Goal: Task Accomplishment & Management: Manage account settings

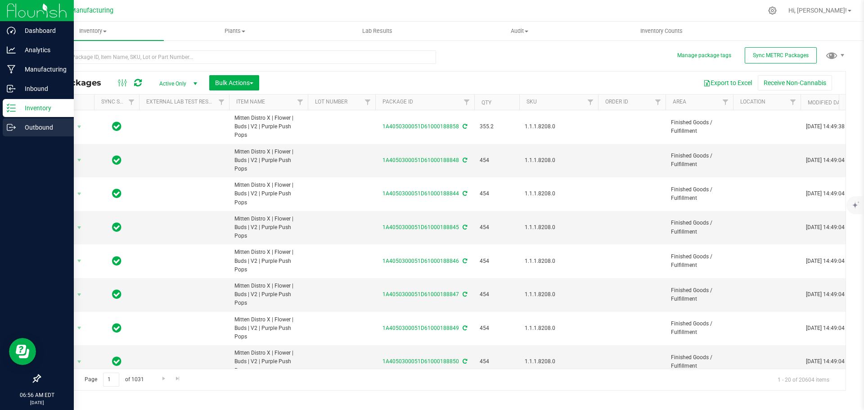
click at [11, 125] on icon at bounding box center [11, 127] width 9 height 9
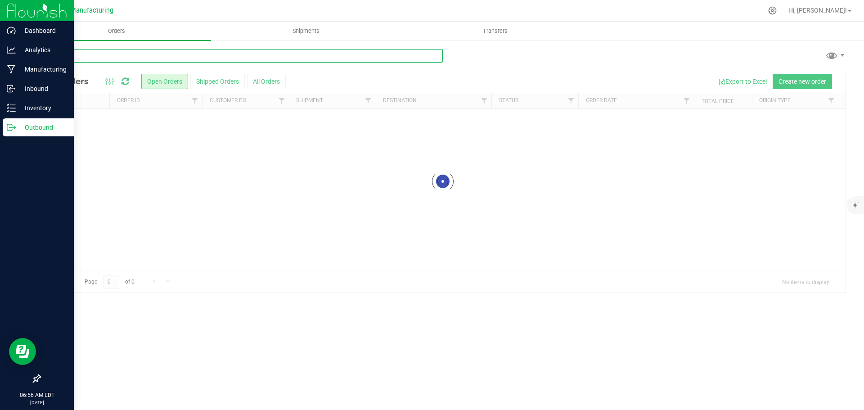
click at [86, 58] on input "text" at bounding box center [241, 56] width 403 height 14
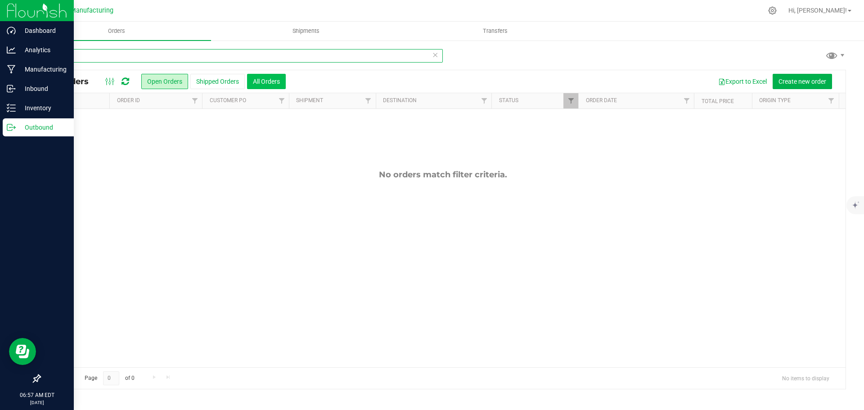
type input "538"
click at [259, 84] on button "All Orders" at bounding box center [266, 81] width 39 height 15
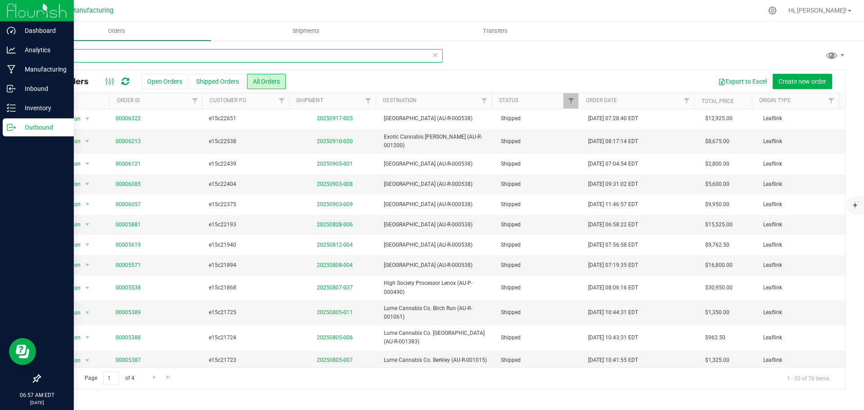
click at [91, 54] on input "538" at bounding box center [241, 56] width 403 height 14
type input "5"
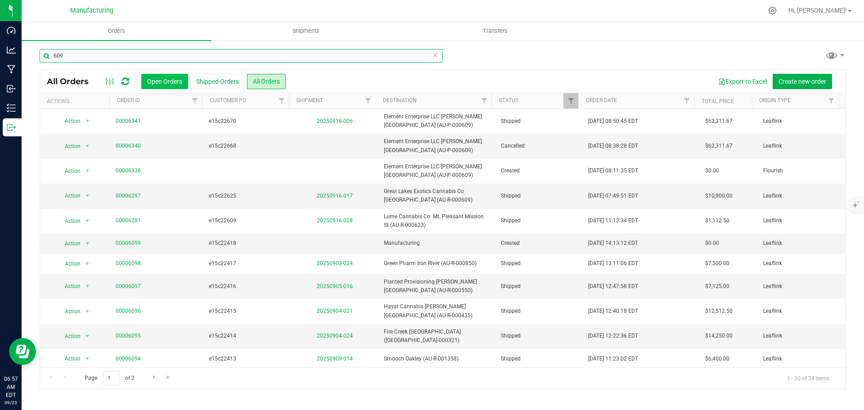
type input "609"
click at [153, 82] on button "Open Orders" at bounding box center [164, 81] width 47 height 15
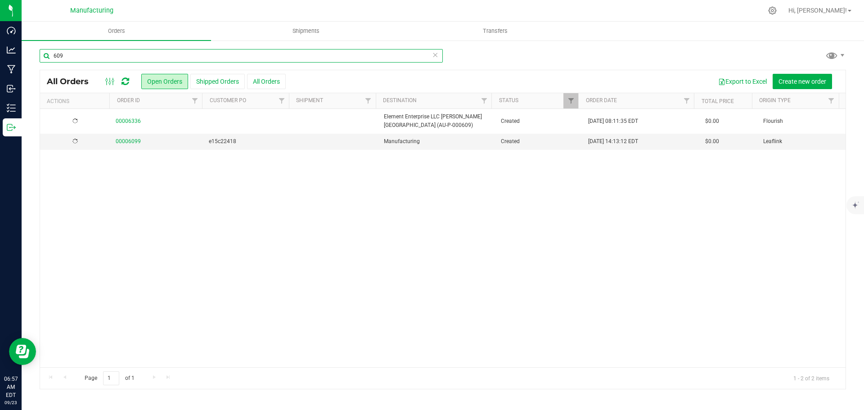
click at [79, 57] on input "609" at bounding box center [241, 56] width 403 height 14
type input "6"
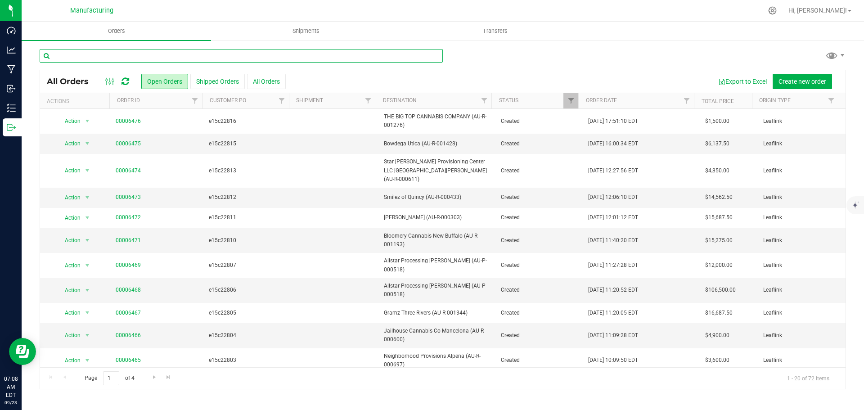
click at [191, 56] on input "text" at bounding box center [241, 56] width 403 height 14
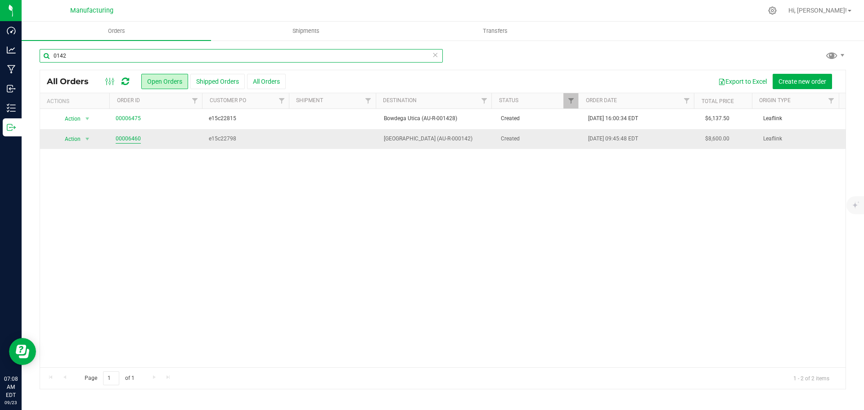
type input "0142"
click at [133, 140] on link "00006460" at bounding box center [128, 139] width 25 height 9
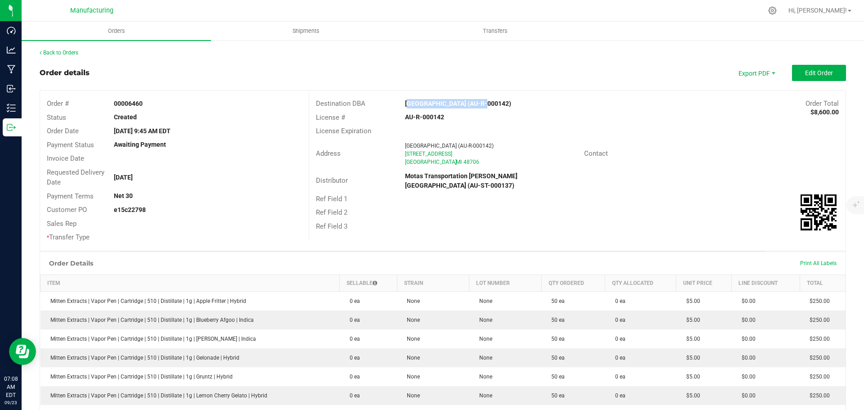
drag, startPoint x: 397, startPoint y: 103, endPoint x: 468, endPoint y: 102, distance: 71.6
click at [468, 102] on div "Puff Cannabis Bay City (AU-R-000142)" at bounding box center [510, 103] width 224 height 9
copy strong "Puff Cannabis Bay City"
click at [671, 135] on div "License Expiration" at bounding box center [577, 131] width 537 height 14
click at [805, 72] on span "Edit Order" at bounding box center [819, 72] width 28 height 7
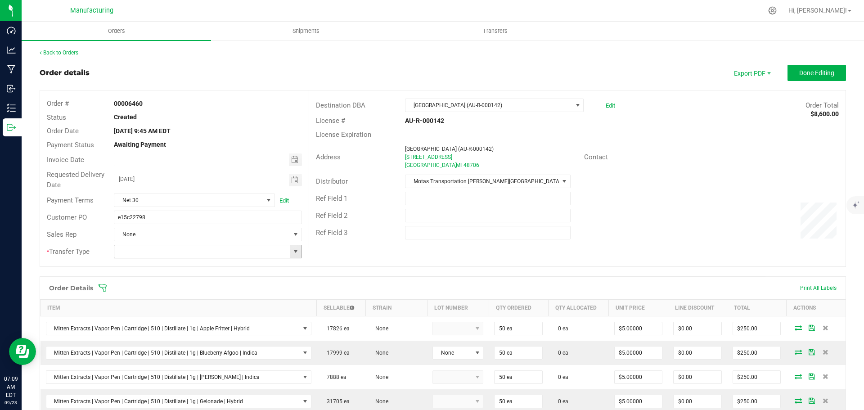
click at [296, 250] on span at bounding box center [295, 251] width 7 height 7
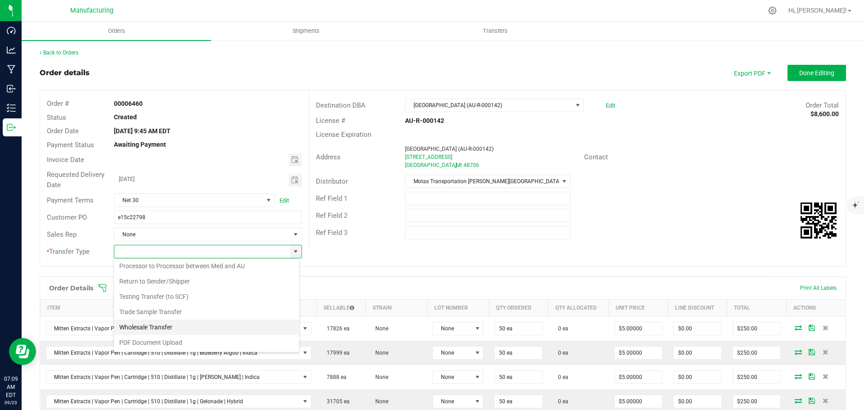
scroll to position [14, 186]
click at [161, 328] on li "Wholesale Transfer" at bounding box center [206, 327] width 185 height 15
type input "Wholesale Transfer"
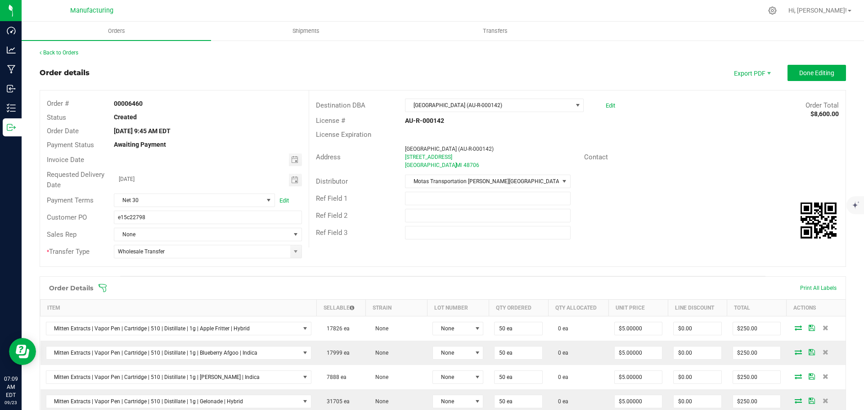
click at [104, 289] on icon at bounding box center [102, 288] width 9 height 9
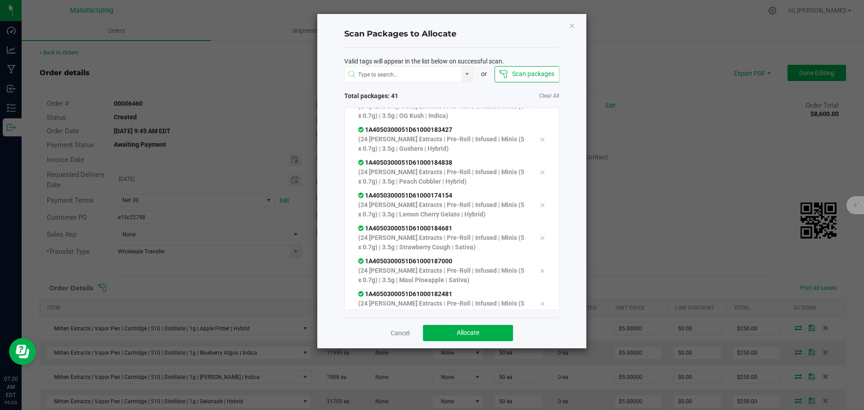
scroll to position [1168, 0]
click at [479, 331] on span "Allocate" at bounding box center [468, 332] width 23 height 7
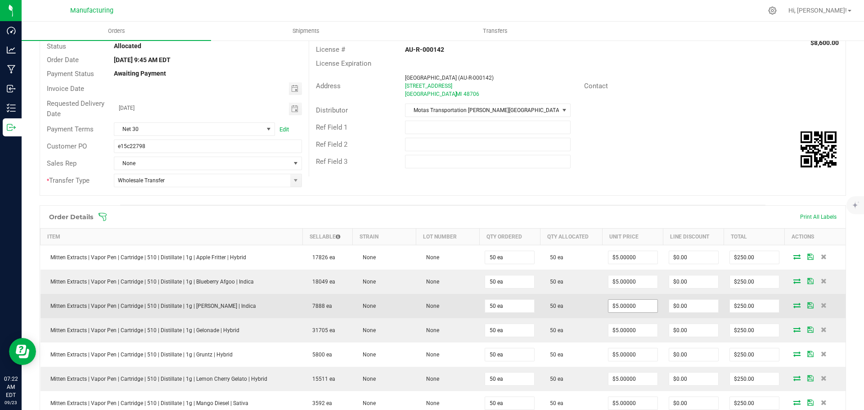
scroll to position [0, 0]
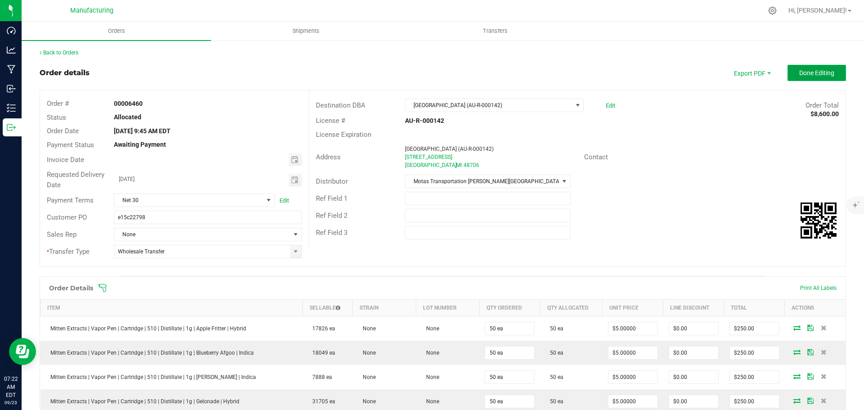
click at [814, 68] on button "Done Editing" at bounding box center [817, 73] width 59 height 16
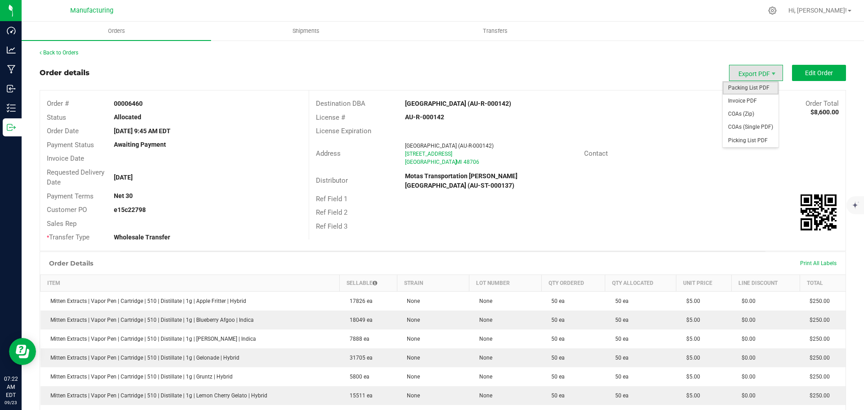
click at [755, 87] on span "Packing List PDF" at bounding box center [751, 87] width 56 height 13
click at [61, 53] on link "Back to Orders" at bounding box center [59, 53] width 39 height 6
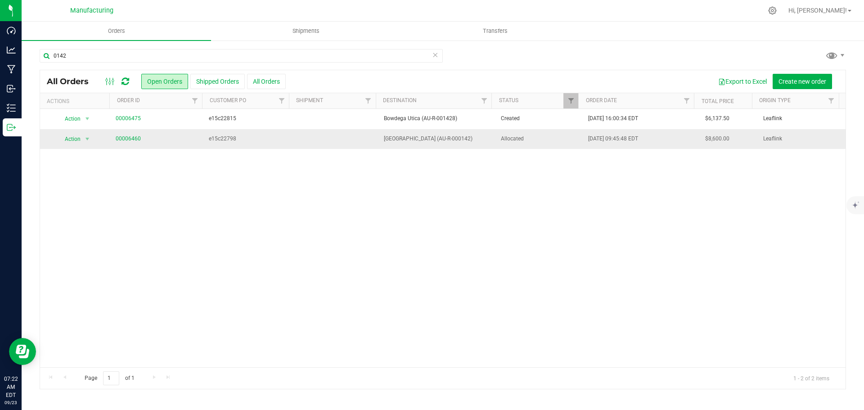
click at [527, 141] on span "Allocated" at bounding box center [539, 139] width 77 height 9
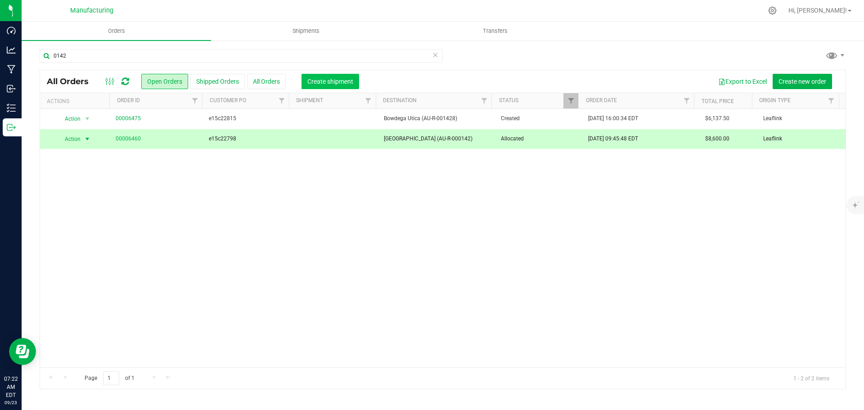
click at [347, 79] on span "Create shipment" at bounding box center [330, 81] width 46 height 7
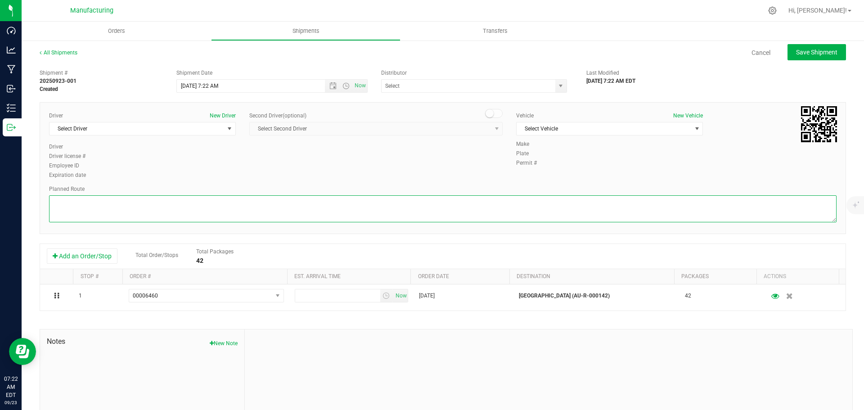
click at [392, 213] on textarea at bounding box center [443, 208] width 788 height 27
paste textarea "Mitten Distro Dimondale To Motas -- Head south 246 ft -- Turn right 325 ft -- T…"
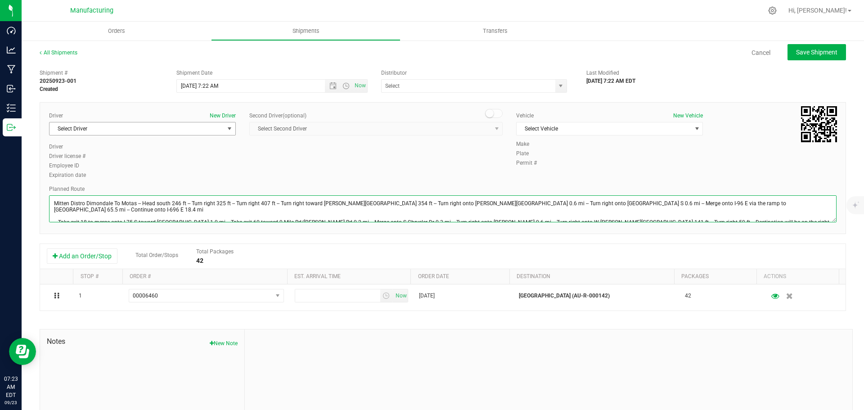
type textarea "Mitten Distro Dimondale To Motas -- Head south 246 ft -- Turn right 325 ft -- T…"
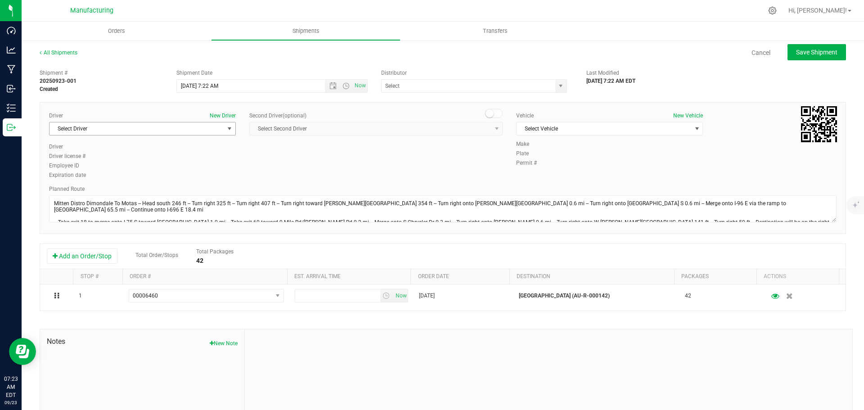
click at [227, 126] on span "select" at bounding box center [229, 128] width 7 height 7
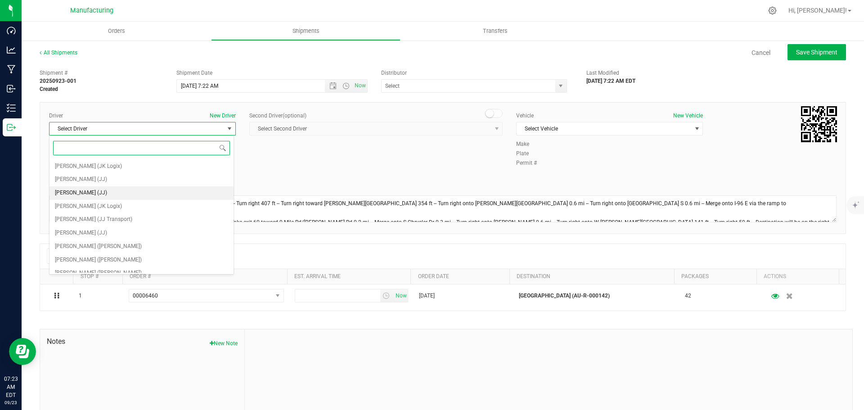
scroll to position [47, 0]
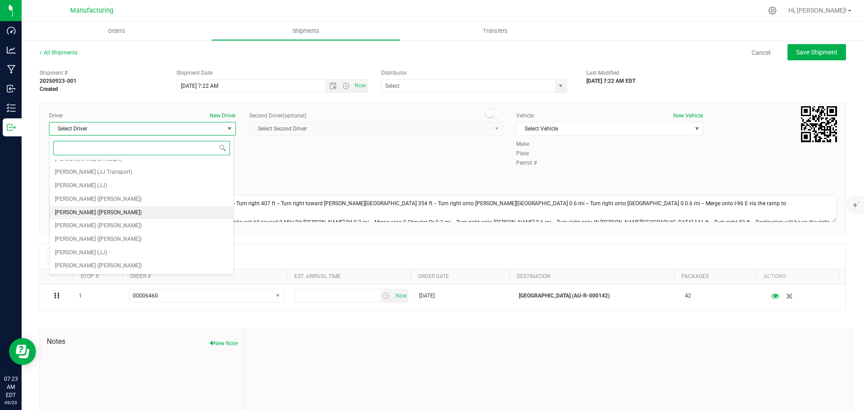
click at [109, 208] on li "[PERSON_NAME] ([PERSON_NAME])" at bounding box center [142, 213] width 184 height 14
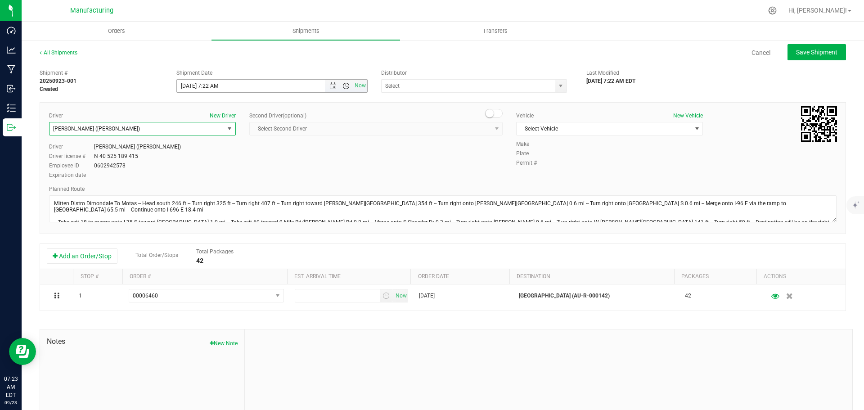
click at [344, 85] on span "Open the time view" at bounding box center [346, 85] width 7 height 7
click at [209, 138] on li "11:30 AM" at bounding box center [270, 142] width 188 height 12
type input "[DATE] 11:30 AM"
click at [557, 87] on span "select" at bounding box center [560, 85] width 7 height 7
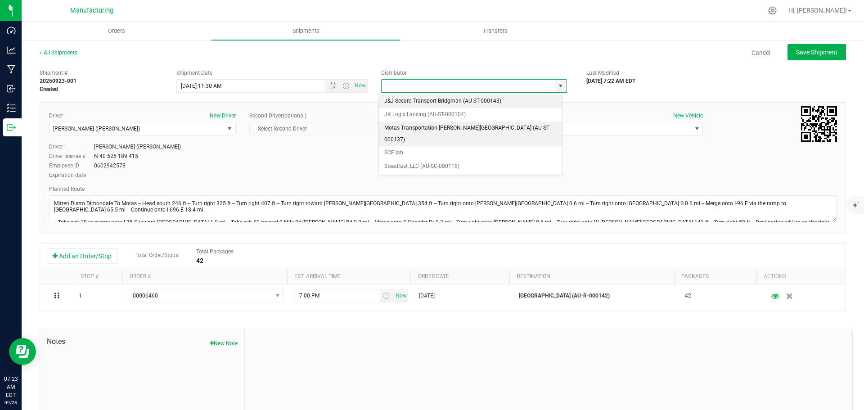
click at [408, 131] on li "Motas Transportation [PERSON_NAME][GEOGRAPHIC_DATA] (AU-ST-000137)" at bounding box center [470, 134] width 183 height 25
type input "Motas Transportation [PERSON_NAME][GEOGRAPHIC_DATA] (AU-ST-000137)"
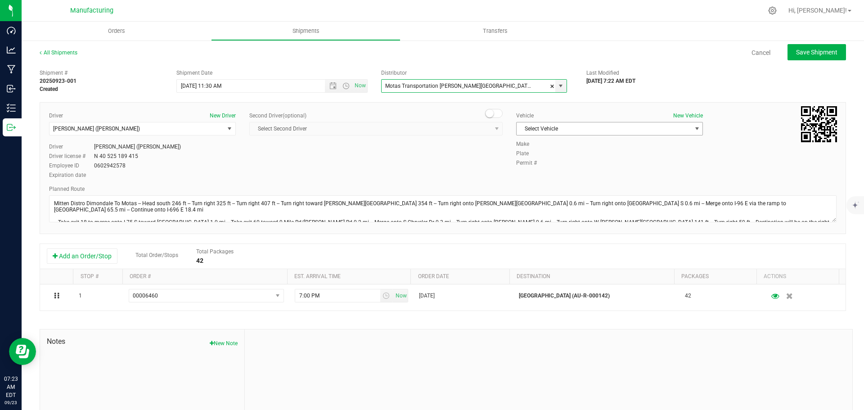
click at [569, 131] on span "Select Vehicle" at bounding box center [604, 128] width 175 height 13
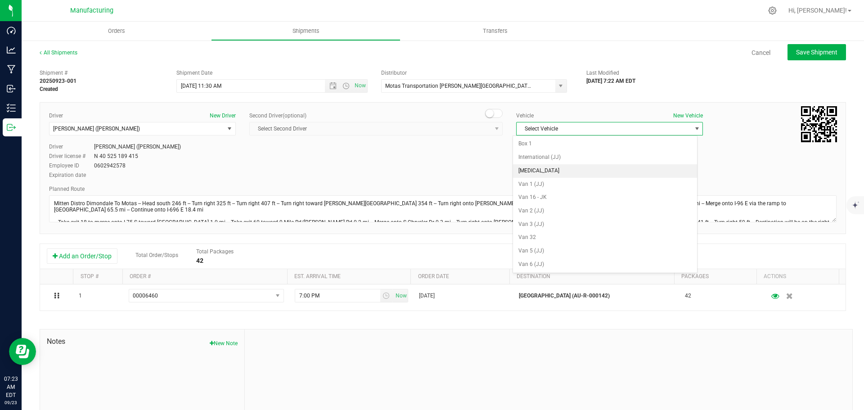
click at [537, 168] on li "[MEDICAL_DATA]" at bounding box center [605, 171] width 184 height 14
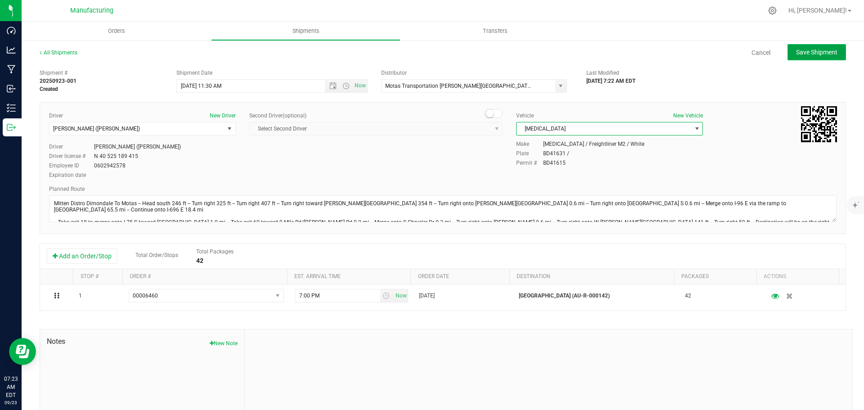
click at [804, 50] on span "Save Shipment" at bounding box center [816, 52] width 41 height 7
type input "[DATE] 3:30 PM"
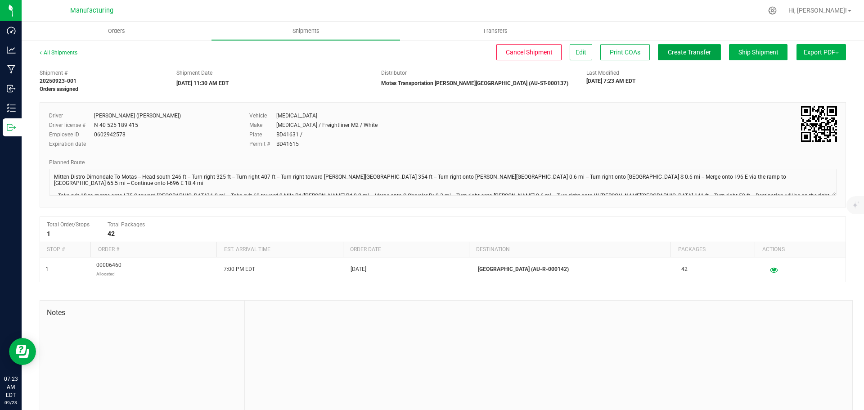
click at [688, 52] on span "Create Transfer" at bounding box center [689, 52] width 43 height 7
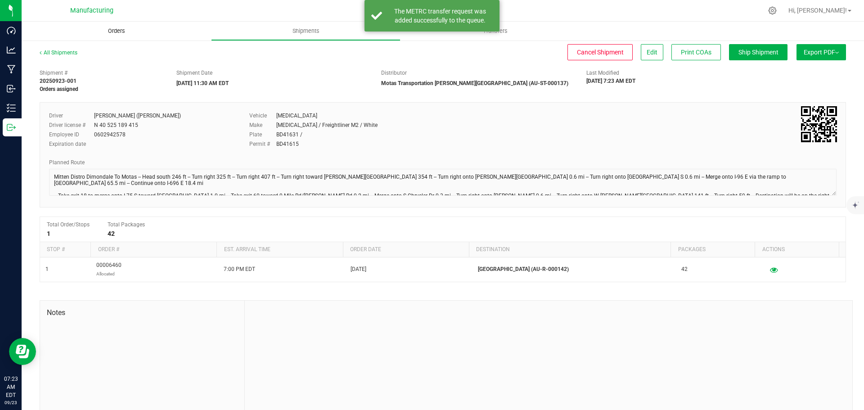
click at [116, 32] on span "Orders" at bounding box center [116, 31] width 41 height 8
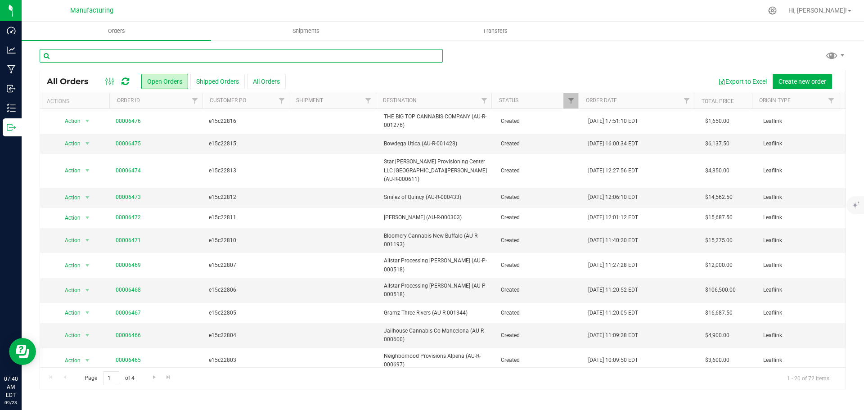
click at [160, 53] on input "text" at bounding box center [241, 56] width 403 height 14
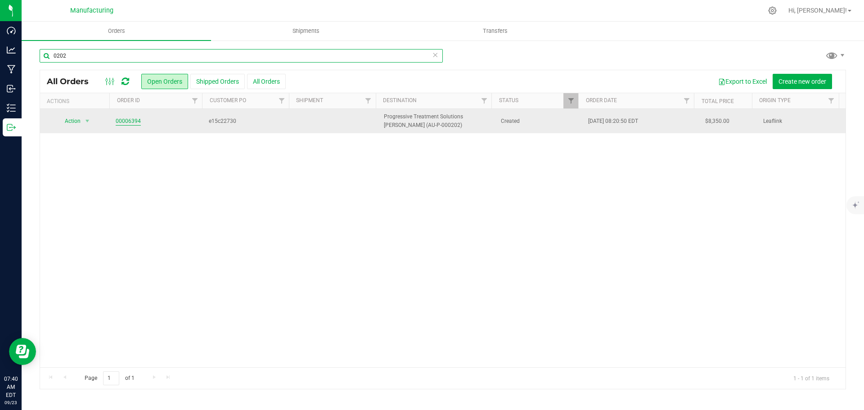
type input "0202"
click at [135, 122] on link "00006394" at bounding box center [128, 121] width 25 height 9
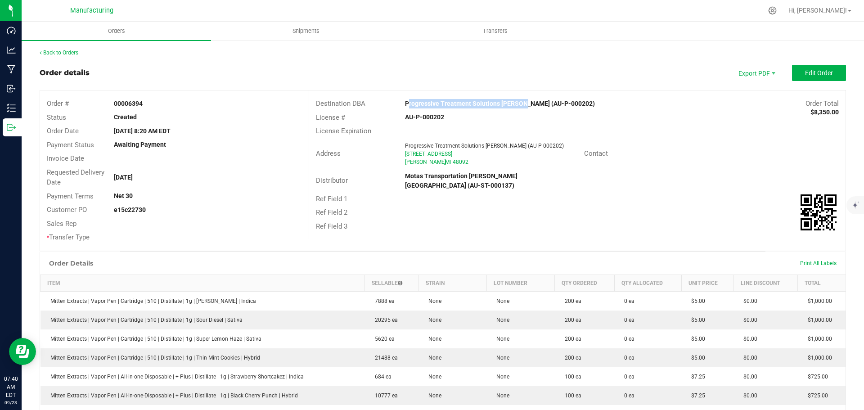
drag, startPoint x: 399, startPoint y: 102, endPoint x: 515, endPoint y: 104, distance: 116.2
click at [515, 104] on div "Progressive Treatment Solutions Warren (AU-P-000202)" at bounding box center [510, 103] width 224 height 9
copy strong "Progressive Treatment Solutions Warren"
click at [477, 102] on strong "Progressive Treatment Solutions Warren (AU-P-000202)" at bounding box center [500, 103] width 190 height 7
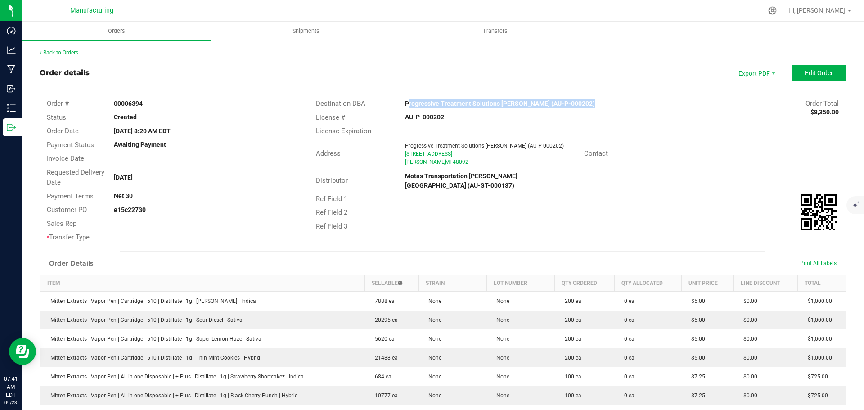
click at [476, 102] on strong "Progressive Treatment Solutions Warren (AU-P-000202)" at bounding box center [500, 103] width 190 height 7
drag, startPoint x: 476, startPoint y: 102, endPoint x: 560, endPoint y: 103, distance: 84.2
click at [560, 103] on strong "Progressive Treatment Solutions Warren (AU-P-000202)" at bounding box center [500, 103] width 190 height 7
click at [692, 127] on div "License Expiration" at bounding box center [577, 131] width 537 height 14
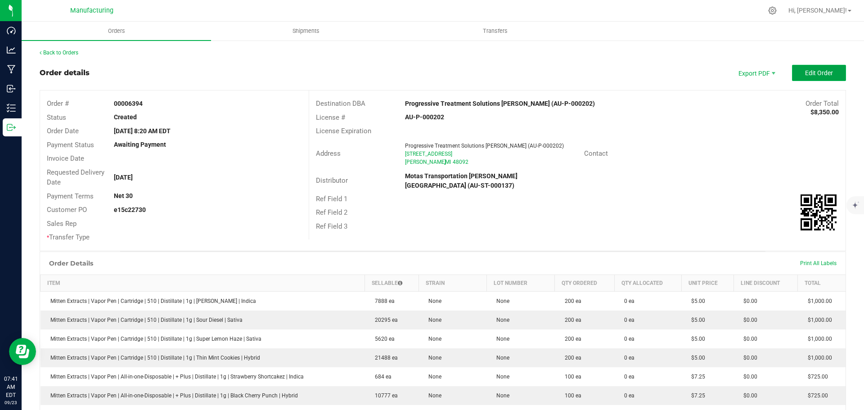
click at [814, 77] on span "Edit Order" at bounding box center [819, 72] width 28 height 7
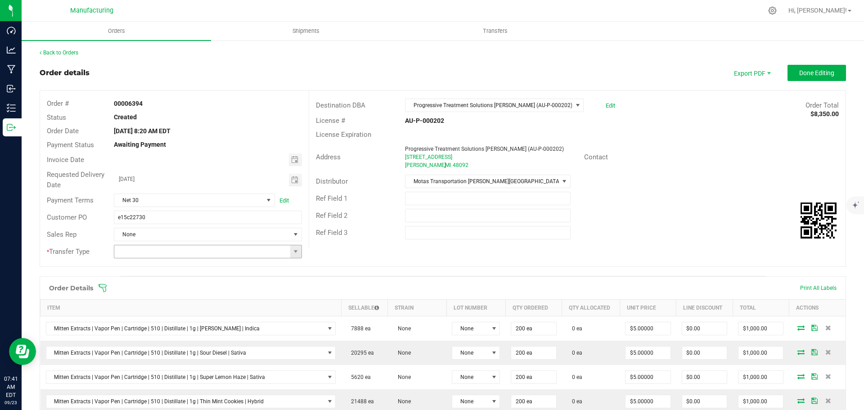
click at [297, 253] on span at bounding box center [295, 251] width 7 height 7
click at [146, 330] on li "Wholesale Transfer" at bounding box center [206, 327] width 185 height 15
type input "Wholesale Transfer"
click at [106, 289] on icon at bounding box center [102, 288] width 9 height 9
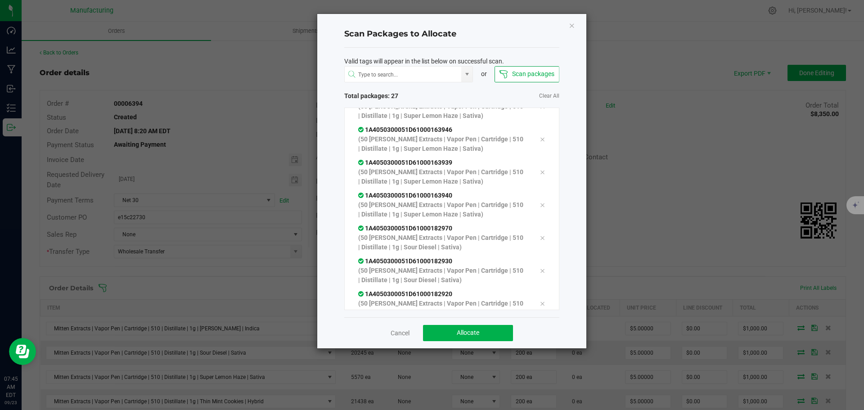
scroll to position [774, 0]
click at [474, 334] on span "Allocate" at bounding box center [468, 332] width 23 height 7
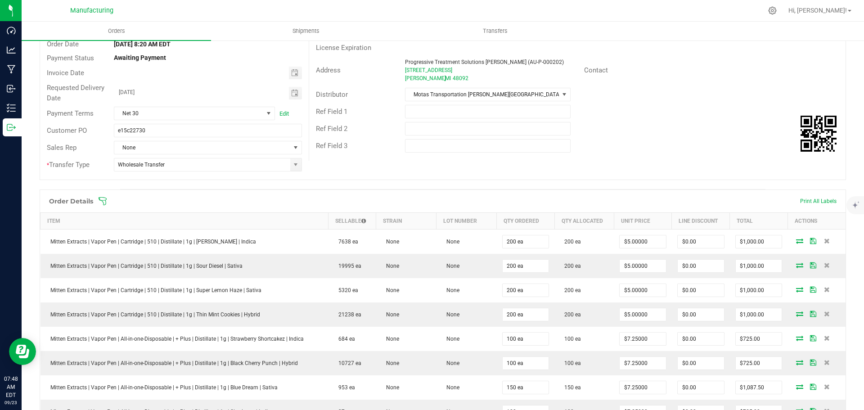
scroll to position [0, 0]
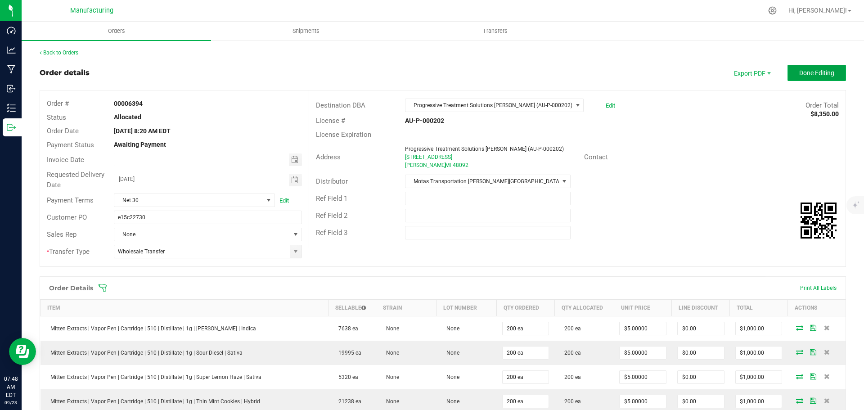
click at [815, 74] on span "Done Editing" at bounding box center [816, 72] width 35 height 7
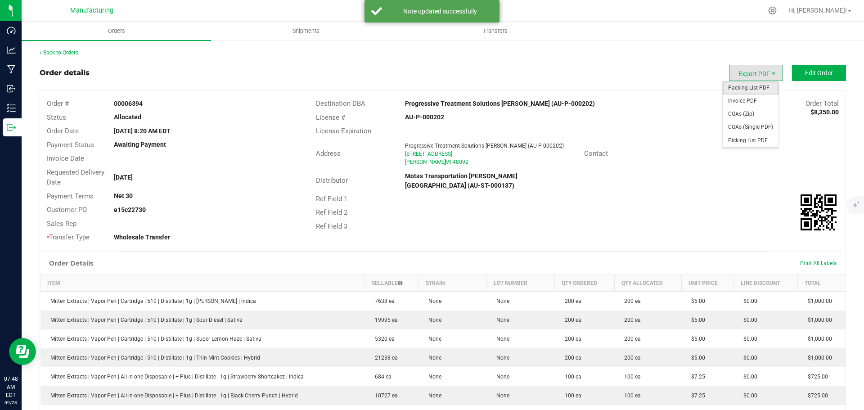
click at [755, 90] on span "Packing List PDF" at bounding box center [751, 87] width 56 height 13
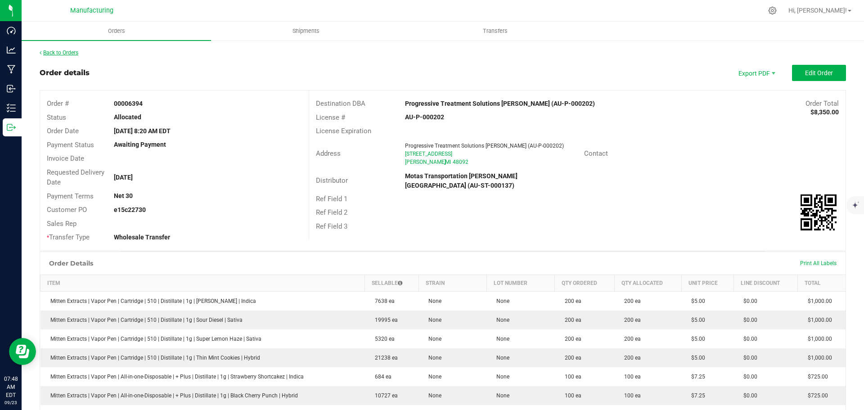
click at [62, 52] on link "Back to Orders" at bounding box center [59, 53] width 39 height 6
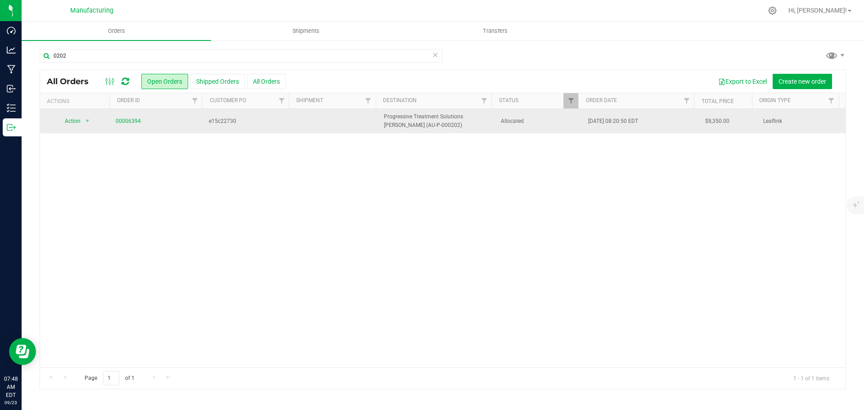
click at [530, 124] on span "Allocated" at bounding box center [539, 121] width 77 height 9
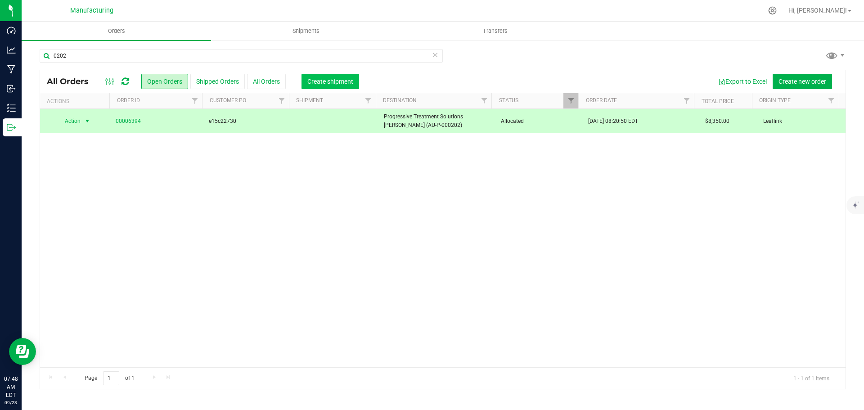
click at [332, 78] on span "Create shipment" at bounding box center [330, 81] width 46 height 7
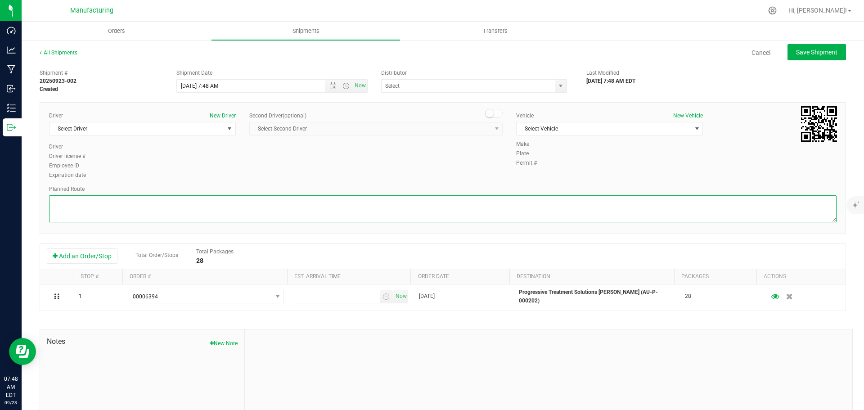
click at [546, 203] on textarea at bounding box center [443, 208] width 788 height 27
paste textarea "Mitten Distro Dimondale To Motas -- Head south 246 ft -- Turn right 325 ft -- T…"
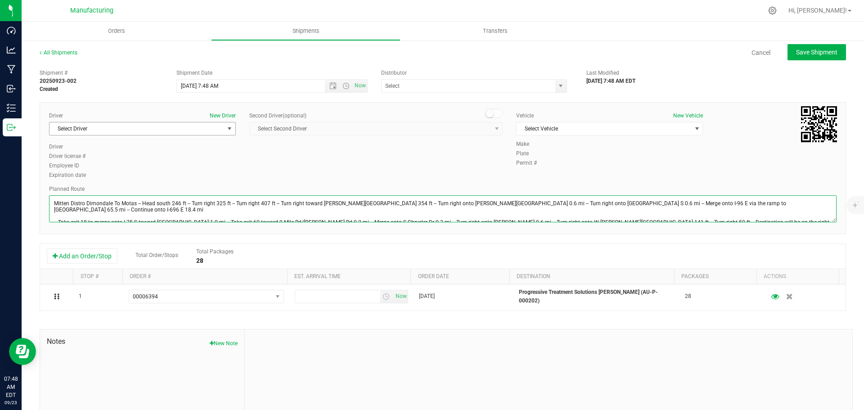
type textarea "Mitten Distro Dimondale To Motas -- Head south 246 ft -- Turn right 325 ft -- T…"
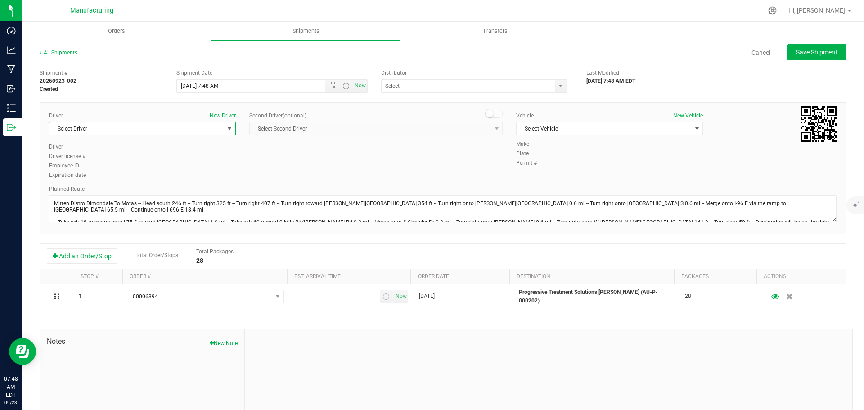
click at [220, 127] on span "Select Driver" at bounding box center [137, 128] width 175 height 13
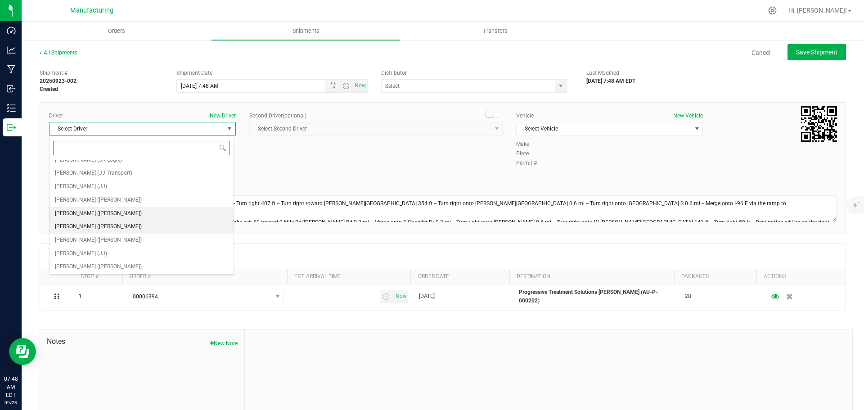
scroll to position [47, 0]
click at [106, 212] on li "[PERSON_NAME] ([PERSON_NAME])" at bounding box center [142, 213] width 184 height 14
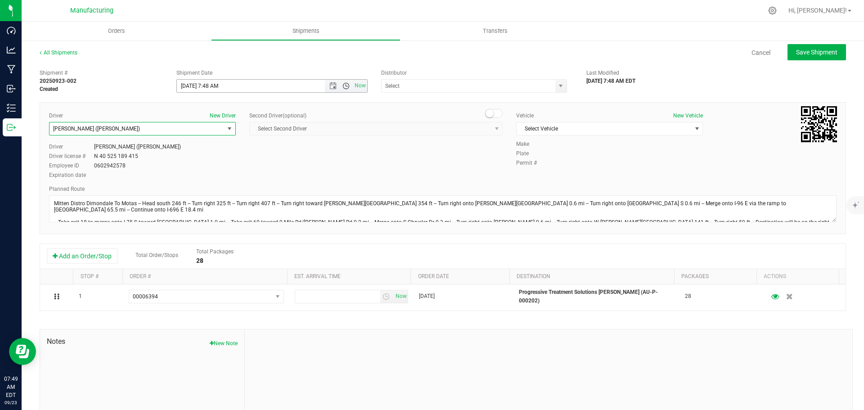
click at [343, 85] on span "Open the time view" at bounding box center [346, 85] width 7 height 7
click at [218, 140] on li "11:30 AM" at bounding box center [270, 142] width 188 height 12
type input "[DATE] 11:30 AM"
click at [557, 86] on span "select" at bounding box center [560, 85] width 7 height 7
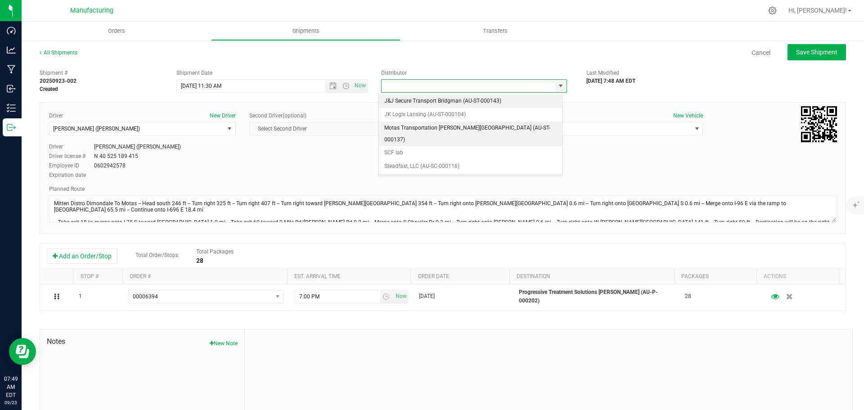
click at [442, 126] on li "Motas Transportation [PERSON_NAME][GEOGRAPHIC_DATA] (AU-ST-000137)" at bounding box center [470, 134] width 183 height 25
type input "Motas Transportation [PERSON_NAME][GEOGRAPHIC_DATA] (AU-ST-000137)"
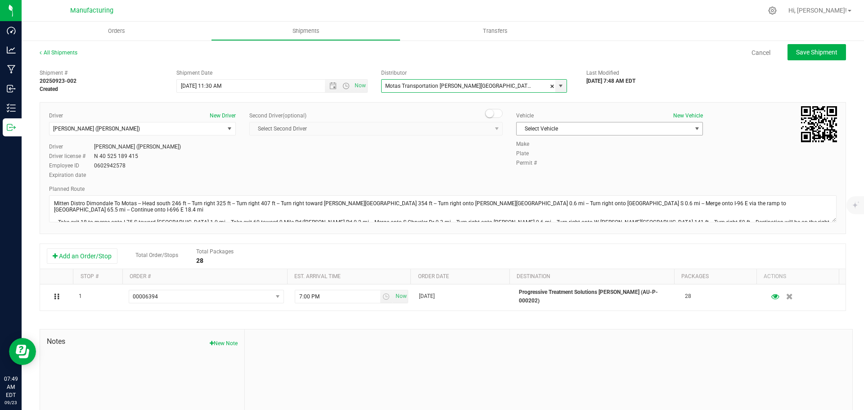
click at [561, 127] on span "Select Vehicle" at bounding box center [604, 128] width 175 height 13
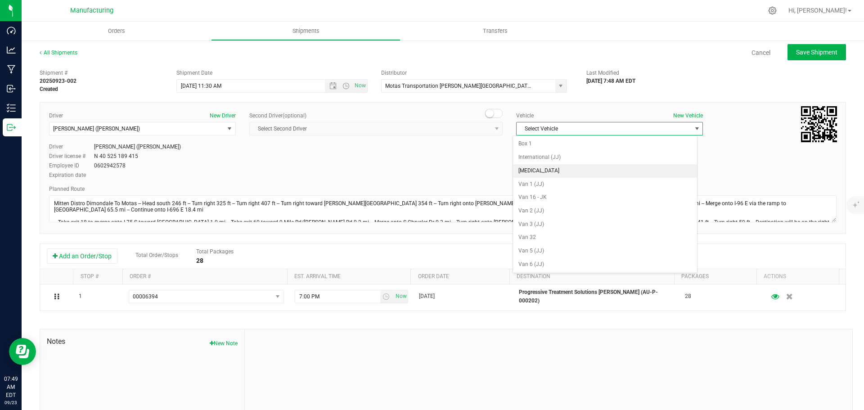
click at [549, 172] on li "[MEDICAL_DATA]" at bounding box center [605, 171] width 184 height 14
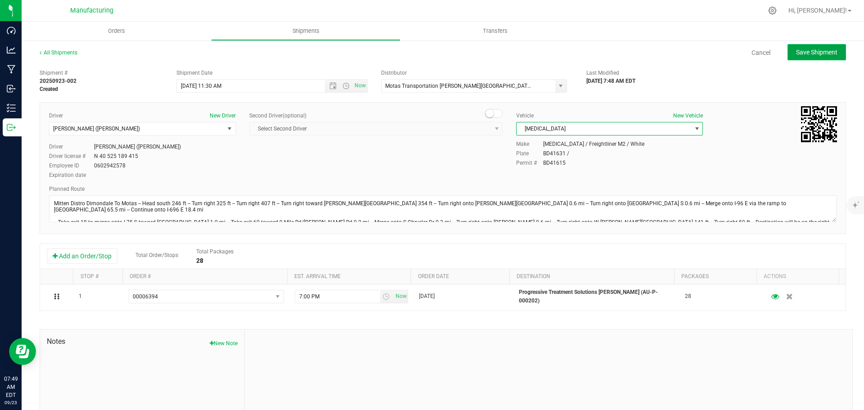
click at [823, 50] on span "Save Shipment" at bounding box center [816, 52] width 41 height 7
type input "[DATE] 3:30 PM"
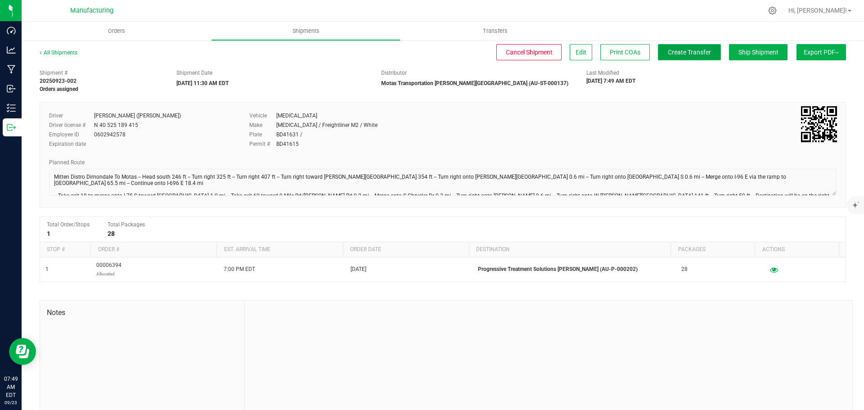
click at [685, 54] on span "Create Transfer" at bounding box center [689, 52] width 43 height 7
click at [109, 32] on span "Orders" at bounding box center [116, 31] width 41 height 8
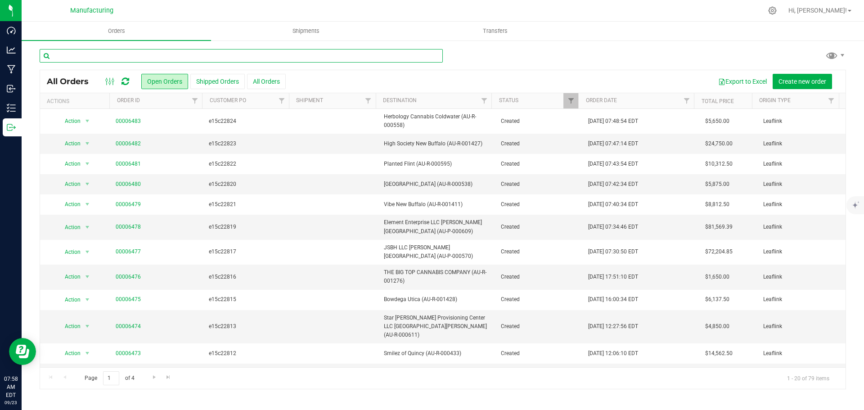
click at [140, 55] on input "text" at bounding box center [241, 56] width 403 height 14
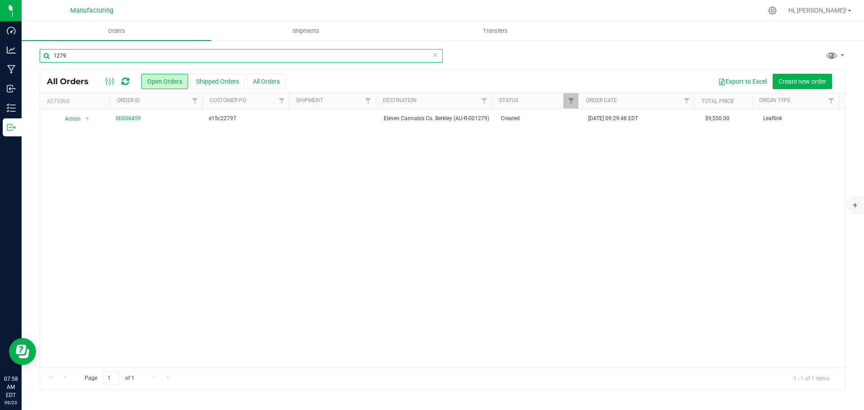
type input "1279"
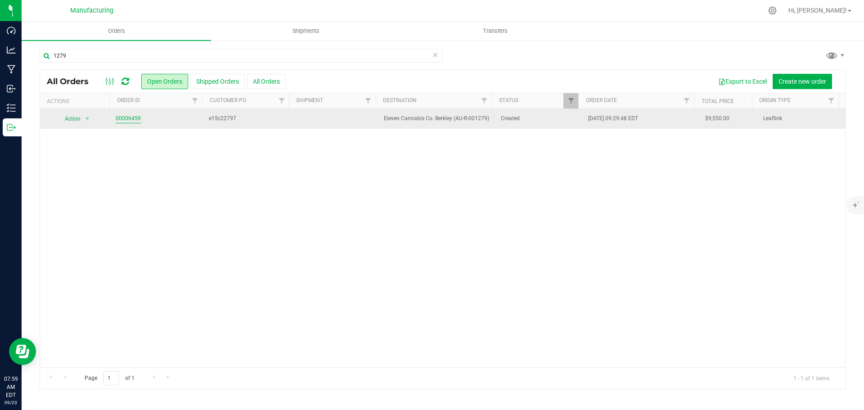
click at [127, 120] on link "00006459" at bounding box center [128, 118] width 25 height 9
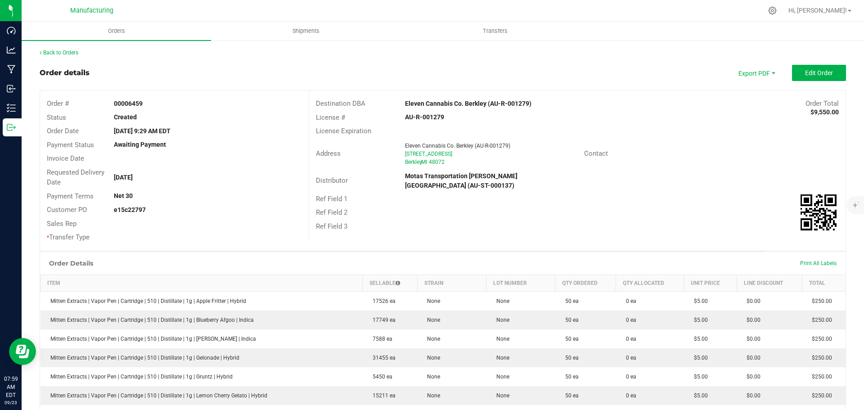
click at [458, 104] on strong "Eleven Cannabis Co. Berkley (AU-R-001279)" at bounding box center [468, 103] width 126 height 7
click at [668, 146] on div "Address Eleven Cannabis Co. Berkley (AU-R-001279) 3120 W Eleven Mile Rd Berkley…" at bounding box center [577, 154] width 537 height 32
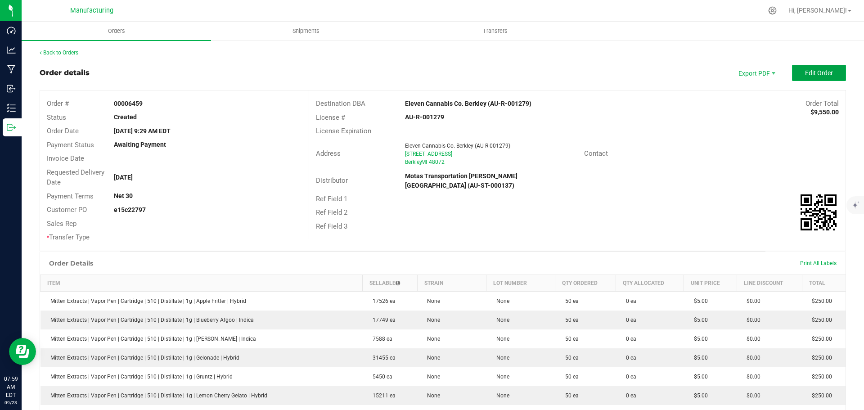
click at [826, 74] on button "Edit Order" at bounding box center [819, 73] width 54 height 16
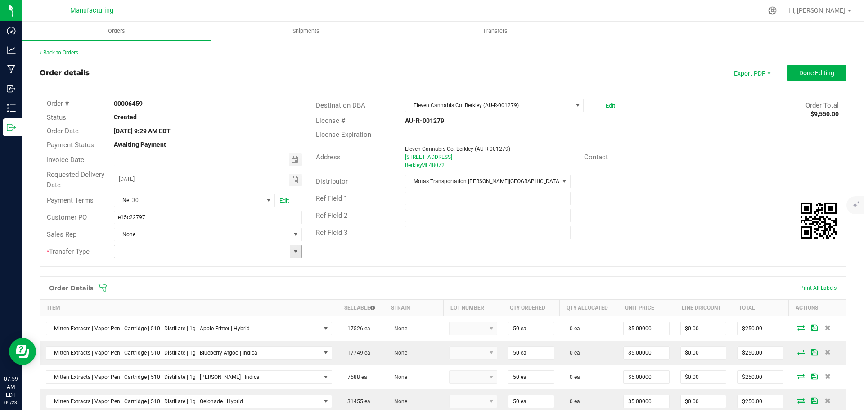
click at [294, 248] on span at bounding box center [295, 251] width 7 height 7
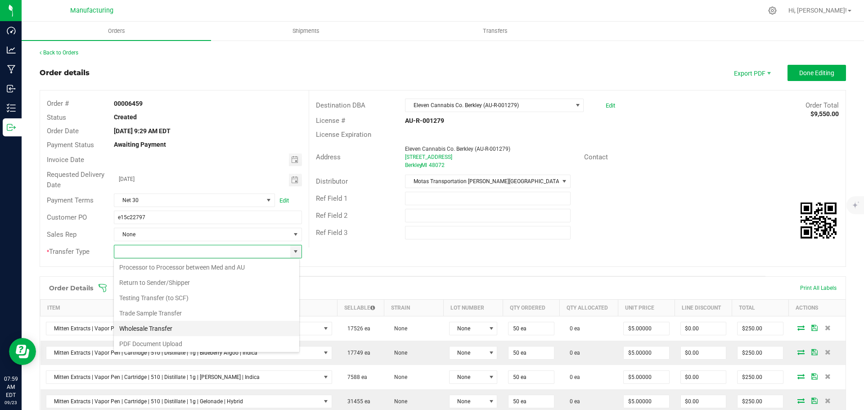
scroll to position [63, 0]
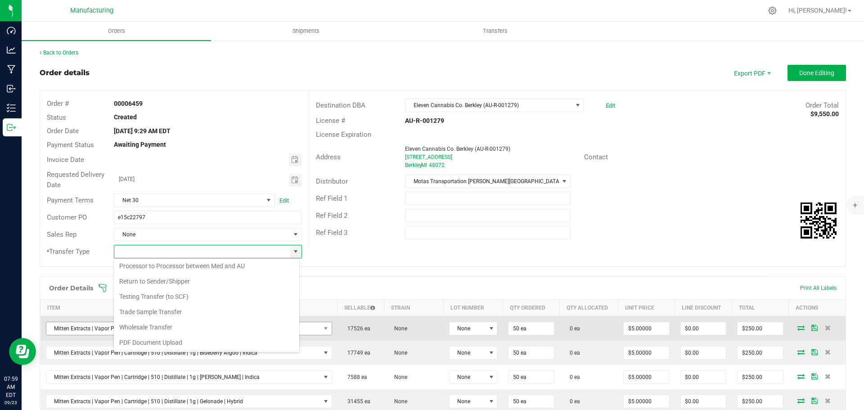
drag, startPoint x: 166, startPoint y: 330, endPoint x: 159, endPoint y: 329, distance: 6.4
click at [165, 330] on li "Wholesale Transfer" at bounding box center [206, 327] width 185 height 15
type input "Wholesale Transfer"
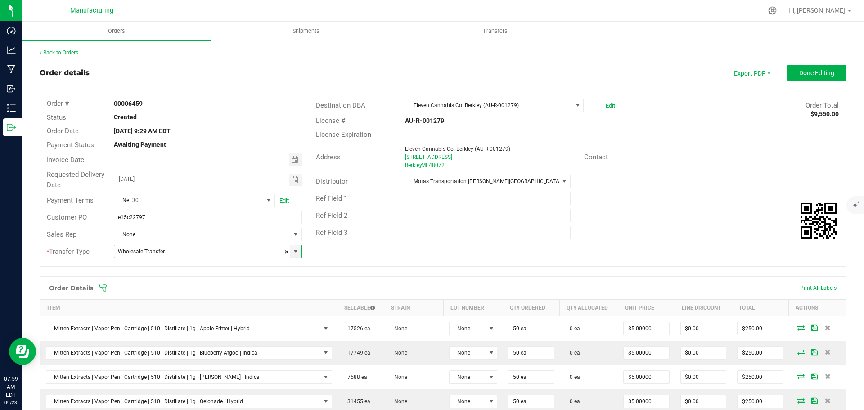
click at [105, 284] on icon at bounding box center [102, 288] width 9 height 9
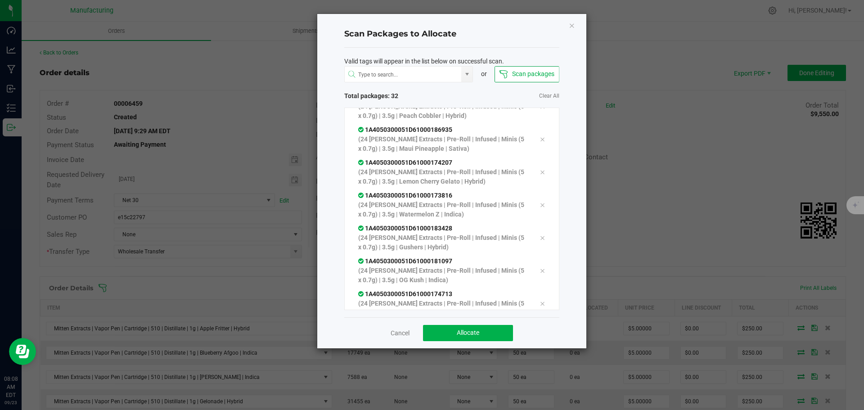
scroll to position [891, 0]
click at [500, 333] on button "Allocate" at bounding box center [468, 333] width 90 height 16
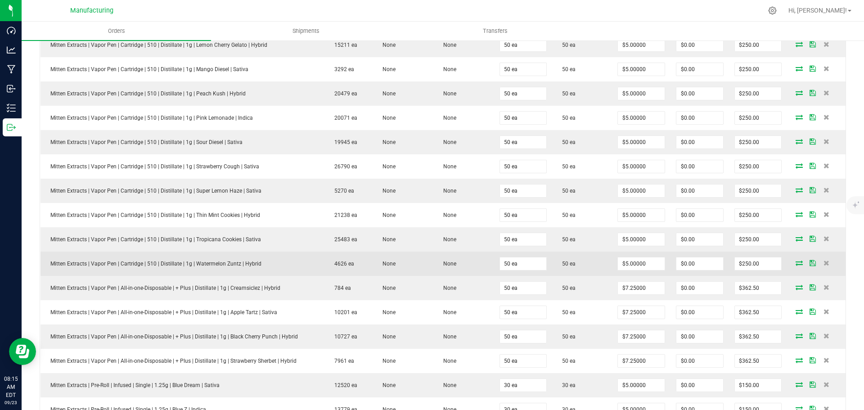
scroll to position [135, 0]
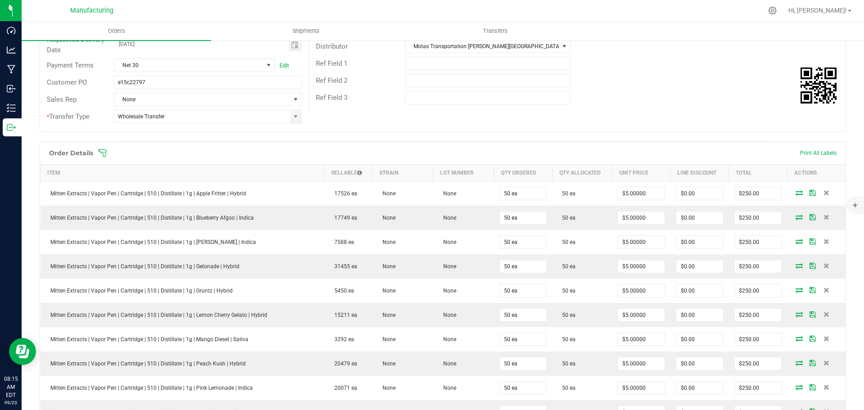
click at [104, 153] on icon at bounding box center [102, 153] width 9 height 9
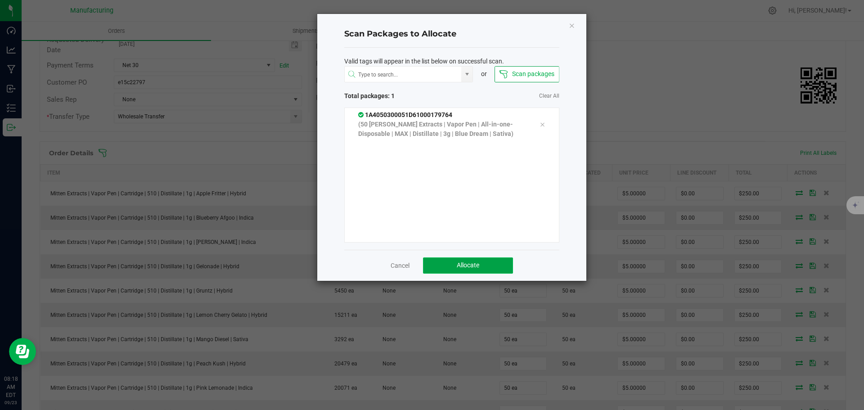
click at [446, 262] on button "Allocate" at bounding box center [468, 265] width 90 height 16
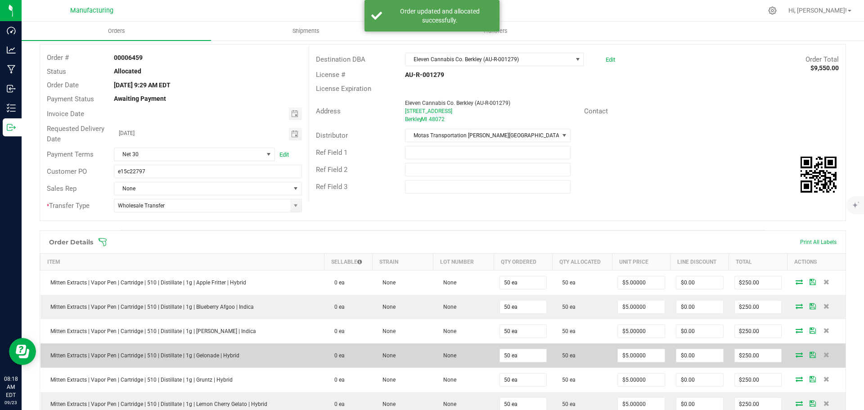
scroll to position [0, 0]
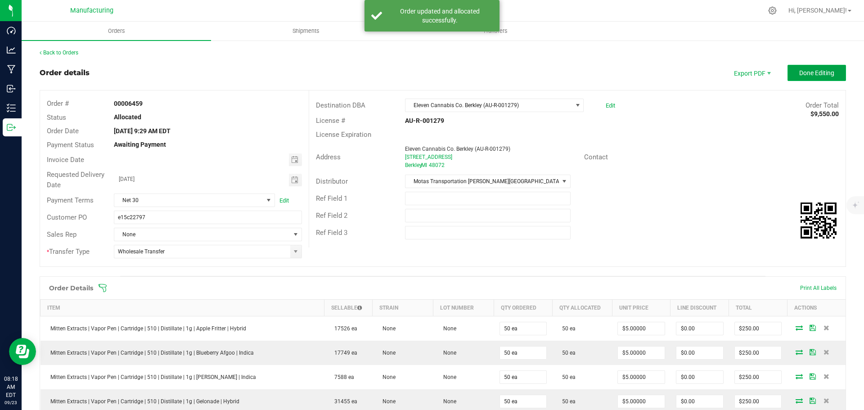
click at [829, 72] on button "Done Editing" at bounding box center [817, 73] width 59 height 16
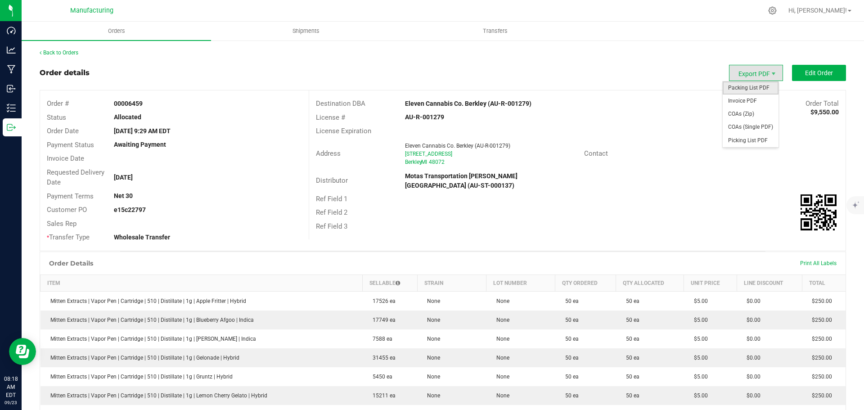
click at [745, 86] on span "Packing List PDF" at bounding box center [751, 87] width 56 height 13
click at [68, 51] on link "Back to Orders" at bounding box center [59, 53] width 39 height 6
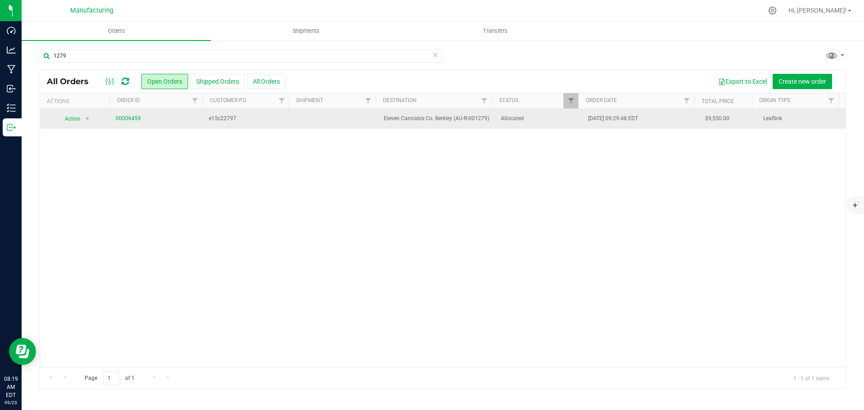
click at [531, 120] on span "Allocated" at bounding box center [539, 118] width 77 height 9
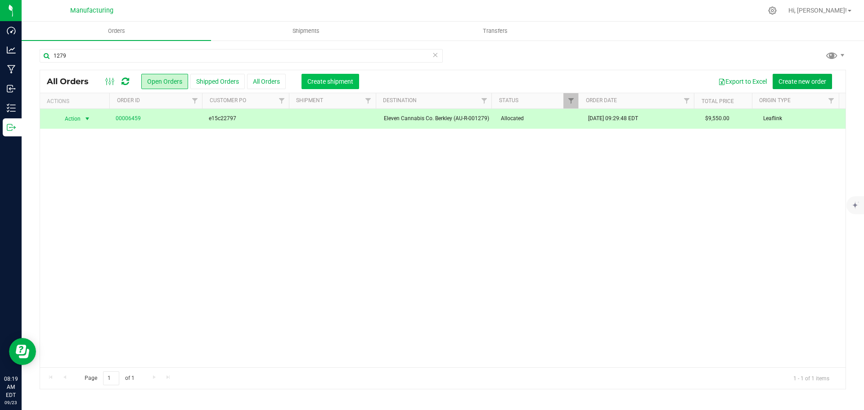
click at [352, 82] on span "Create shipment" at bounding box center [330, 81] width 46 height 7
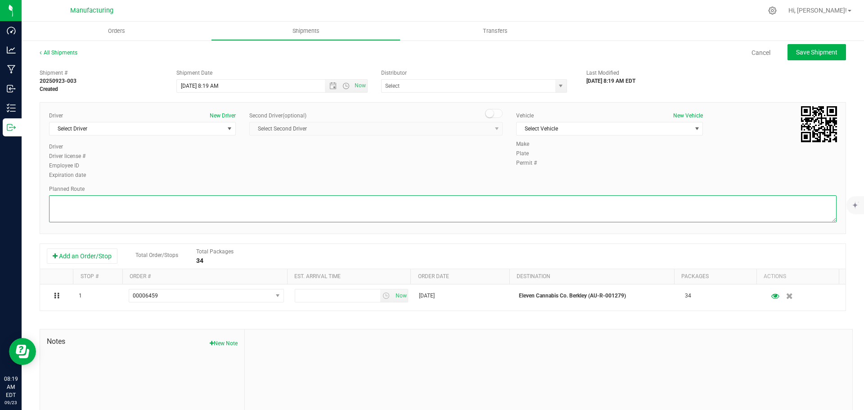
click at [576, 208] on textarea at bounding box center [443, 208] width 788 height 27
paste textarea "Mitten Distro Dimondale To Motas -- Head south 246 ft -- Turn right 325 ft -- T…"
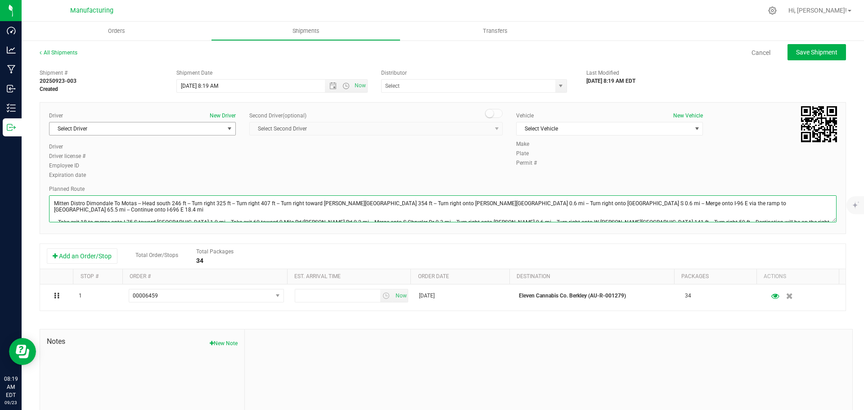
type textarea "Mitten Distro Dimondale To Motas -- Head south 246 ft -- Turn right 325 ft -- T…"
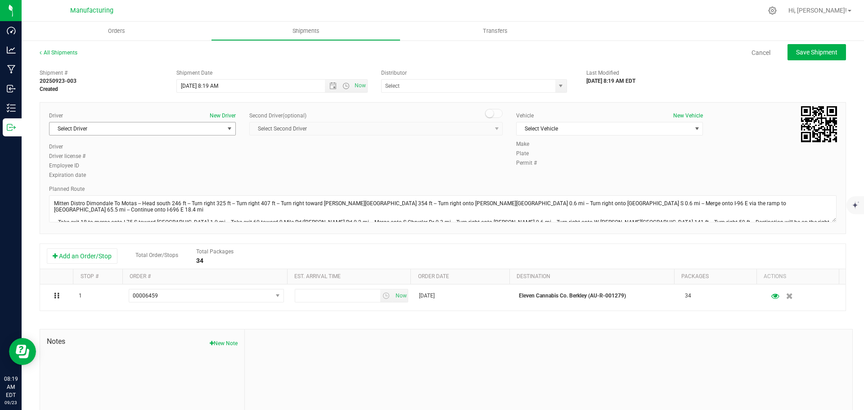
click at [232, 129] on span "select" at bounding box center [229, 128] width 11 height 13
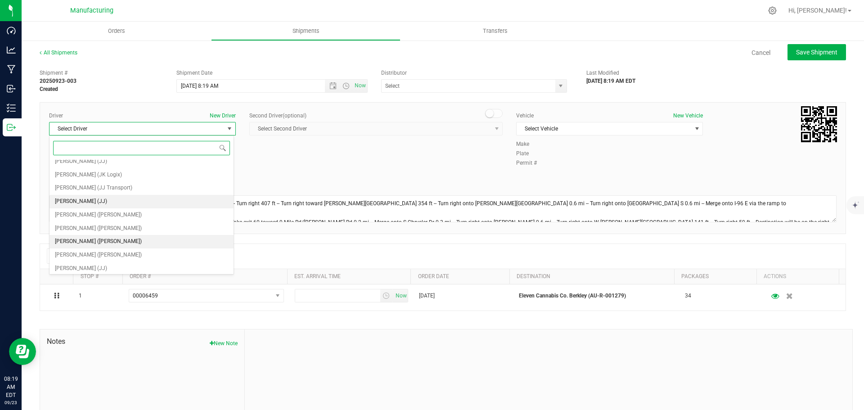
scroll to position [47, 0]
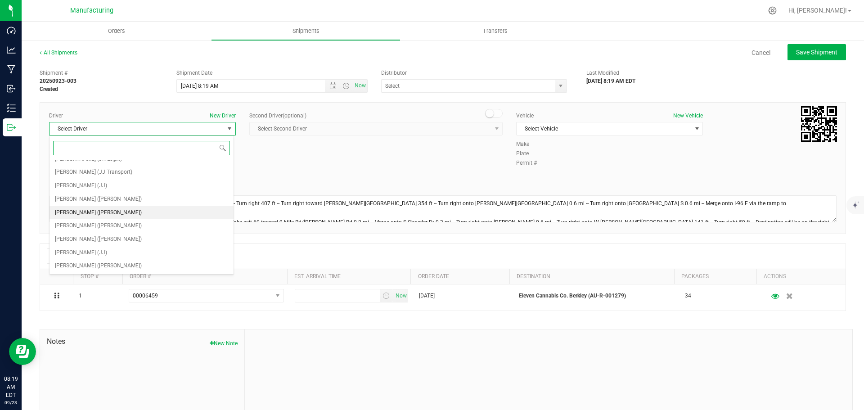
click at [110, 214] on li "[PERSON_NAME] ([PERSON_NAME])" at bounding box center [142, 213] width 184 height 14
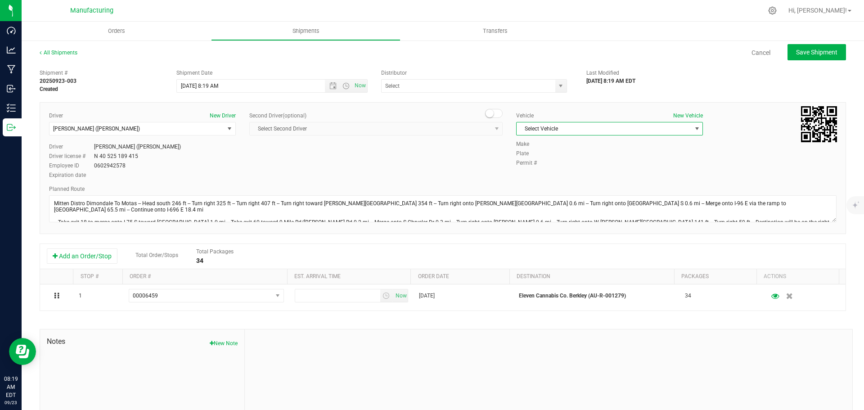
click at [593, 130] on span "Select Vehicle" at bounding box center [604, 128] width 175 height 13
click at [551, 171] on li "[MEDICAL_DATA]" at bounding box center [605, 171] width 184 height 14
click at [558, 88] on span "select" at bounding box center [560, 85] width 7 height 7
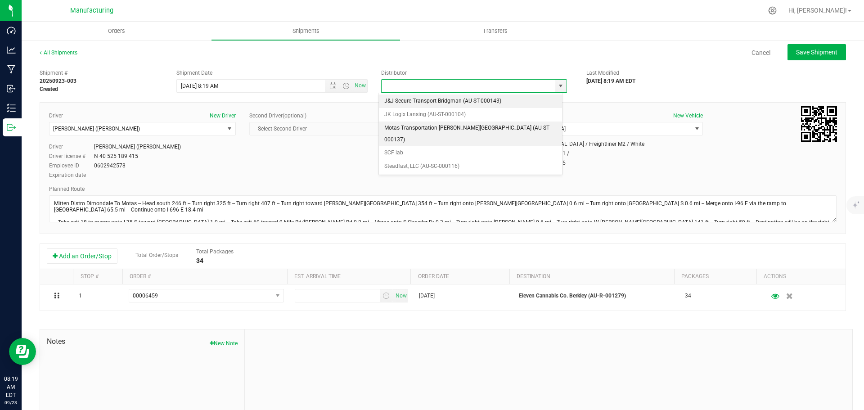
click at [420, 127] on li "Motas Transportation [PERSON_NAME][GEOGRAPHIC_DATA] (AU-ST-000137)" at bounding box center [470, 134] width 183 height 25
type input "Motas Transportation [PERSON_NAME][GEOGRAPHIC_DATA] (AU-ST-000137)"
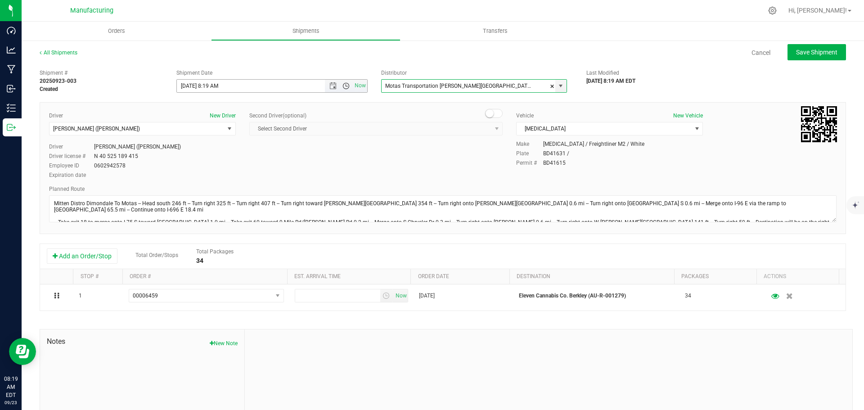
click at [343, 86] on span "Open the time view" at bounding box center [346, 85] width 7 height 7
click at [195, 144] on li "11:30 AM" at bounding box center [270, 142] width 188 height 12
click at [800, 51] on span "Save Shipment" at bounding box center [816, 52] width 41 height 7
type input "[DATE] 3:30 PM"
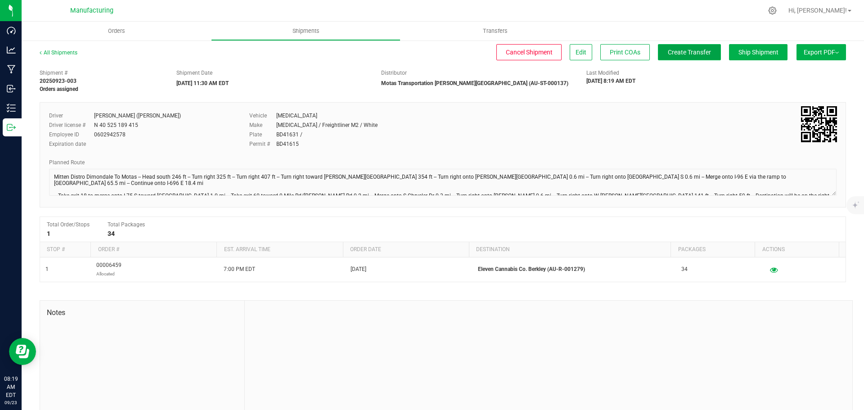
click at [703, 51] on button "Create Transfer" at bounding box center [689, 52] width 63 height 16
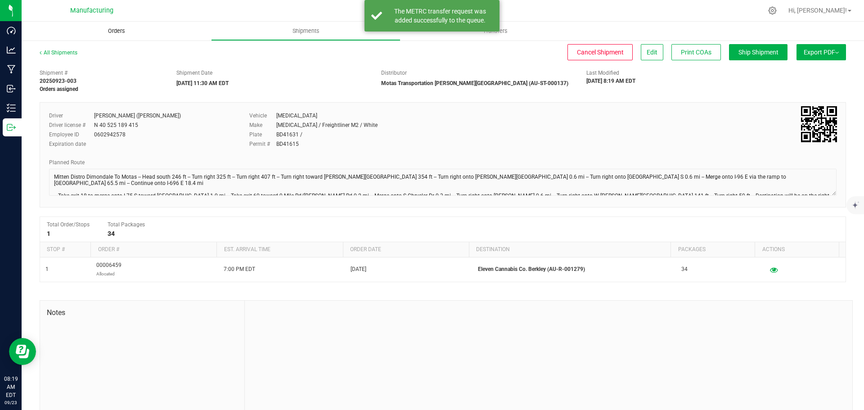
click at [117, 31] on span "Orders" at bounding box center [116, 31] width 41 height 8
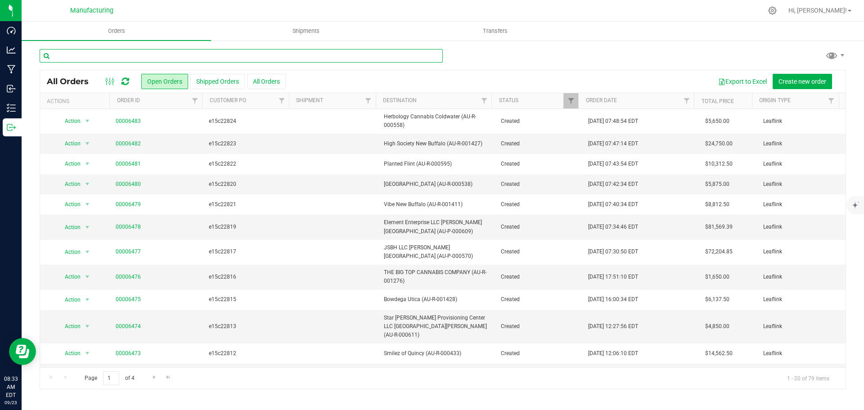
click at [90, 57] on input "text" at bounding box center [241, 56] width 403 height 14
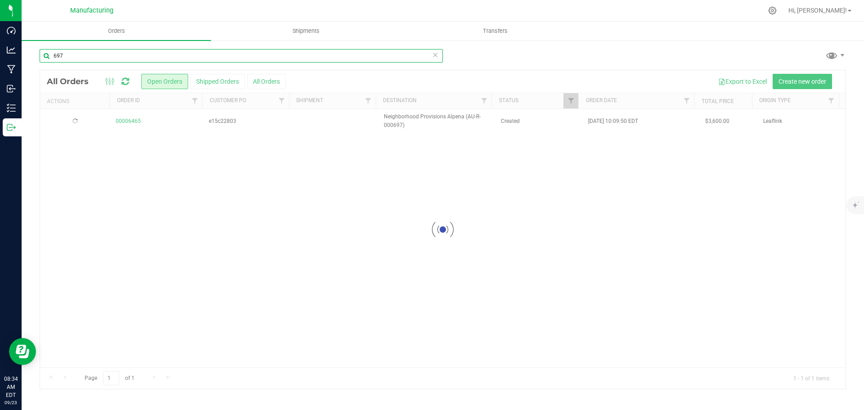
type input "697"
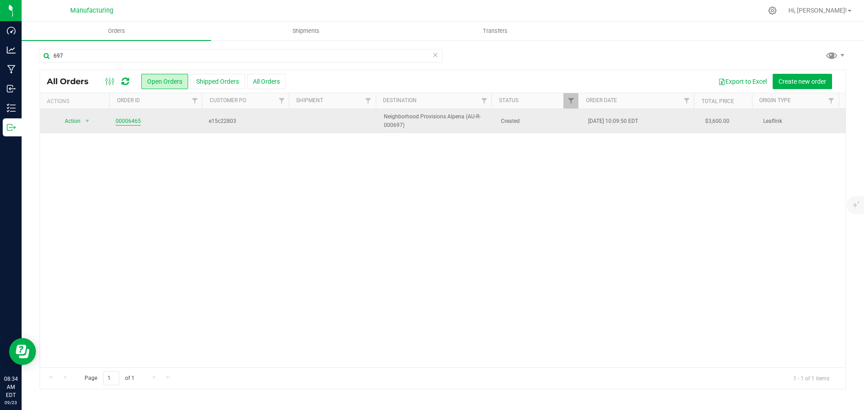
click at [116, 120] on link "00006465" at bounding box center [128, 121] width 25 height 9
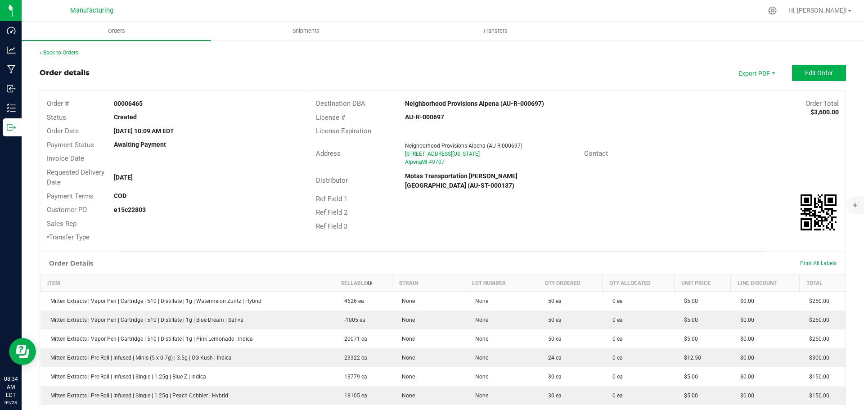
click at [424, 104] on strong "Neighborhood Provisions Alpena (AU-R-000697)" at bounding box center [474, 103] width 139 height 7
click at [489, 100] on strong "Neighborhood Provisions Alpena (AU-R-000697)" at bounding box center [474, 103] width 139 height 7
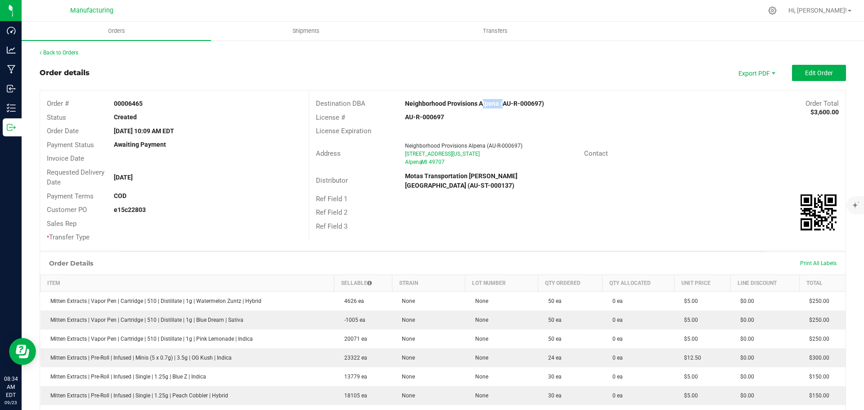
click at [489, 100] on strong "Neighborhood Provisions Alpena (AU-R-000697)" at bounding box center [474, 103] width 139 height 7
click at [684, 105] on div "Order Total $3,600.00" at bounding box center [734, 104] width 224 height 10
click at [732, 172] on div "Distributor Motas Transportation Hazel Park (AU-ST-000137)" at bounding box center [577, 181] width 537 height 23
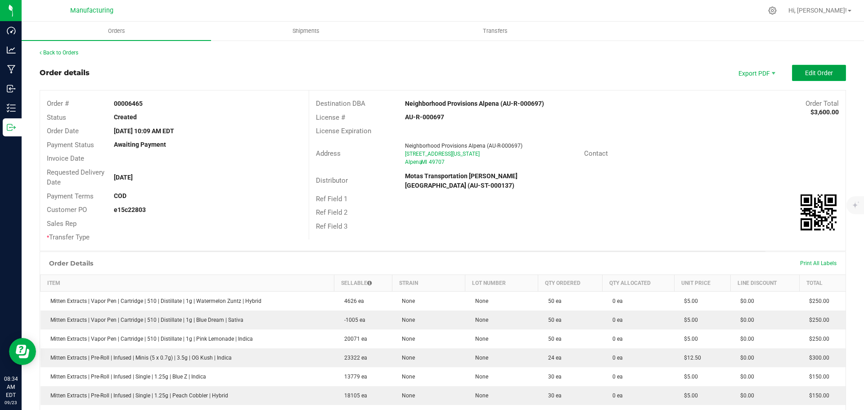
click at [805, 72] on span "Edit Order" at bounding box center [819, 72] width 28 height 7
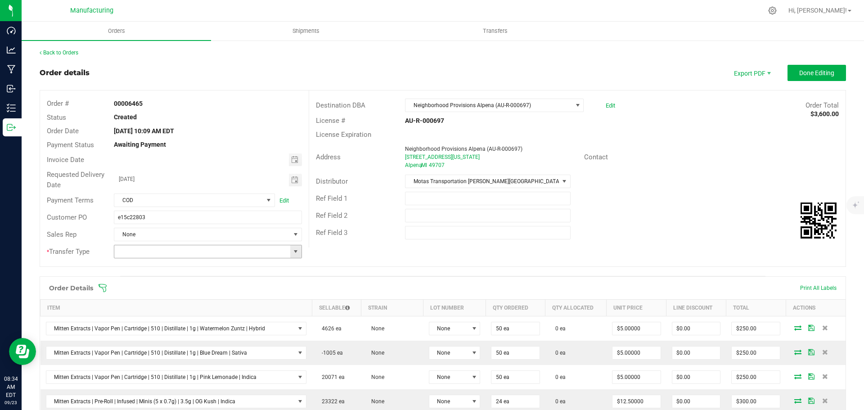
click at [295, 254] on span at bounding box center [295, 251] width 7 height 7
click at [172, 322] on li "Wholesale Transfer" at bounding box center [206, 327] width 185 height 15
type input "Wholesale Transfer"
click at [103, 287] on icon at bounding box center [102, 288] width 9 height 9
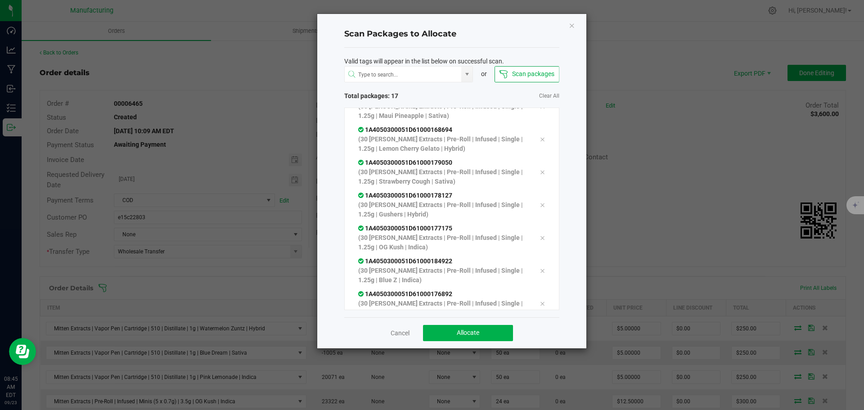
scroll to position [379, 0]
click at [467, 330] on span "Allocate" at bounding box center [468, 332] width 23 height 7
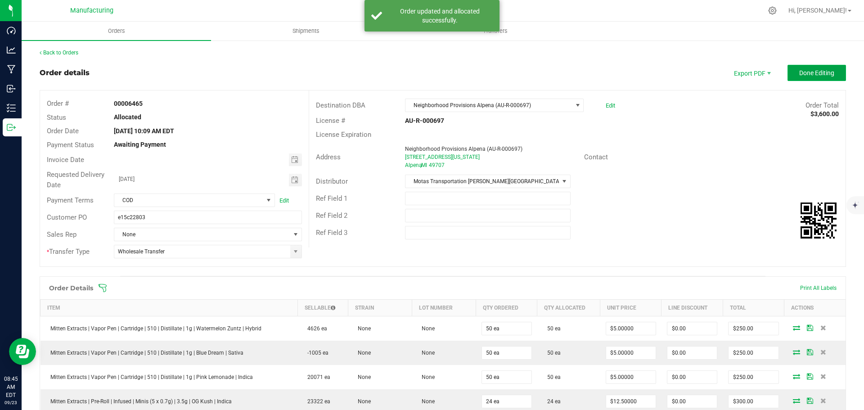
click at [801, 73] on span "Done Editing" at bounding box center [816, 72] width 35 height 7
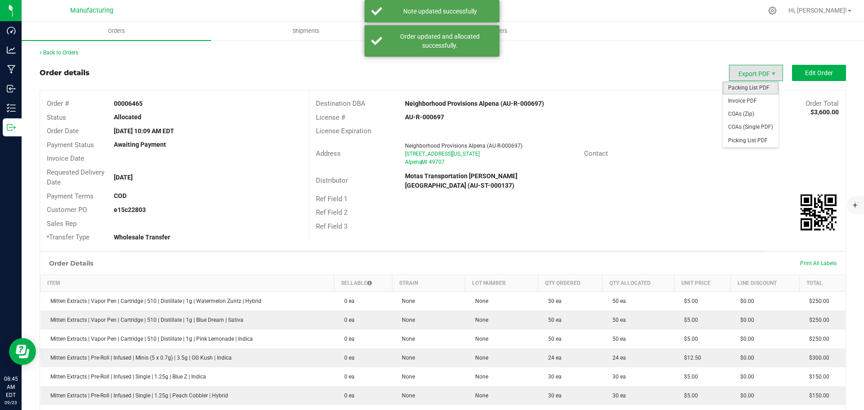
click at [751, 84] on span "Packing List PDF" at bounding box center [751, 87] width 56 height 13
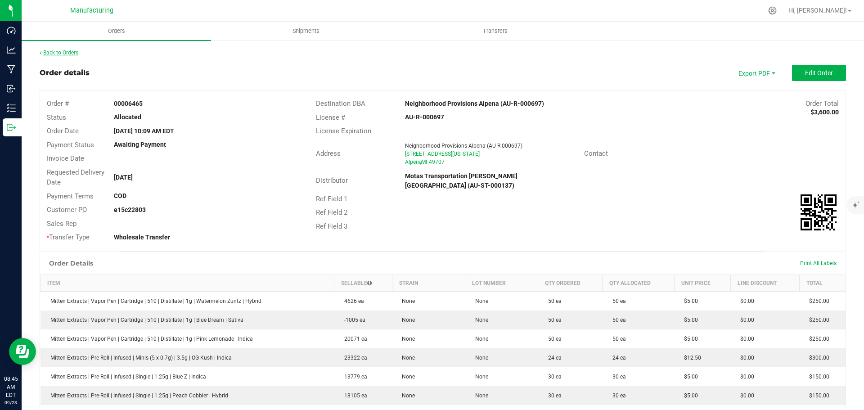
click at [59, 50] on link "Back to Orders" at bounding box center [59, 53] width 39 height 6
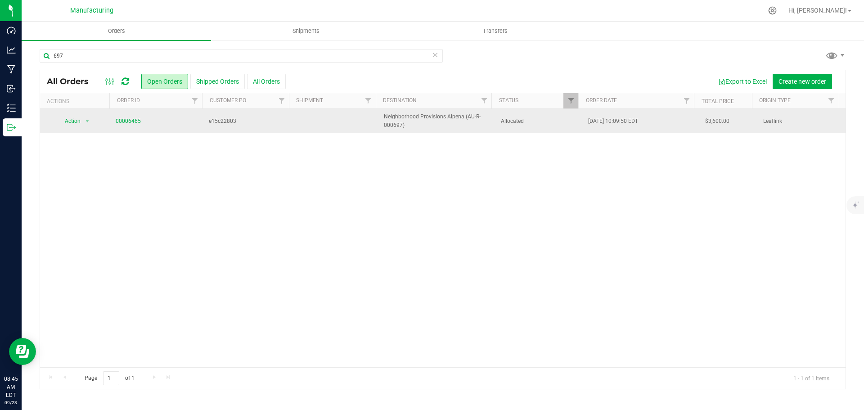
click at [552, 124] on span "Allocated" at bounding box center [539, 121] width 77 height 9
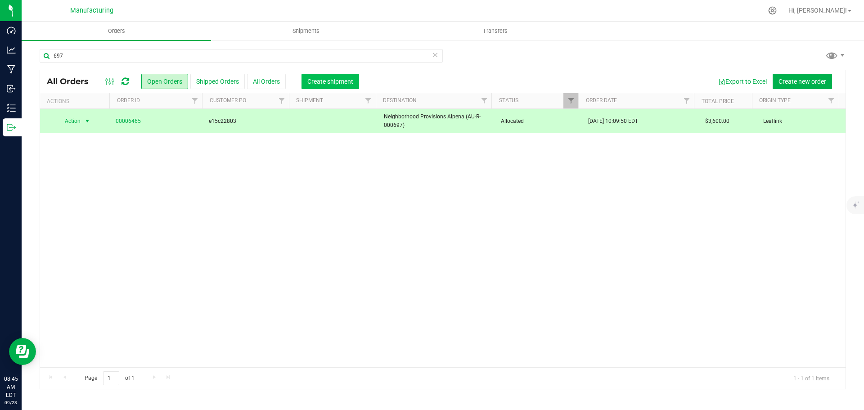
click at [322, 78] on span "Create shipment" at bounding box center [330, 81] width 46 height 7
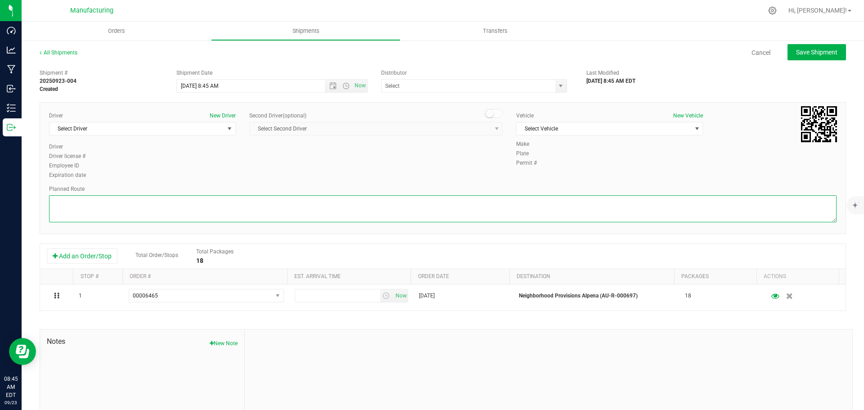
click at [464, 205] on textarea at bounding box center [443, 208] width 788 height 27
paste textarea "Mitten Distro Dimondale To Motas -- Head south 246 ft -- Turn right 325 ft -- T…"
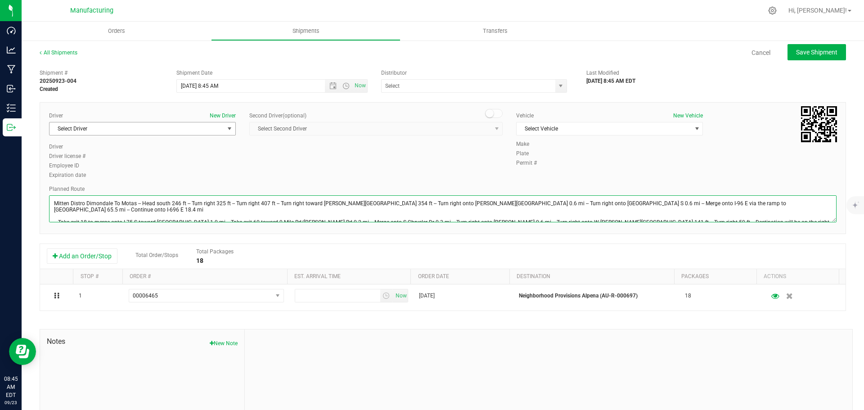
type textarea "Mitten Distro Dimondale To Motas -- Head south 246 ft -- Turn right 325 ft -- T…"
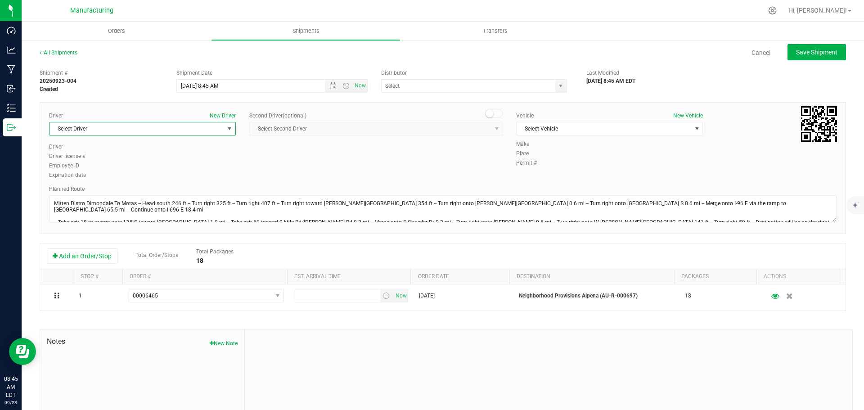
click at [227, 126] on span "select" at bounding box center [229, 128] width 7 height 7
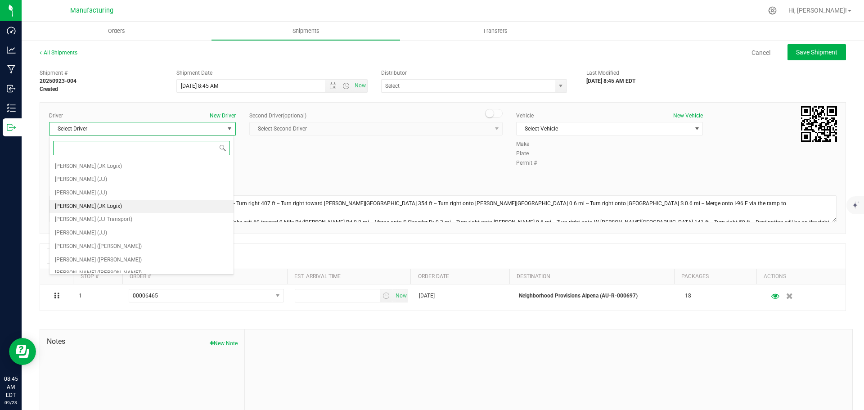
scroll to position [47, 0]
click at [119, 210] on li "[PERSON_NAME] ([PERSON_NAME])" at bounding box center [142, 213] width 184 height 14
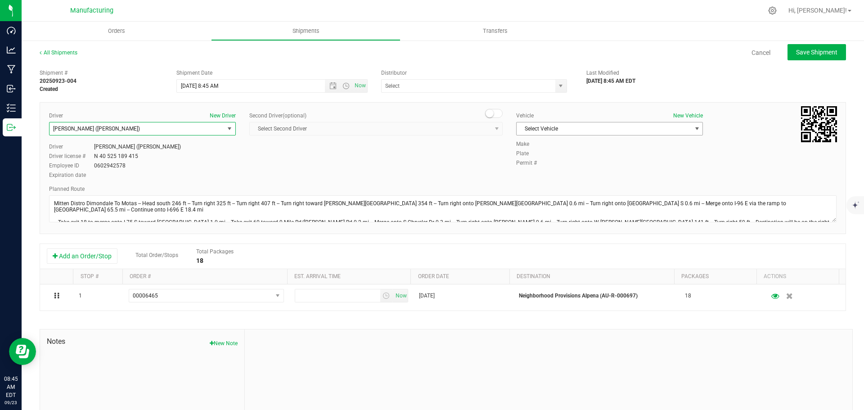
click at [579, 128] on span "Select Vehicle" at bounding box center [604, 128] width 175 height 13
drag, startPoint x: 543, startPoint y: 175, endPoint x: 546, endPoint y: 168, distance: 7.3
click at [543, 174] on li "[MEDICAL_DATA]" at bounding box center [605, 171] width 184 height 14
click at [559, 89] on span "select" at bounding box center [560, 85] width 7 height 7
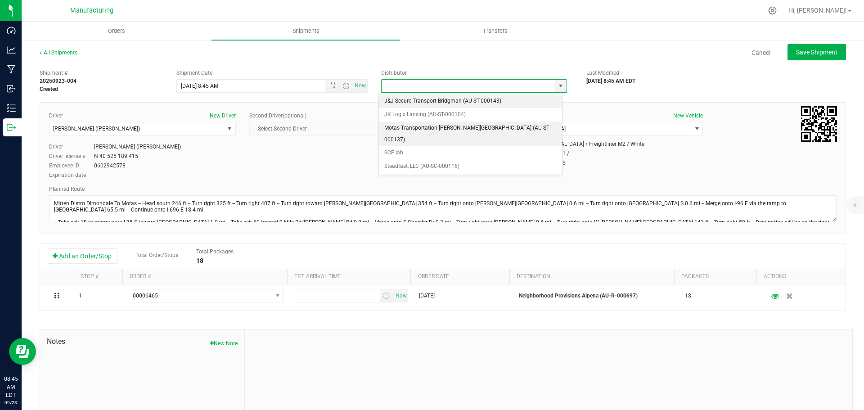
click at [466, 123] on li "Motas Transportation [PERSON_NAME][GEOGRAPHIC_DATA] (AU-ST-000137)" at bounding box center [470, 134] width 183 height 25
type input "Motas Transportation [PERSON_NAME][GEOGRAPHIC_DATA] (AU-ST-000137)"
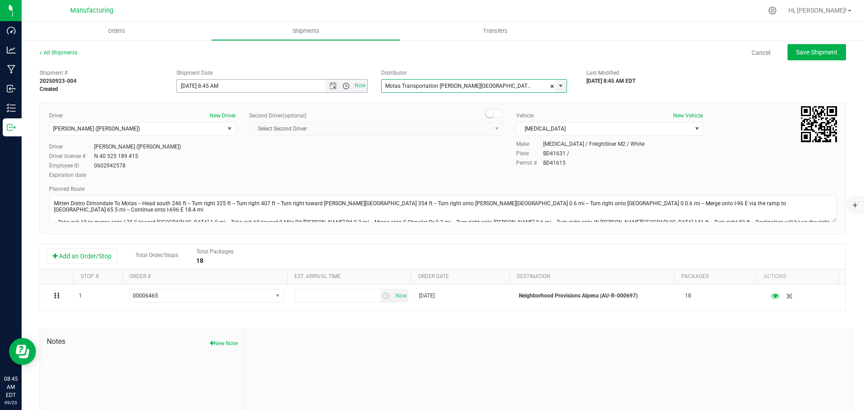
click at [343, 84] on span "Open the time view" at bounding box center [346, 85] width 7 height 7
click at [200, 186] on div "12:00 AM 12:30 AM 1:00 AM 1:30 AM 2:00 AM 2:30 AM 3:00 AM 3:30 AM 4:00 AM 4:30 …" at bounding box center [269, 140] width 189 height 94
click at [200, 182] on li "11:30 AM" at bounding box center [270, 187] width 188 height 12
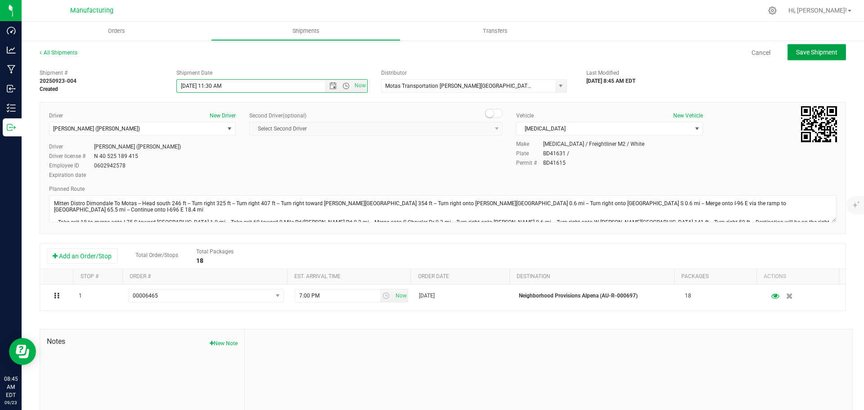
click at [797, 56] on button "Save Shipment" at bounding box center [817, 52] width 59 height 16
type input "[DATE] 3:30 PM"
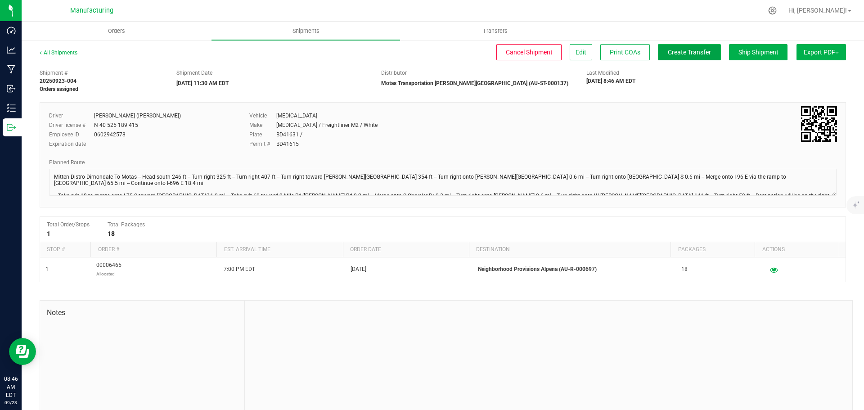
click at [676, 55] on span "Create Transfer" at bounding box center [689, 52] width 43 height 7
click at [119, 30] on span "Orders" at bounding box center [116, 31] width 41 height 8
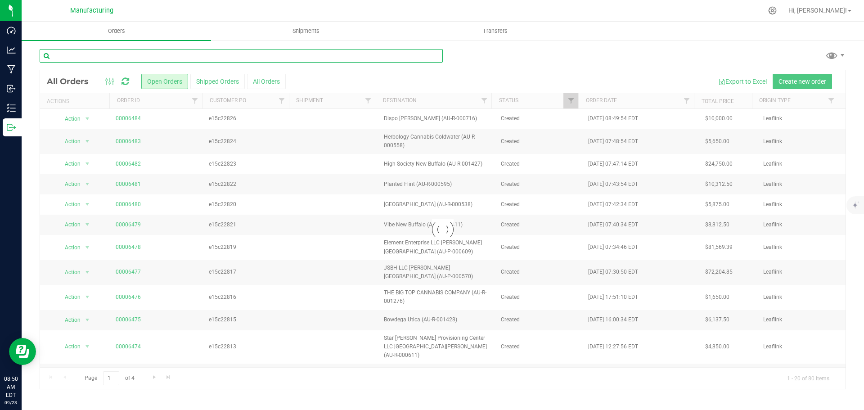
click at [107, 52] on input "text" at bounding box center [241, 56] width 403 height 14
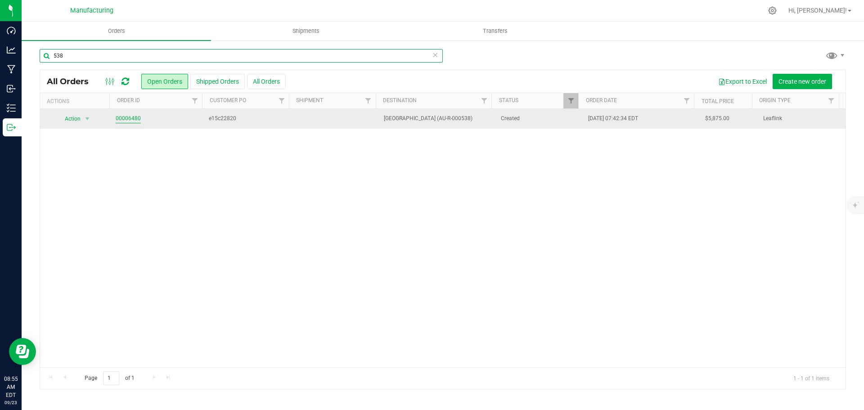
type input "538"
click at [133, 116] on link "00006480" at bounding box center [128, 118] width 25 height 9
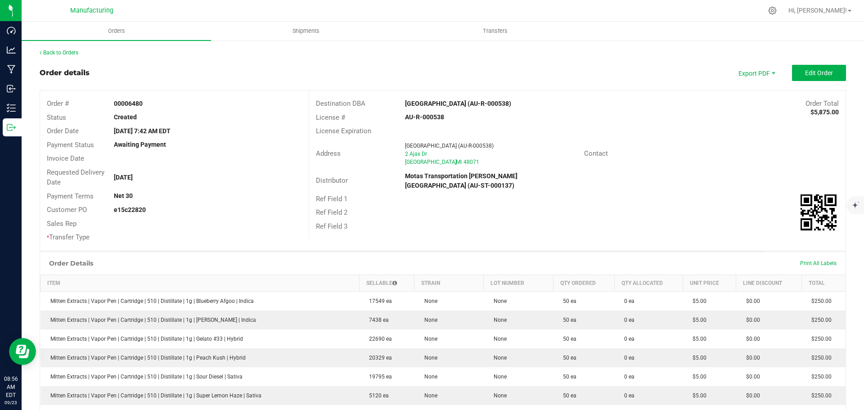
click at [474, 102] on strong "[GEOGRAPHIC_DATA] (AU-R-000538)" at bounding box center [458, 103] width 106 height 7
click at [474, 101] on strong "[GEOGRAPHIC_DATA] (AU-R-000538)" at bounding box center [458, 103] width 106 height 7
click at [733, 144] on div "Address Puff Madison Heights (AU-R-000538) 2 Ajax Dr Madison Heights , MI 48071…" at bounding box center [577, 154] width 537 height 32
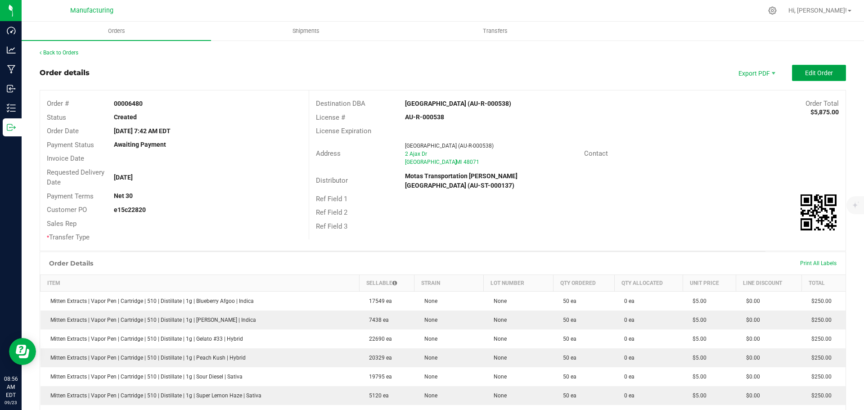
click at [811, 77] on span "Edit Order" at bounding box center [819, 72] width 28 height 7
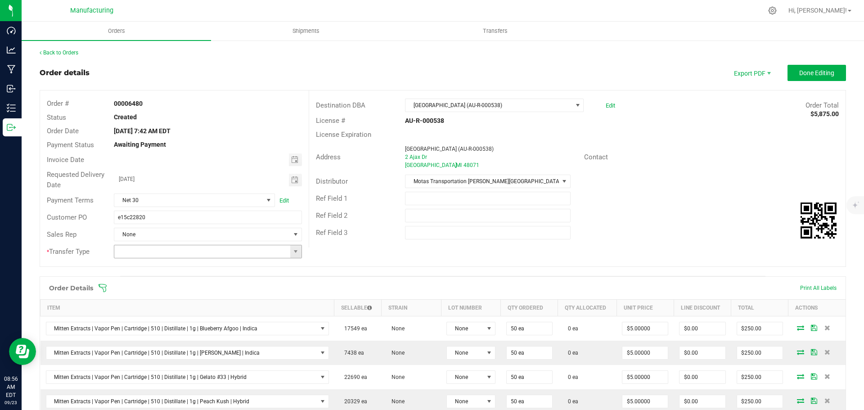
click at [299, 254] on span at bounding box center [295, 251] width 11 height 13
click at [159, 329] on li "Wholesale Transfer" at bounding box center [206, 327] width 185 height 15
type input "Wholesale Transfer"
click at [102, 288] on icon at bounding box center [102, 288] width 9 height 9
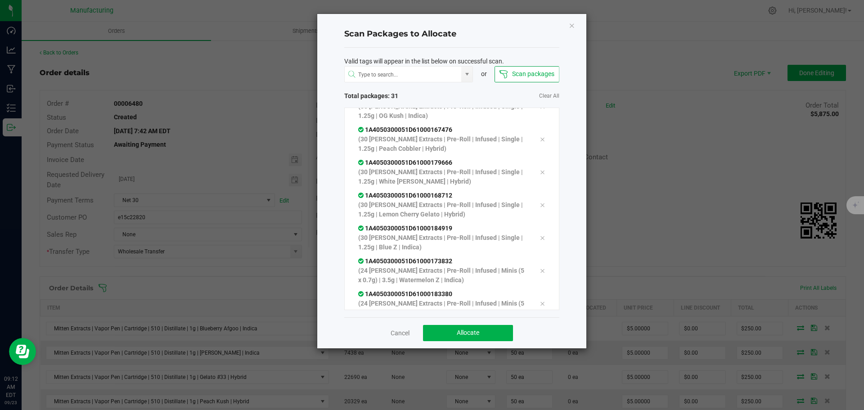
scroll to position [849, 0]
click at [478, 334] on span "Allocate" at bounding box center [468, 332] width 23 height 7
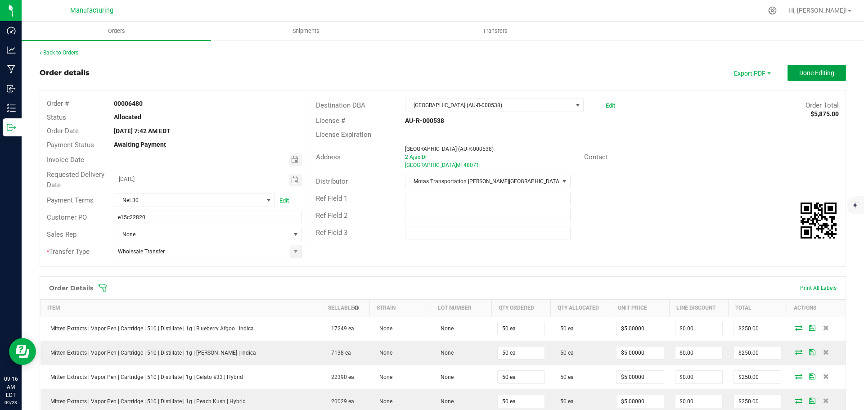
click at [803, 73] on span "Done Editing" at bounding box center [816, 72] width 35 height 7
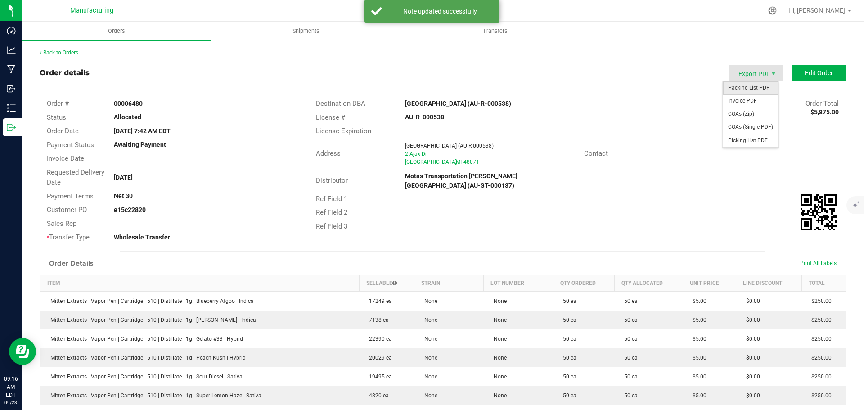
click at [749, 84] on span "Packing List PDF" at bounding box center [751, 87] width 56 height 13
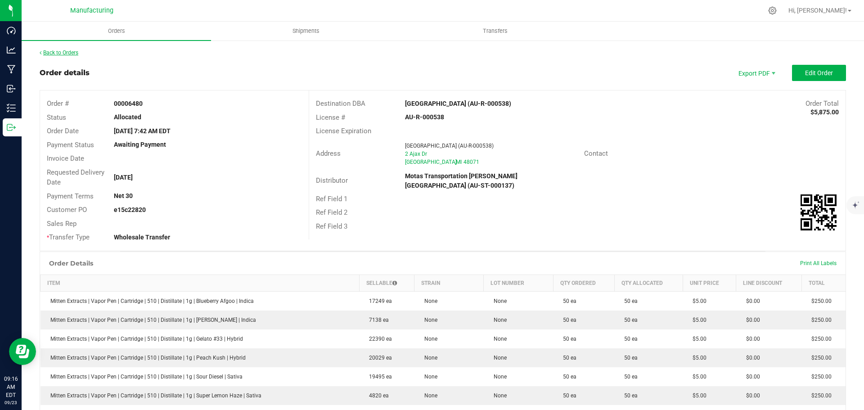
click at [59, 54] on link "Back to Orders" at bounding box center [59, 53] width 39 height 6
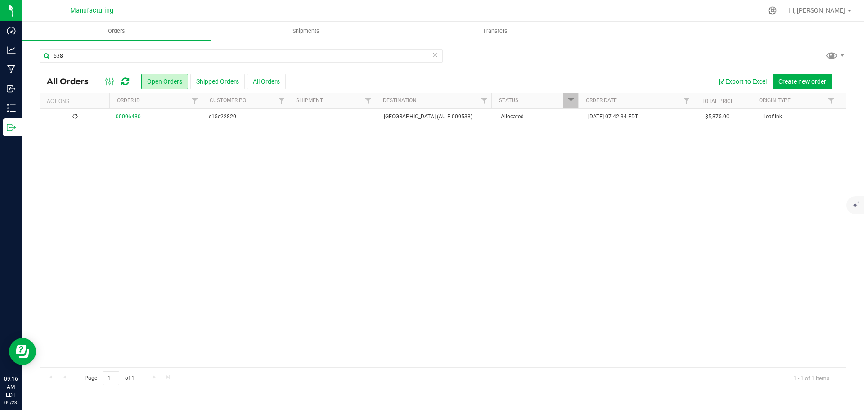
click at [544, 125] on td "Allocated" at bounding box center [540, 117] width 88 height 16
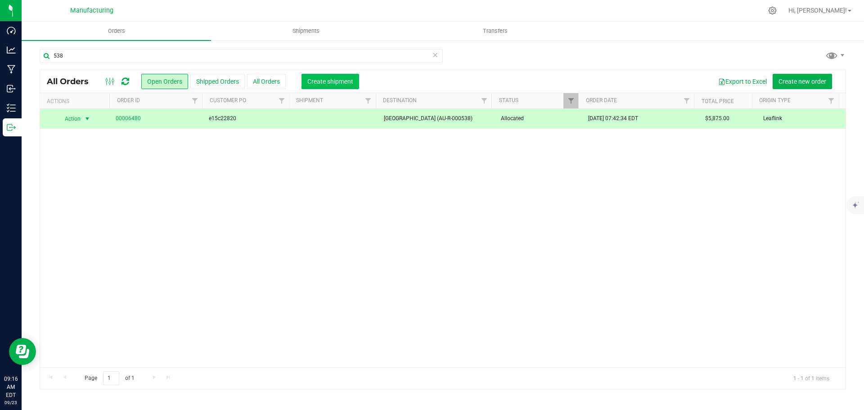
click at [314, 76] on button "Create shipment" at bounding box center [331, 81] width 58 height 15
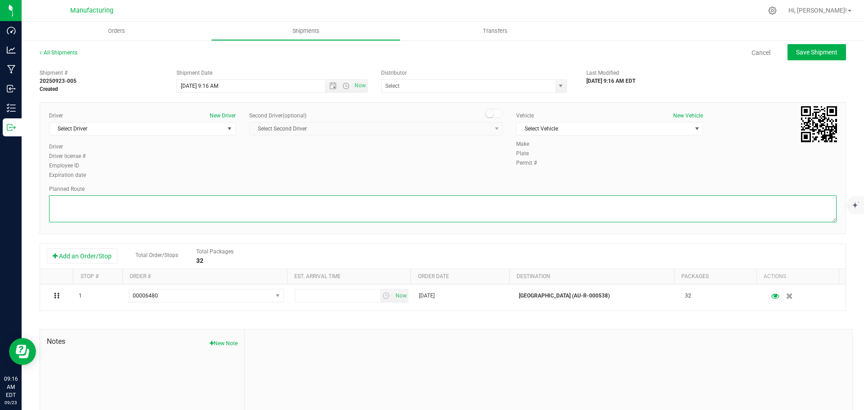
click at [578, 207] on textarea at bounding box center [443, 208] width 788 height 27
paste textarea "Mitten Distro Dimondale To Motas -- Head south 246 ft -- Turn right 325 ft -- T…"
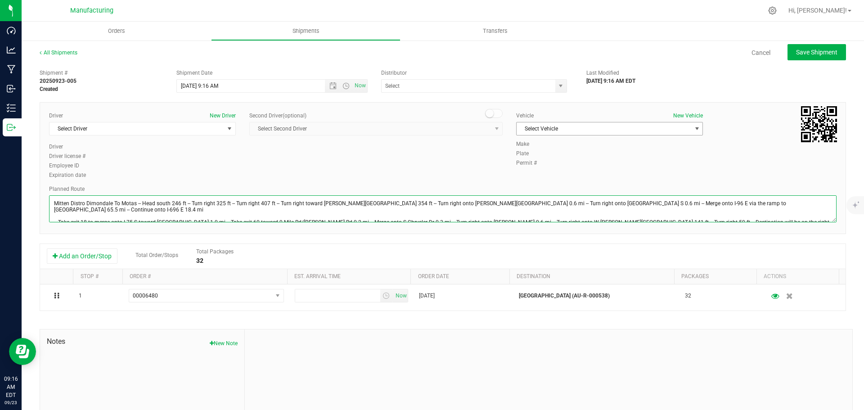
type textarea "Mitten Distro Dimondale To Motas -- Head south 246 ft -- Turn right 325 ft -- T…"
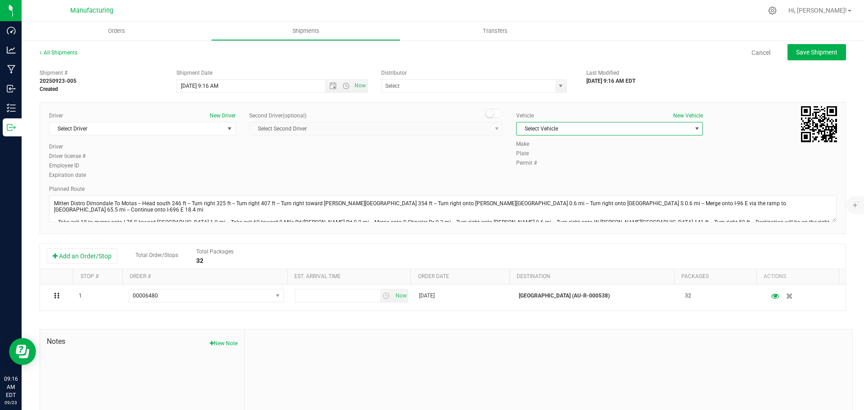
click at [655, 125] on span "Select Vehicle" at bounding box center [604, 128] width 175 height 13
click at [552, 165] on li "[MEDICAL_DATA]" at bounding box center [605, 171] width 184 height 14
click at [226, 130] on span "select" at bounding box center [229, 128] width 7 height 7
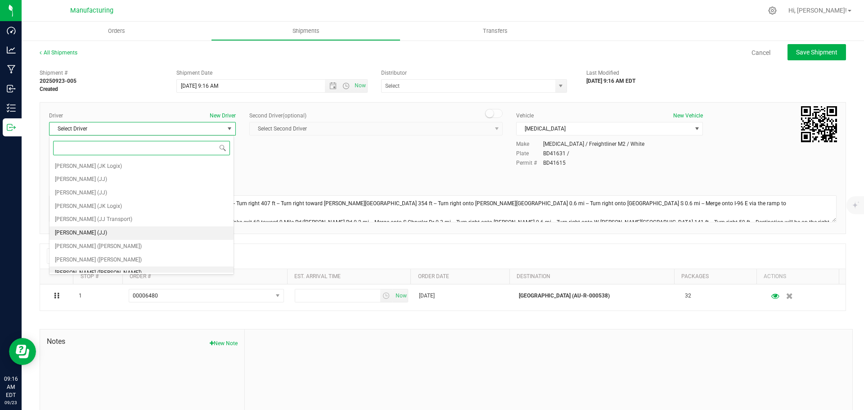
scroll to position [47, 0]
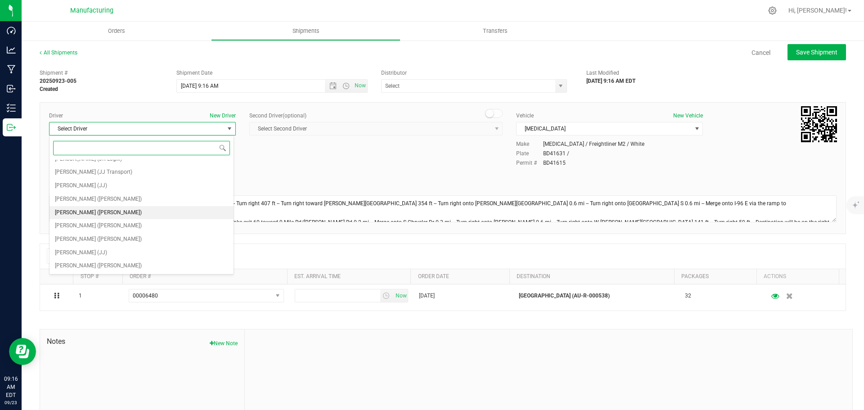
click at [78, 212] on span "[PERSON_NAME] ([PERSON_NAME])" at bounding box center [98, 213] width 87 height 12
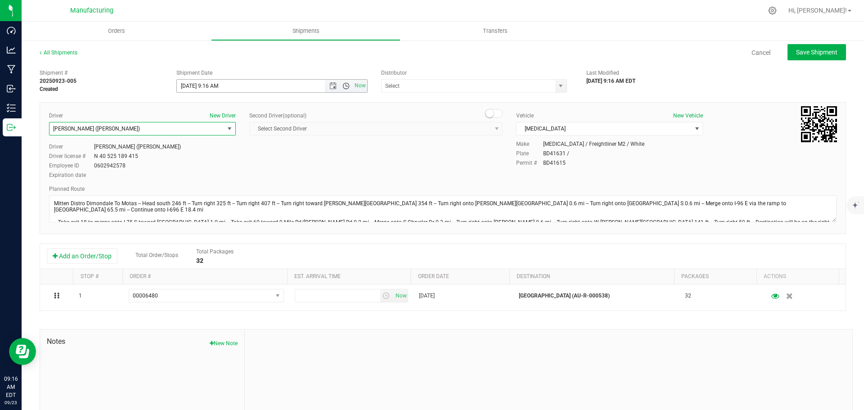
click at [343, 86] on span "Open the time view" at bounding box center [346, 85] width 7 height 7
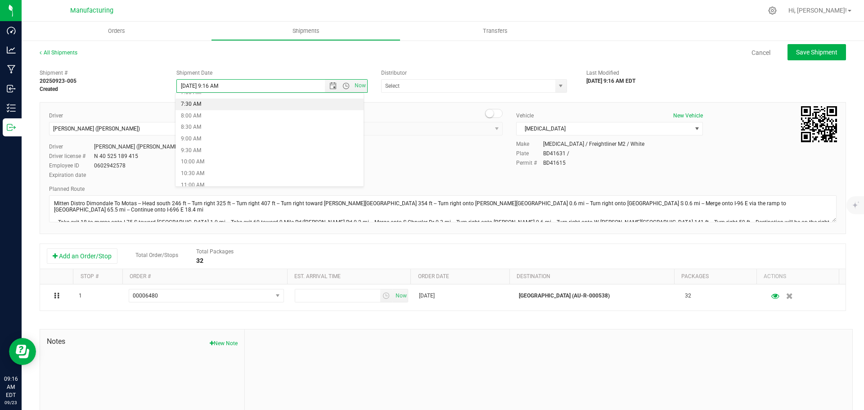
scroll to position [180, 0]
click at [194, 182] on li "11:30 AM" at bounding box center [270, 187] width 188 height 12
type input "[DATE] 11:30 AM"
click at [557, 86] on span "select" at bounding box center [560, 85] width 7 height 7
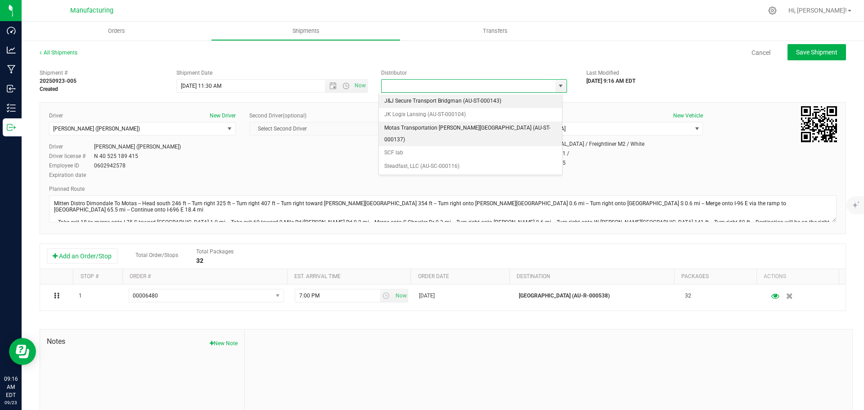
drag, startPoint x: 418, startPoint y: 127, endPoint x: 423, endPoint y: 126, distance: 5.0
click at [418, 127] on li "Motas Transportation [PERSON_NAME][GEOGRAPHIC_DATA] (AU-ST-000137)" at bounding box center [470, 134] width 183 height 25
type input "Motas Transportation [PERSON_NAME][GEOGRAPHIC_DATA] (AU-ST-000137)"
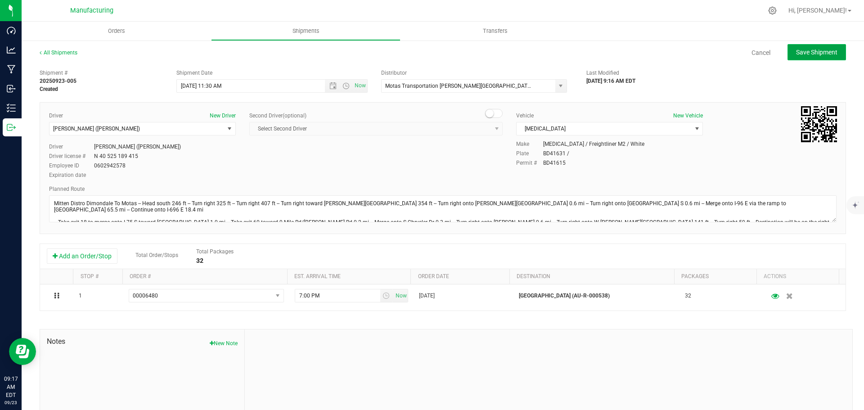
click at [823, 52] on span "Save Shipment" at bounding box center [816, 52] width 41 height 7
type input "[DATE] 3:30 PM"
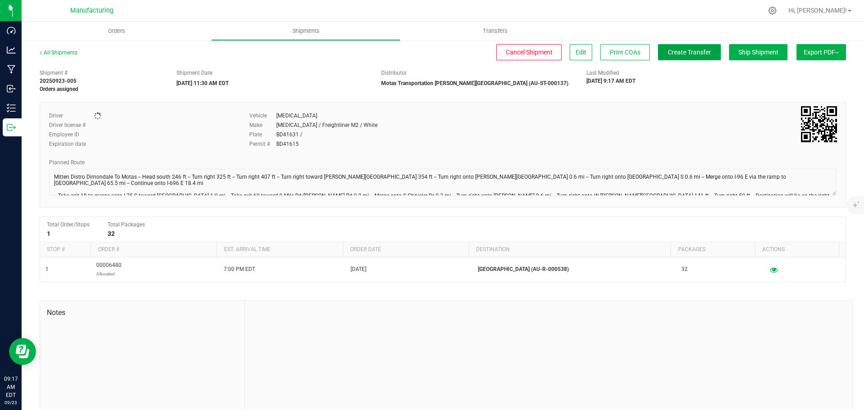
click at [668, 49] on span "Create Transfer" at bounding box center [689, 52] width 43 height 7
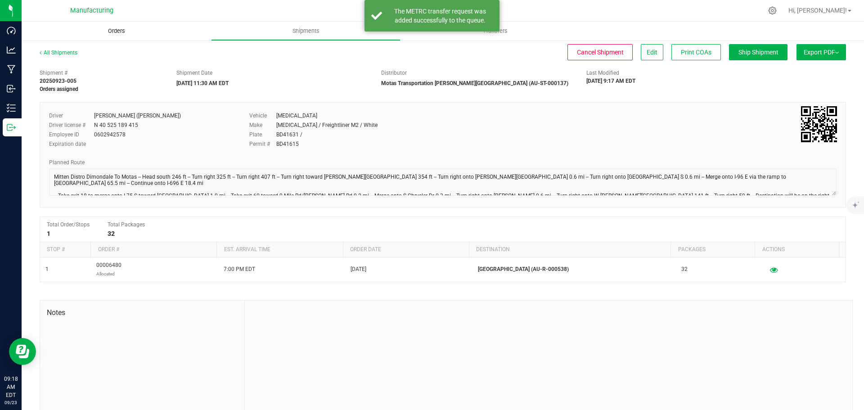
click at [123, 33] on span "Orders" at bounding box center [116, 31] width 41 height 8
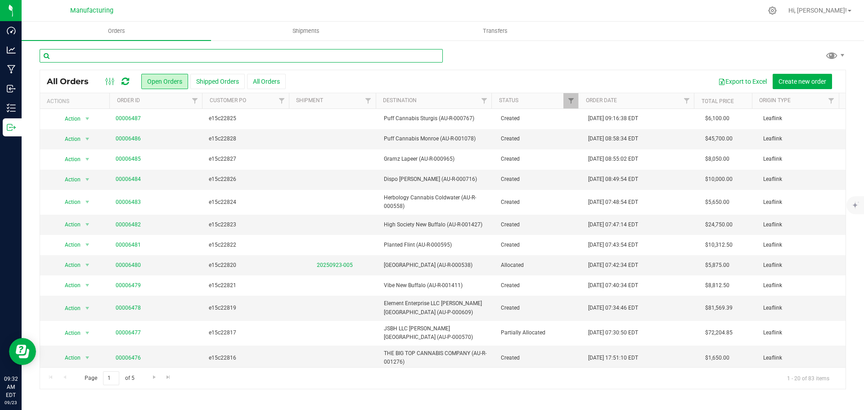
click at [126, 58] on input "text" at bounding box center [241, 56] width 403 height 14
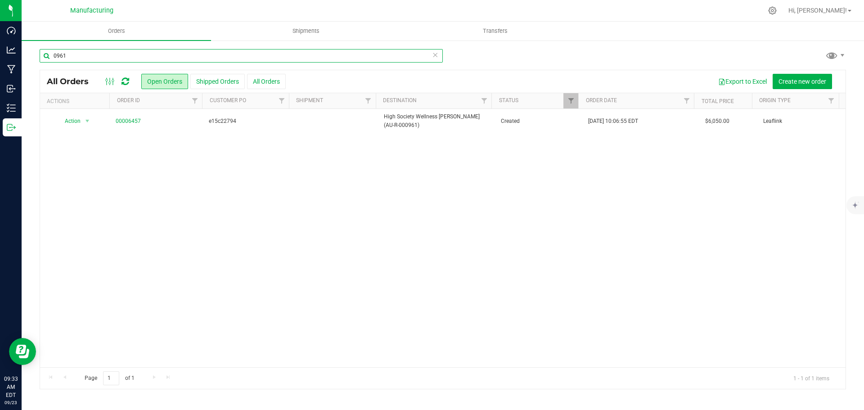
type input "0961"
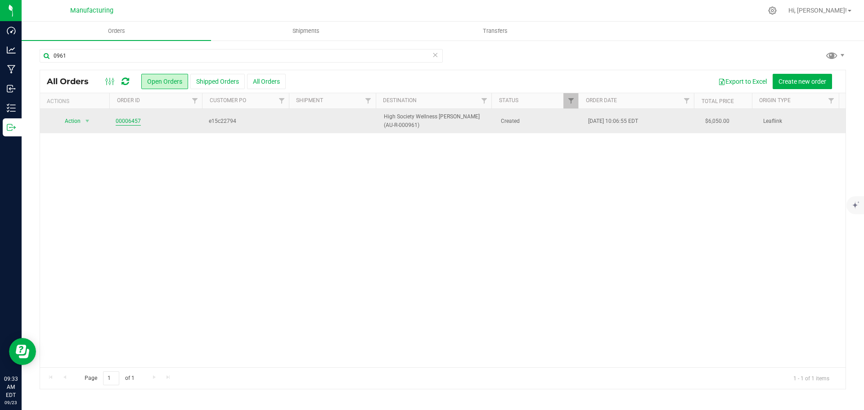
click at [130, 119] on link "00006457" at bounding box center [128, 121] width 25 height 9
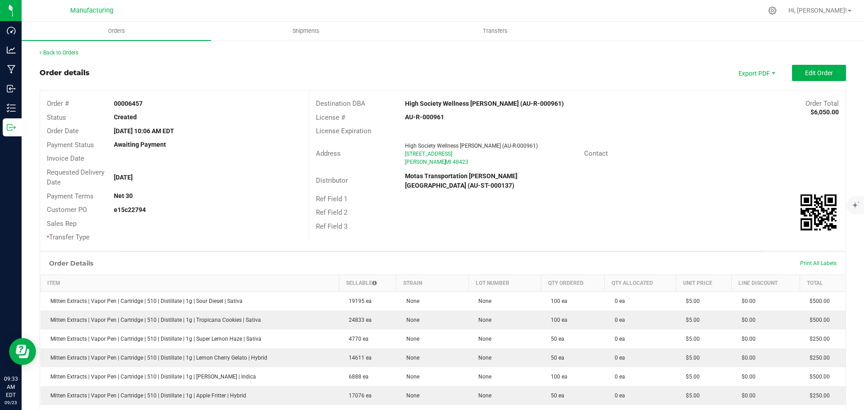
click at [454, 103] on strong "High Society Wellness [PERSON_NAME] (AU-R-000961)" at bounding box center [484, 103] width 159 height 7
click at [695, 146] on div "Address High Society Wellness Davison (AU-R-000961) 415 N State Rd Davison , MI…" at bounding box center [577, 154] width 537 height 32
click at [805, 74] on span "Edit Order" at bounding box center [819, 72] width 28 height 7
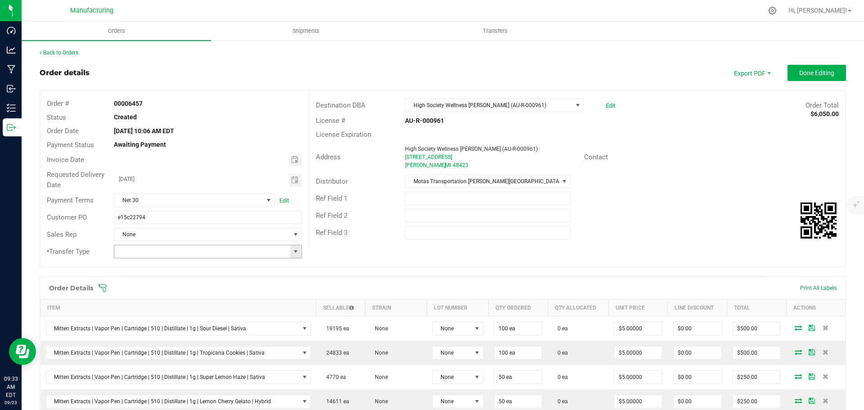
click at [294, 253] on span at bounding box center [295, 251] width 7 height 7
click at [150, 321] on li "Wholesale Transfer" at bounding box center [206, 327] width 185 height 15
type input "Wholesale Transfer"
click at [103, 289] on icon at bounding box center [103, 288] width 8 height 8
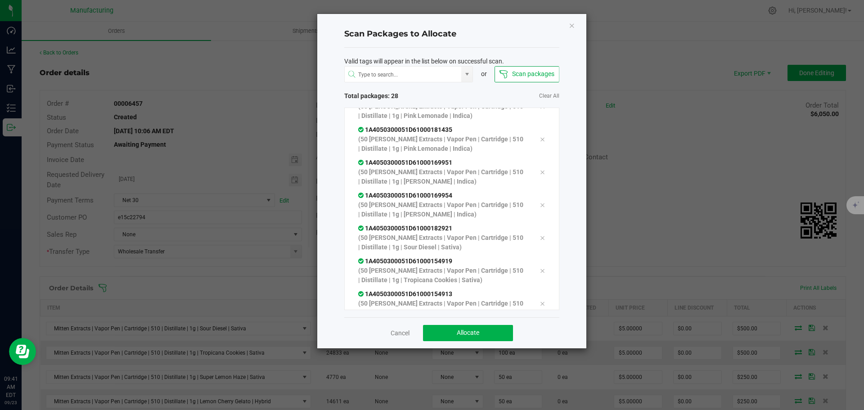
scroll to position [741, 0]
click at [491, 334] on button "Allocate" at bounding box center [468, 333] width 90 height 16
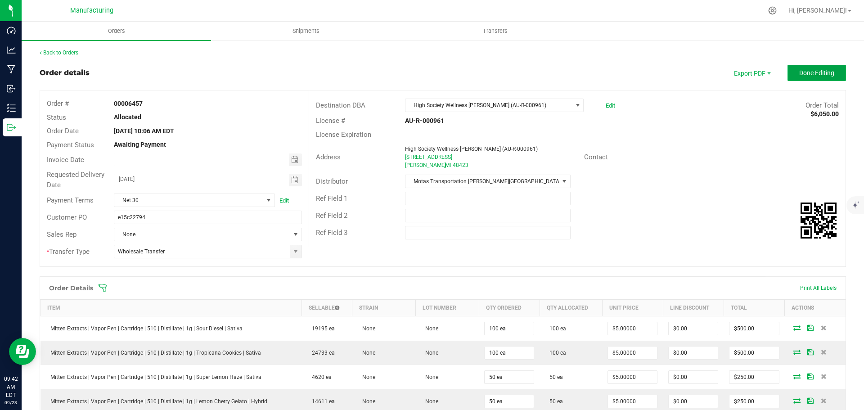
click at [800, 78] on button "Done Editing" at bounding box center [817, 73] width 59 height 16
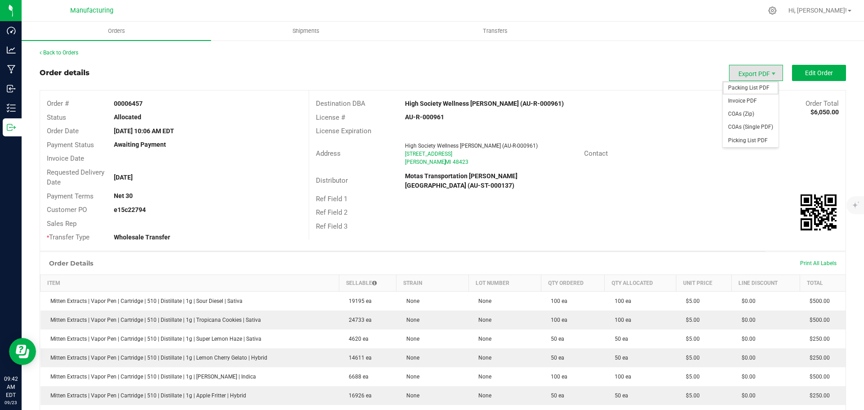
click at [747, 90] on span "Packing List PDF" at bounding box center [751, 87] width 56 height 13
click at [74, 50] on link "Back to Orders" at bounding box center [59, 53] width 39 height 6
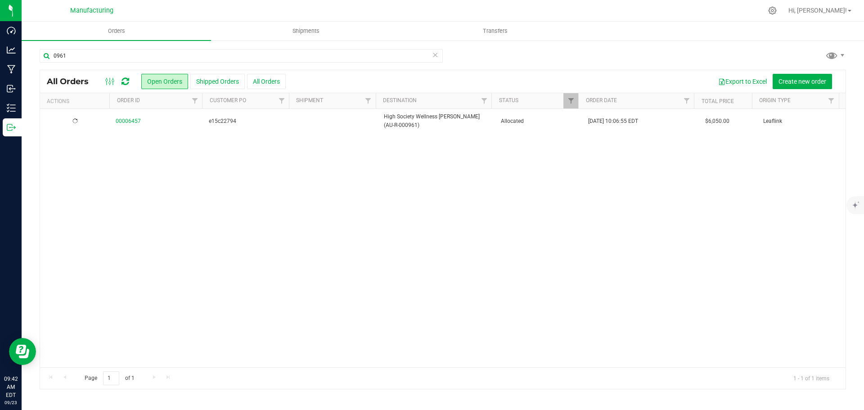
click at [545, 123] on span "Allocated" at bounding box center [539, 121] width 77 height 9
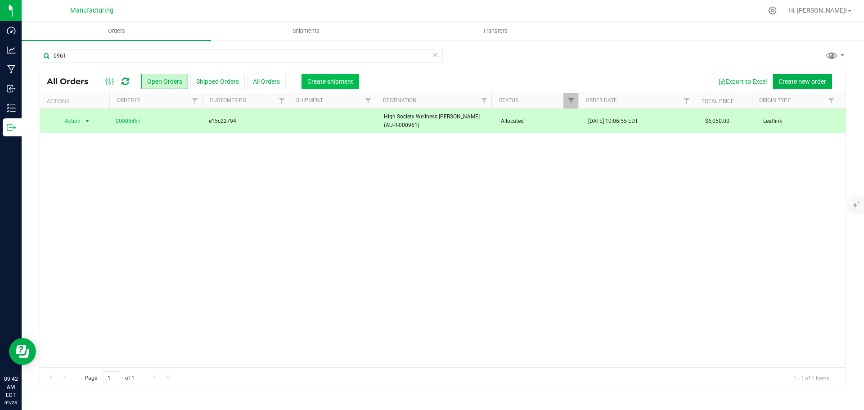
click at [333, 78] on span "Create shipment" at bounding box center [330, 81] width 46 height 7
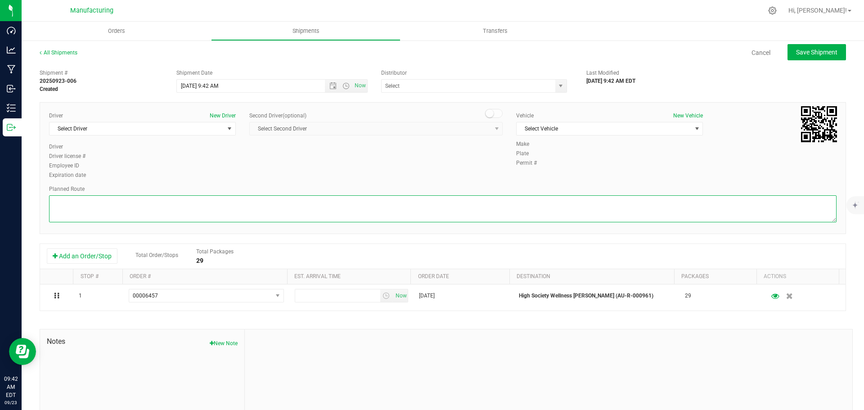
click at [372, 208] on textarea at bounding box center [443, 208] width 788 height 27
paste textarea "Mitten Distro Dimondale To Motas -- Head south 246 ft -- Turn right 325 ft -- T…"
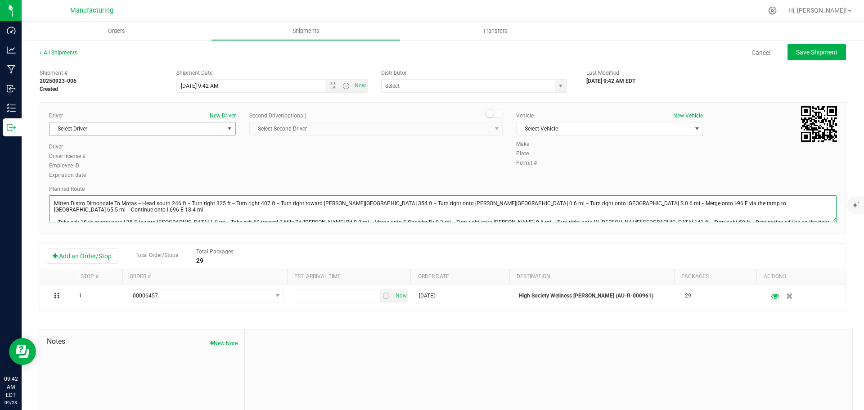
type textarea "Mitten Distro Dimondale To Motas -- Head south 246 ft -- Turn right 325 ft -- T…"
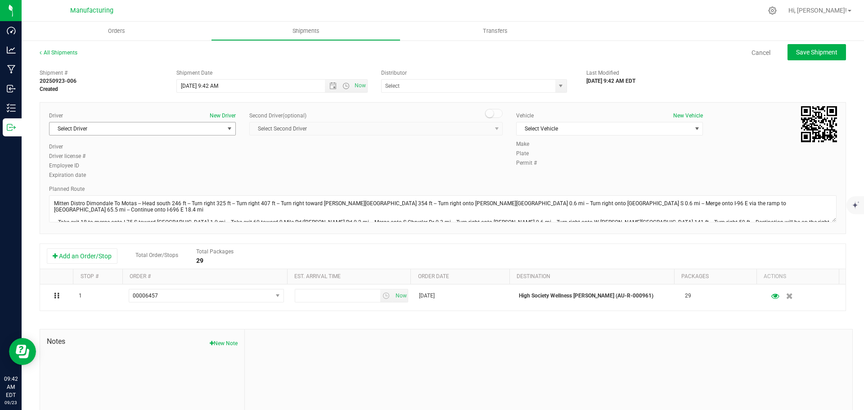
click at [220, 127] on span "Select Driver" at bounding box center [137, 128] width 175 height 13
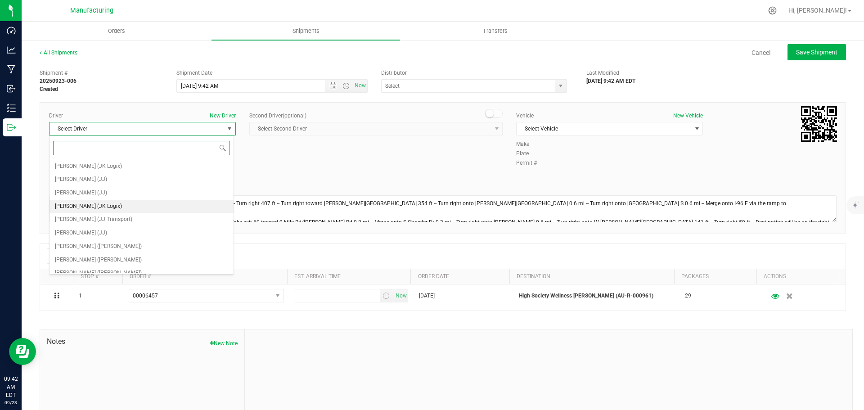
scroll to position [47, 0]
click at [92, 212] on span "[PERSON_NAME] ([PERSON_NAME])" at bounding box center [98, 213] width 87 height 12
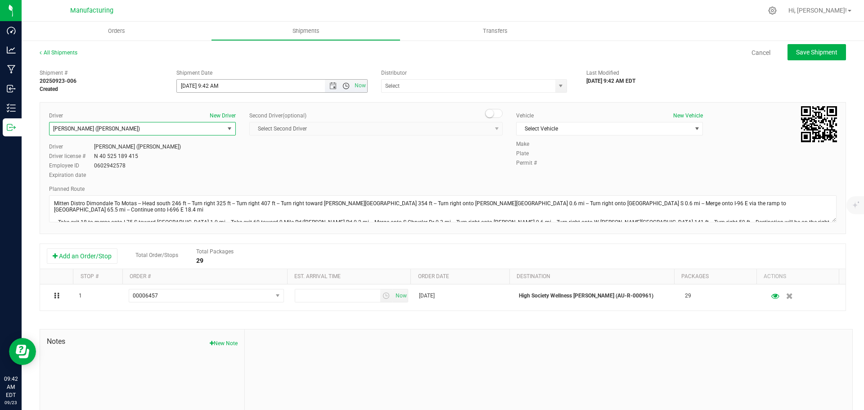
click at [347, 85] on span "Open the time view" at bounding box center [346, 85] width 15 height 7
click at [215, 140] on li "11:30 AM" at bounding box center [270, 142] width 188 height 12
type input "[DATE] 11:30 AM"
click at [559, 83] on span "select" at bounding box center [560, 85] width 7 height 7
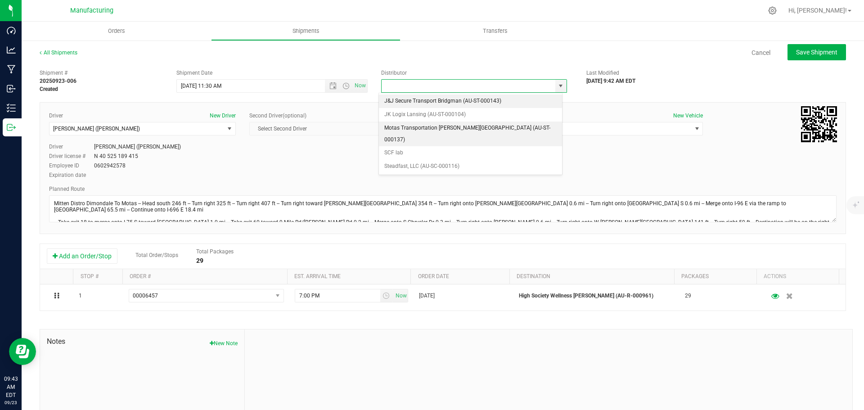
click at [454, 124] on li "Motas Transportation [PERSON_NAME][GEOGRAPHIC_DATA] (AU-ST-000137)" at bounding box center [470, 134] width 183 height 25
type input "Motas Transportation [PERSON_NAME][GEOGRAPHIC_DATA] (AU-ST-000137)"
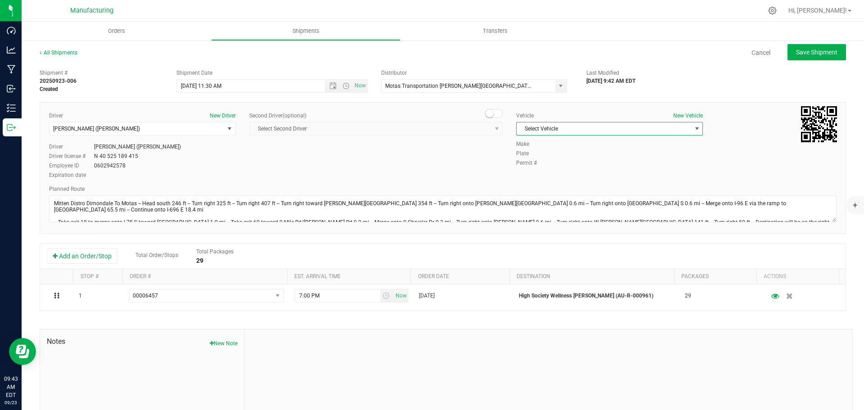
drag, startPoint x: 571, startPoint y: 131, endPoint x: 564, endPoint y: 130, distance: 7.3
click at [571, 131] on span "Select Vehicle" at bounding box center [604, 128] width 175 height 13
click at [531, 169] on li "[MEDICAL_DATA]" at bounding box center [605, 171] width 184 height 14
click at [821, 53] on span "Save Shipment" at bounding box center [816, 52] width 41 height 7
type input "[DATE] 3:30 PM"
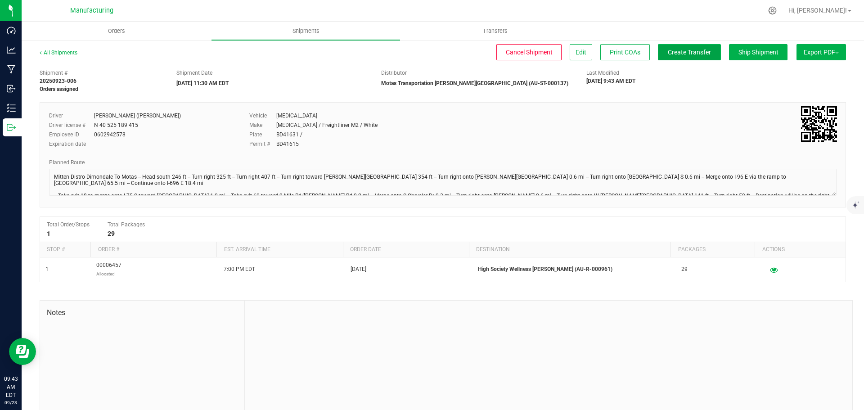
click at [676, 57] on button "Create Transfer" at bounding box center [689, 52] width 63 height 16
click at [112, 31] on span "Orders" at bounding box center [116, 31] width 41 height 8
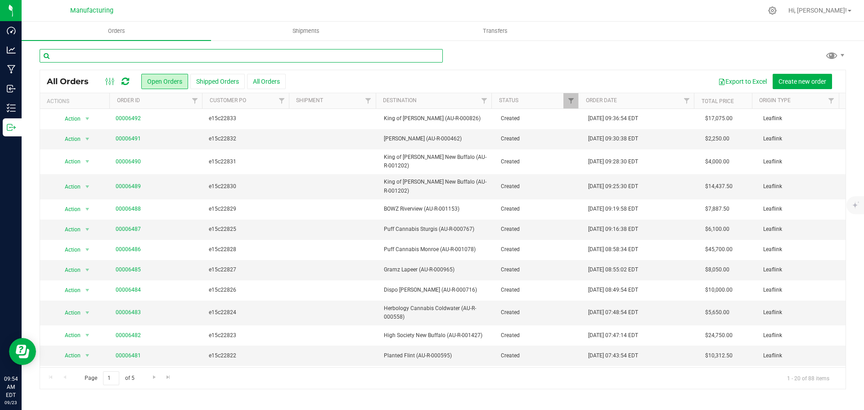
click at [143, 55] on input "text" at bounding box center [241, 56] width 403 height 14
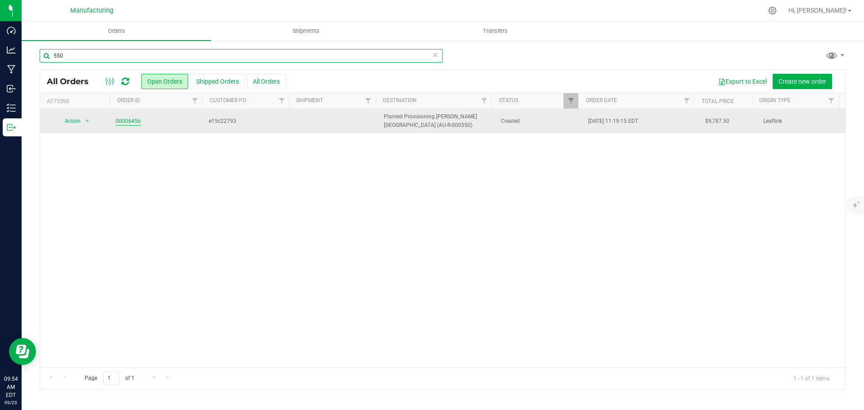
type input "550"
click at [121, 122] on link "00006456" at bounding box center [128, 121] width 25 height 9
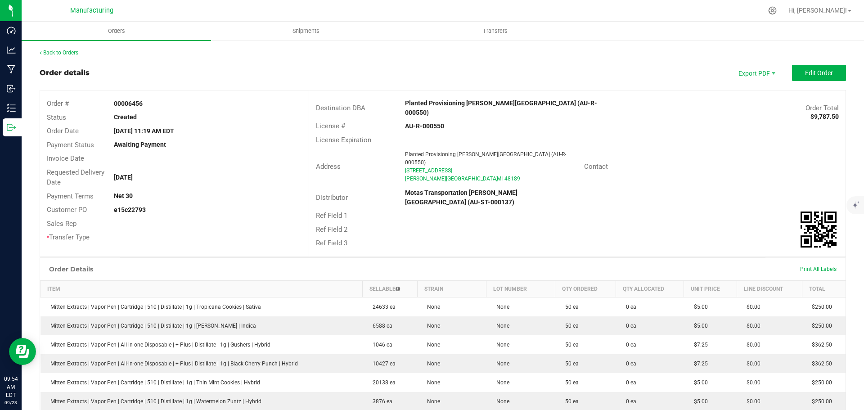
click at [461, 103] on strong "Planted Provisioning [PERSON_NAME][GEOGRAPHIC_DATA] (AU-R-000550)" at bounding box center [501, 107] width 192 height 17
click at [646, 133] on div "License Expiration" at bounding box center [577, 140] width 537 height 14
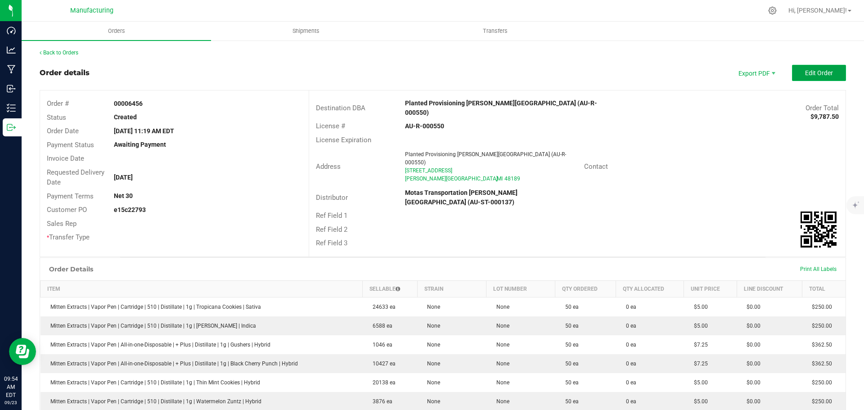
click at [818, 72] on span "Edit Order" at bounding box center [819, 72] width 28 height 7
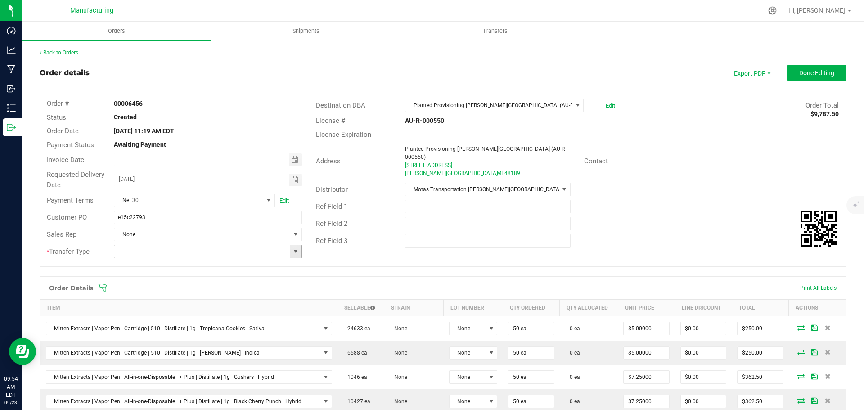
click at [292, 253] on span at bounding box center [295, 251] width 7 height 7
click at [150, 325] on li "Wholesale Transfer" at bounding box center [206, 327] width 185 height 15
type input "Wholesale Transfer"
click at [104, 285] on icon at bounding box center [102, 288] width 9 height 9
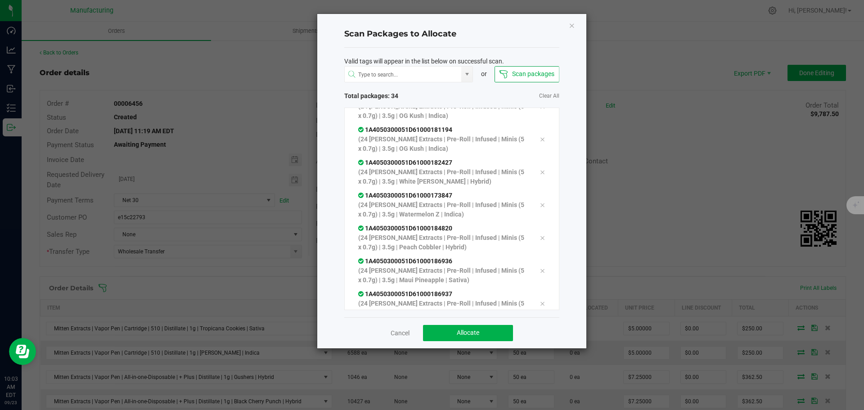
scroll to position [948, 0]
click at [492, 330] on button "Allocate" at bounding box center [468, 333] width 90 height 16
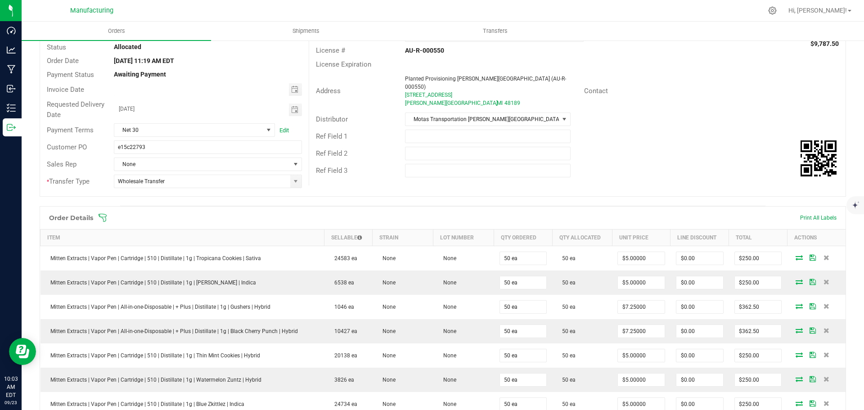
scroll to position [0, 0]
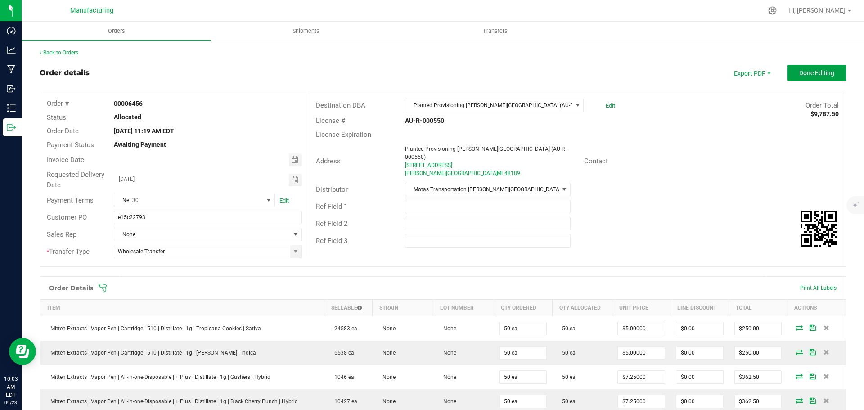
click at [818, 78] on button "Done Editing" at bounding box center [817, 73] width 59 height 16
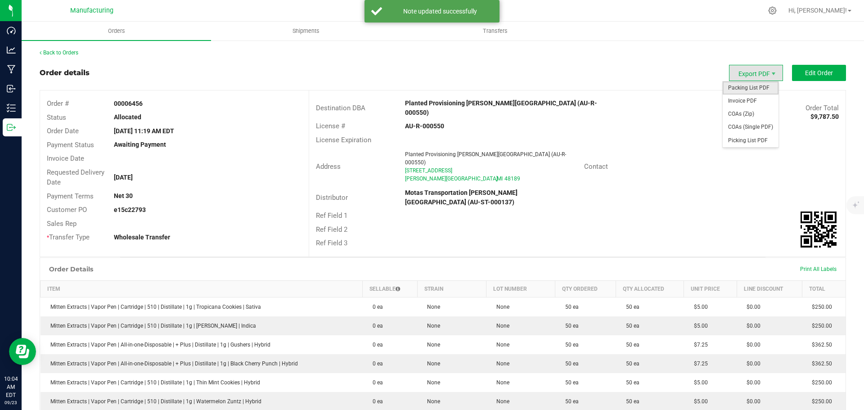
click at [736, 85] on span "Packing List PDF" at bounding box center [751, 87] width 56 height 13
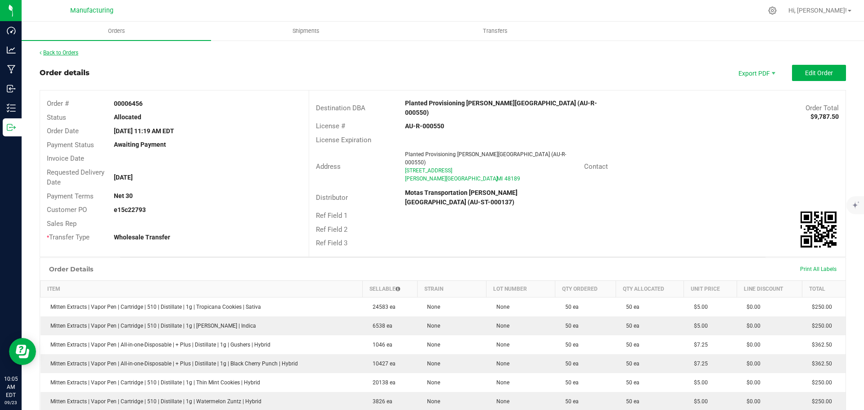
click at [54, 51] on link "Back to Orders" at bounding box center [59, 53] width 39 height 6
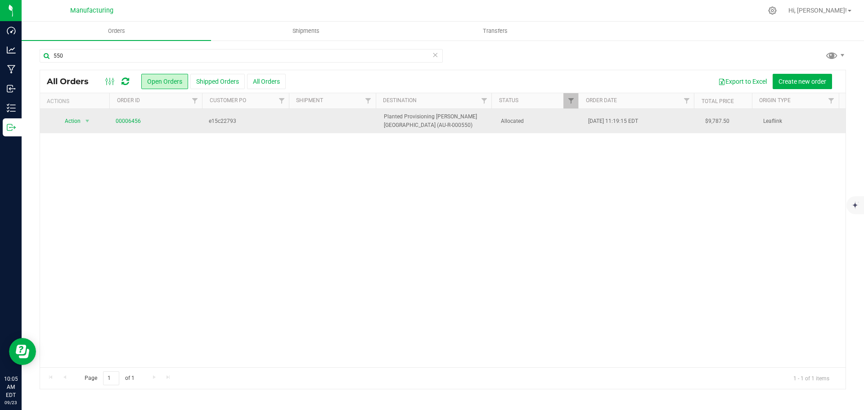
click at [542, 123] on span "Allocated" at bounding box center [539, 121] width 77 height 9
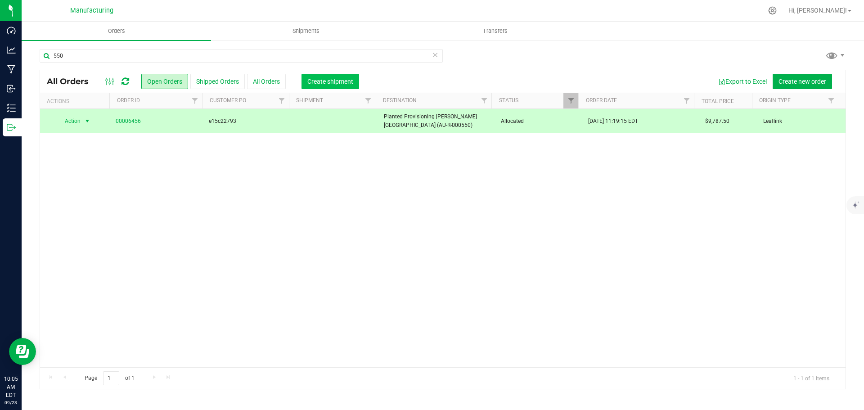
click at [324, 81] on span "Create shipment" at bounding box center [330, 81] width 46 height 7
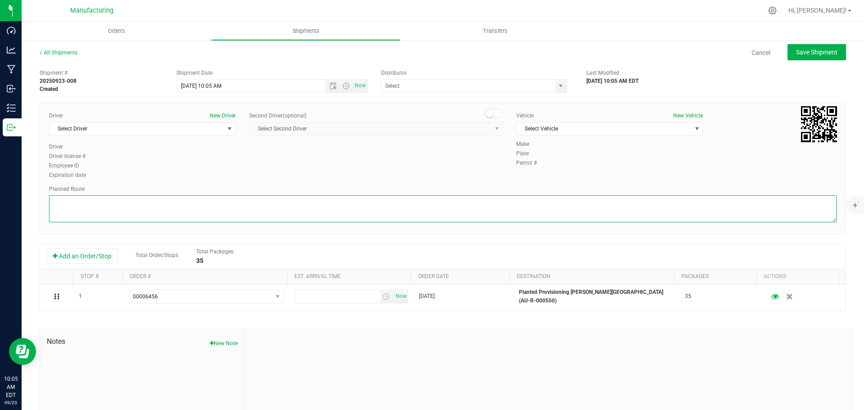
click at [328, 203] on textarea at bounding box center [443, 208] width 788 height 27
paste textarea "Mitten Distro Dimondale To Motas -- Head south 246 ft -- Turn right 325 ft -- T…"
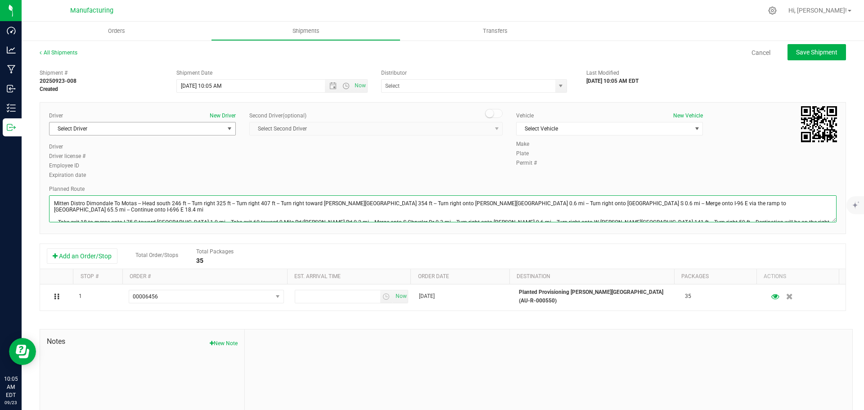
type textarea "Mitten Distro Dimondale To Motas -- Head south 246 ft -- Turn right 325 ft -- T…"
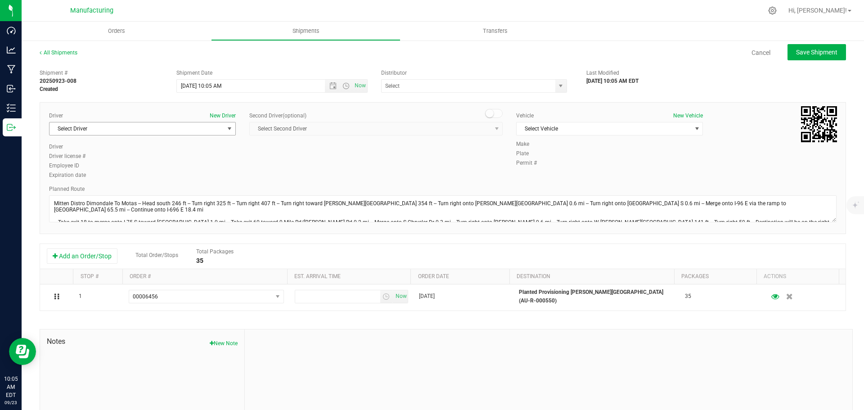
click at [140, 130] on span "Select Driver" at bounding box center [137, 128] width 175 height 13
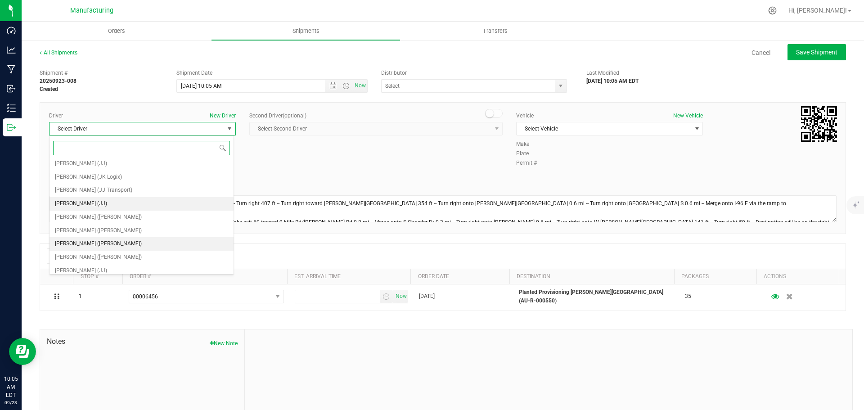
scroll to position [47, 0]
click at [83, 213] on span "[PERSON_NAME] ([PERSON_NAME])" at bounding box center [98, 213] width 87 height 12
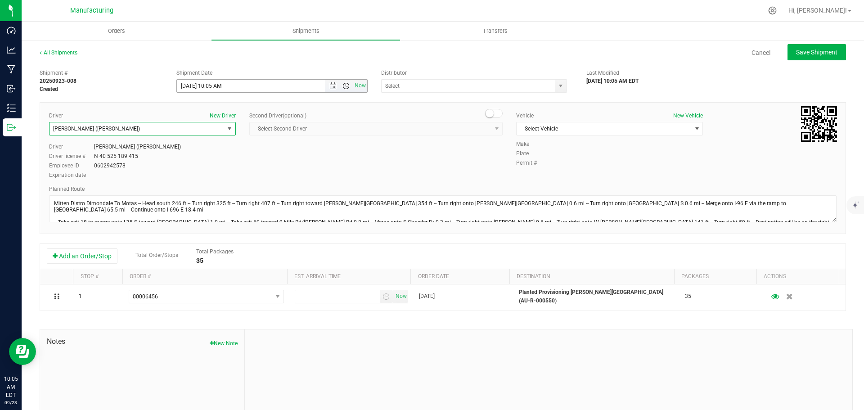
click at [346, 86] on span "Open the time view" at bounding box center [346, 85] width 7 height 7
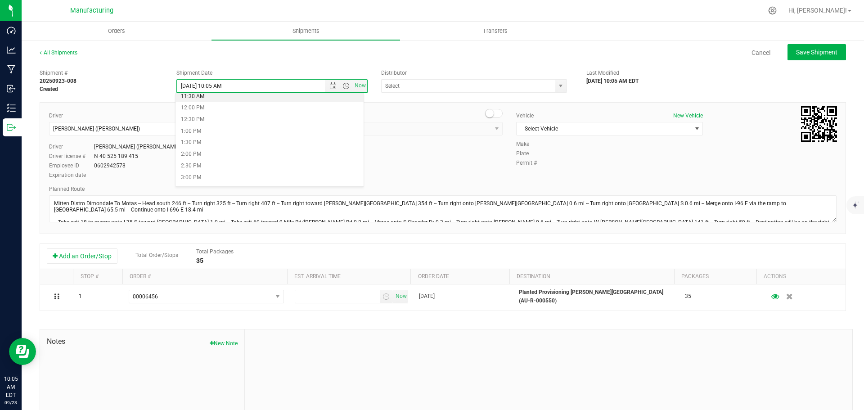
click at [202, 97] on li "11:30 AM" at bounding box center [270, 97] width 188 height 12
type input "[DATE] 11:30 AM"
click at [557, 87] on span "select" at bounding box center [560, 85] width 7 height 7
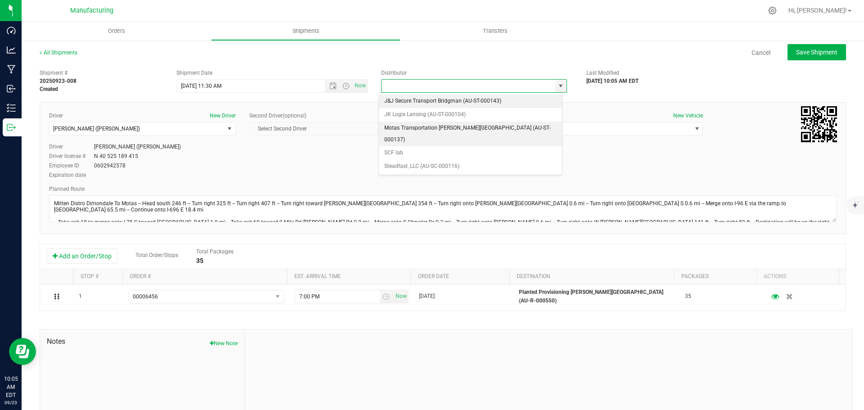
click at [430, 129] on li "Motas Transportation [PERSON_NAME][GEOGRAPHIC_DATA] (AU-ST-000137)" at bounding box center [470, 134] width 183 height 25
type input "Motas Transportation [PERSON_NAME][GEOGRAPHIC_DATA] (AU-ST-000137)"
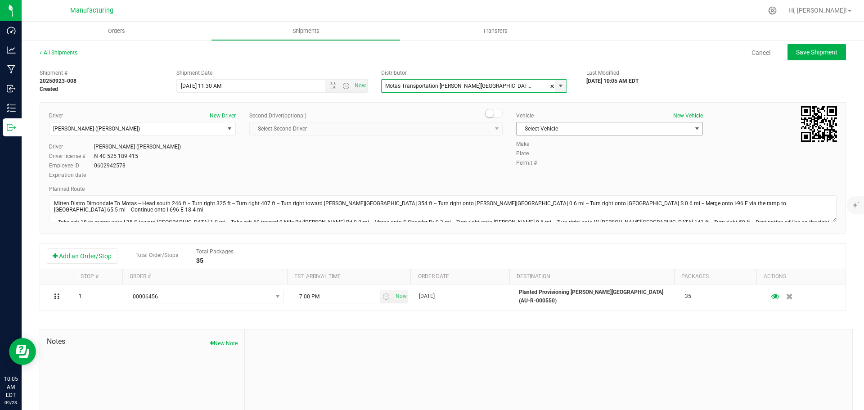
click at [577, 133] on span "Select Vehicle" at bounding box center [604, 128] width 175 height 13
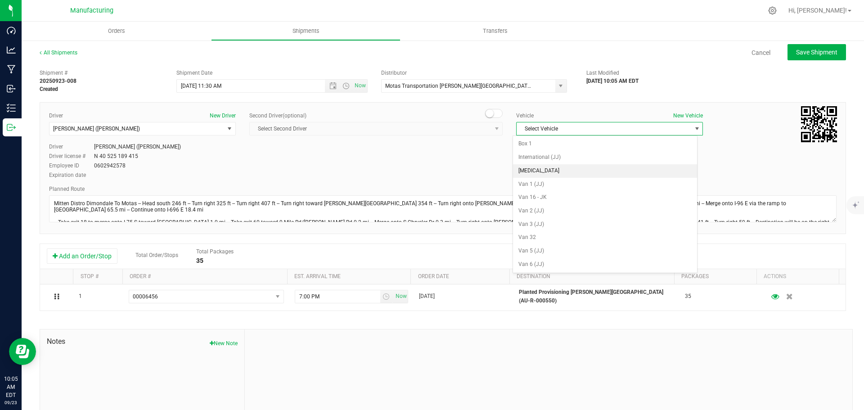
click at [541, 171] on li "[MEDICAL_DATA]" at bounding box center [605, 171] width 184 height 14
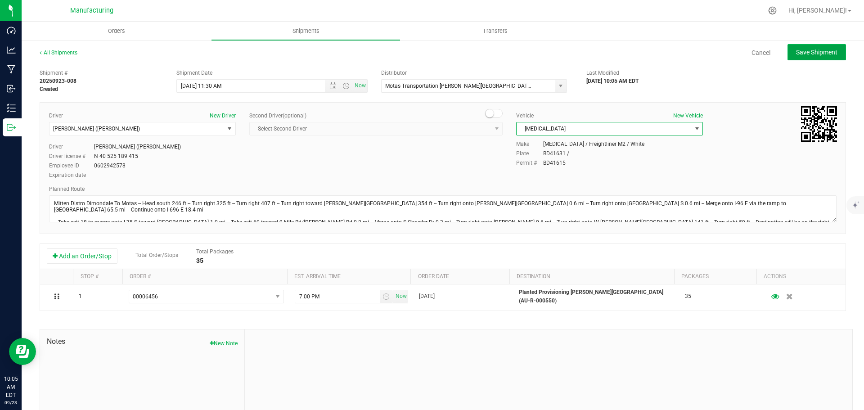
click at [797, 53] on span "Save Shipment" at bounding box center [816, 52] width 41 height 7
type input "[DATE] 3:30 PM"
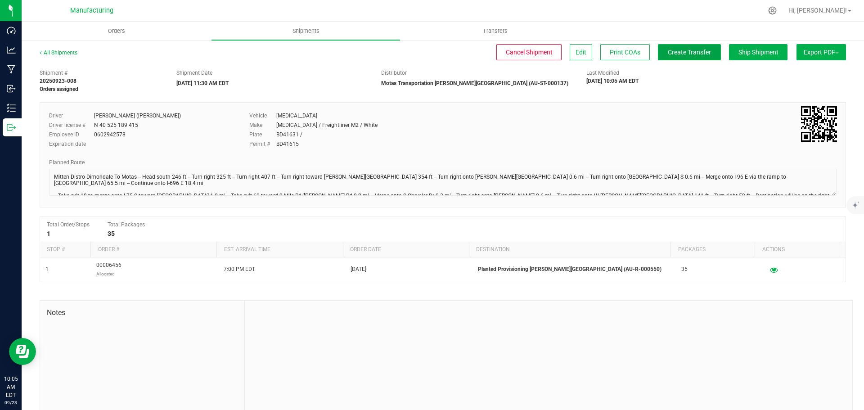
click at [687, 54] on span "Create Transfer" at bounding box center [689, 52] width 43 height 7
click at [119, 35] on uib-tab-heading "Orders" at bounding box center [117, 31] width 190 height 19
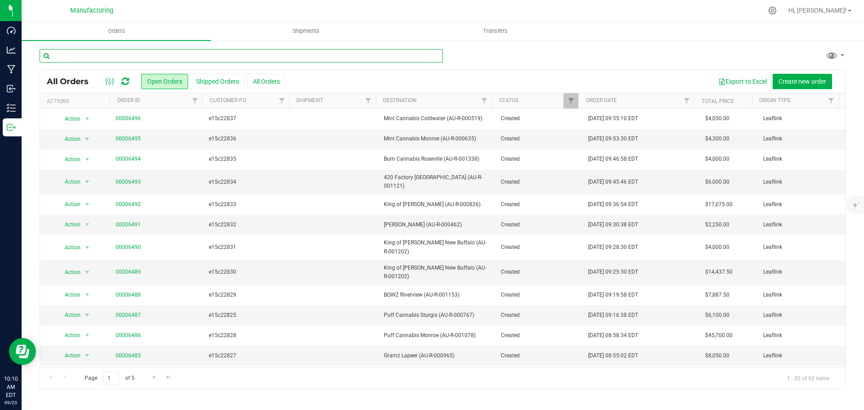
click at [67, 56] on input "text" at bounding box center [241, 56] width 403 height 14
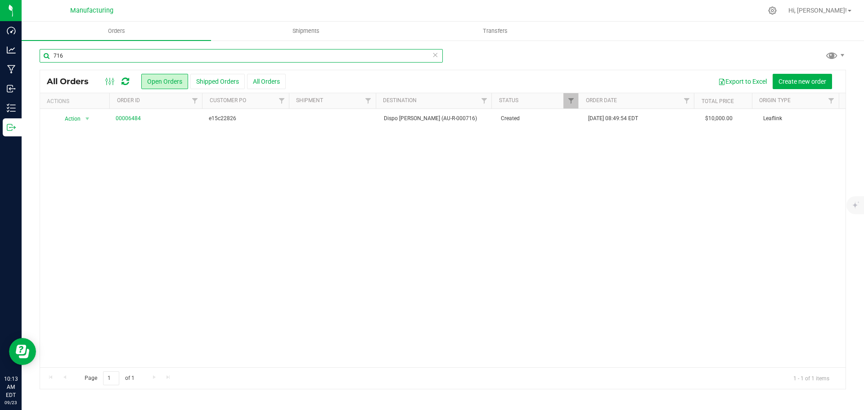
type input "716"
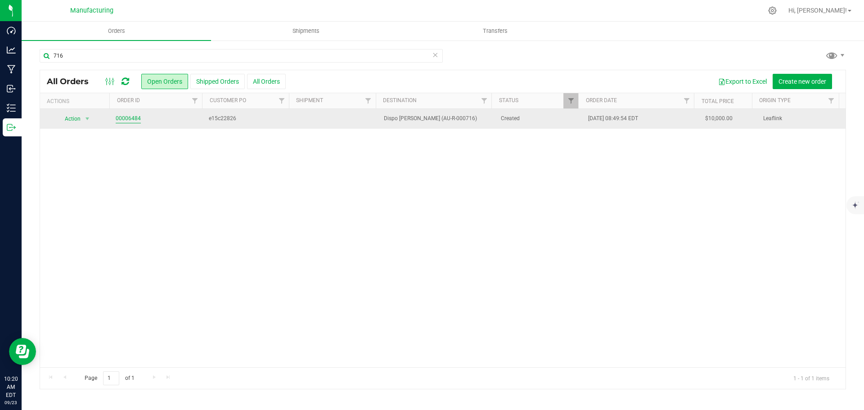
click at [126, 118] on link "00006484" at bounding box center [128, 118] width 25 height 9
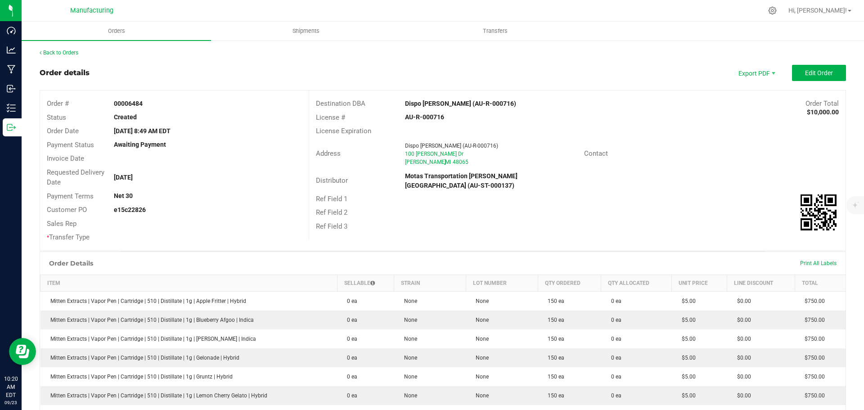
click at [429, 100] on strong "Dispo [PERSON_NAME] (AU-R-000716)" at bounding box center [460, 103] width 111 height 7
drag, startPoint x: 635, startPoint y: 167, endPoint x: 723, endPoint y: 88, distance: 117.6
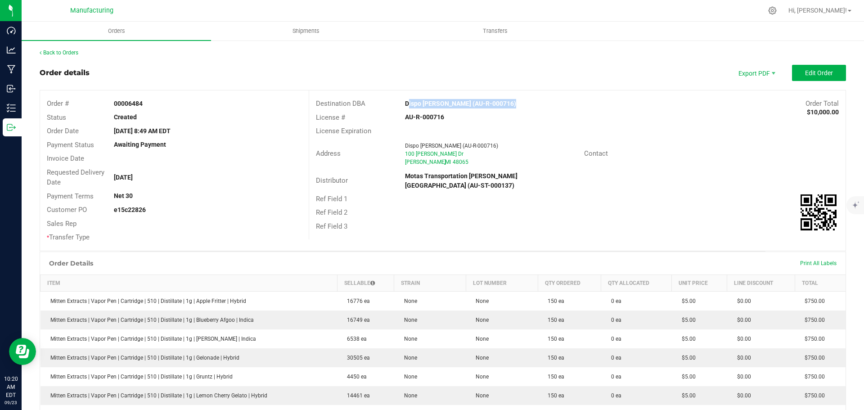
click at [635, 167] on div "Address Dispo [PERSON_NAME] (AU-R-000716) [STREET_ADDRESS][PERSON_NAME][PERSON_…" at bounding box center [577, 154] width 537 height 32
click at [813, 75] on span "Edit Order" at bounding box center [819, 72] width 28 height 7
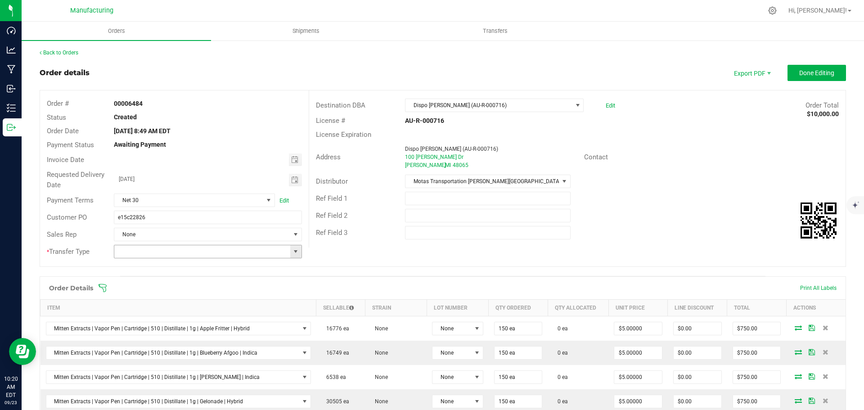
click at [292, 249] on span at bounding box center [295, 251] width 7 height 7
click at [168, 326] on li "Wholesale Transfer" at bounding box center [206, 327] width 185 height 15
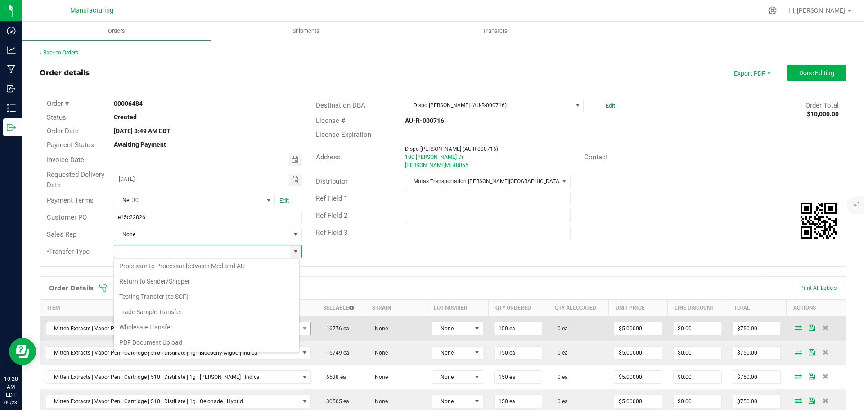
type input "Wholesale Transfer"
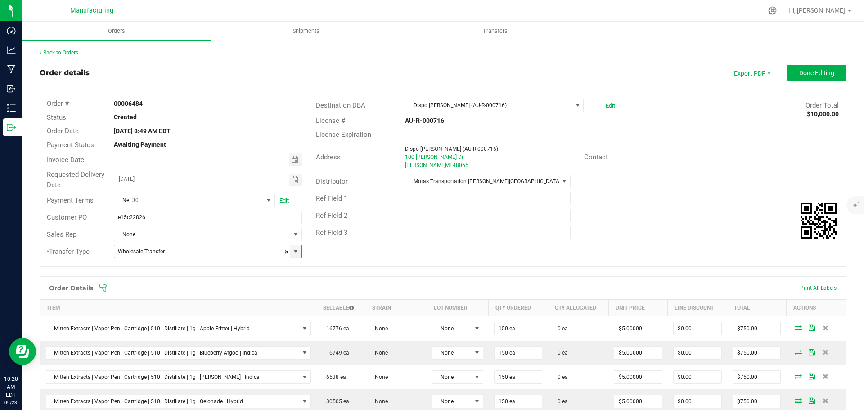
click at [103, 288] on icon at bounding box center [102, 288] width 9 height 9
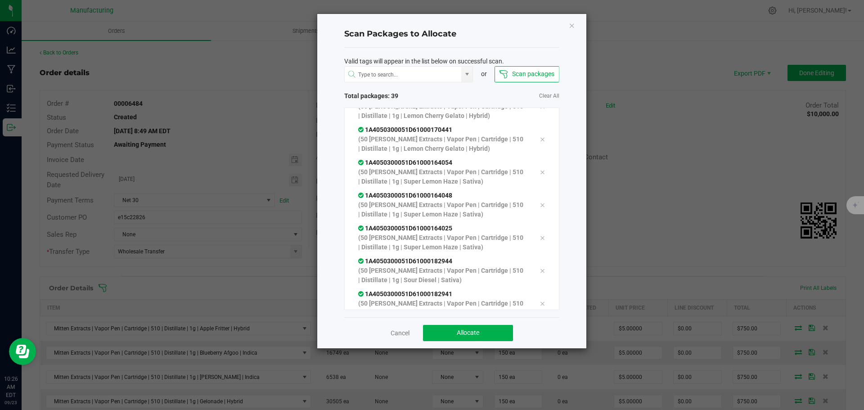
scroll to position [1102, 0]
click at [484, 334] on button "Allocate" at bounding box center [468, 333] width 90 height 16
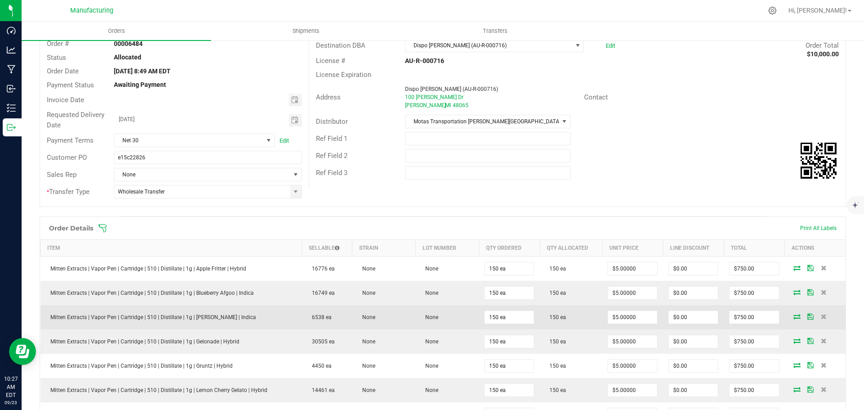
scroll to position [0, 0]
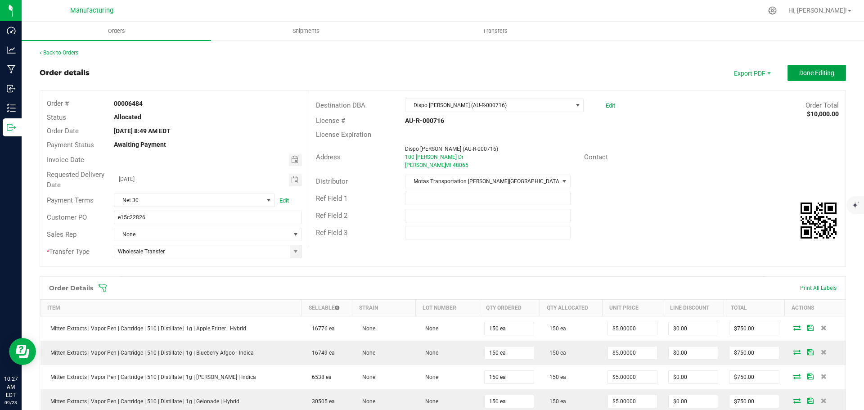
click at [824, 75] on span "Done Editing" at bounding box center [816, 72] width 35 height 7
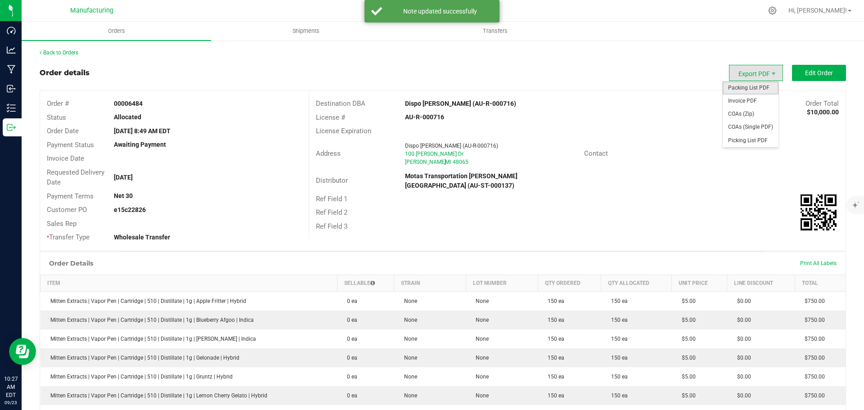
click at [743, 90] on span "Packing List PDF" at bounding box center [751, 87] width 56 height 13
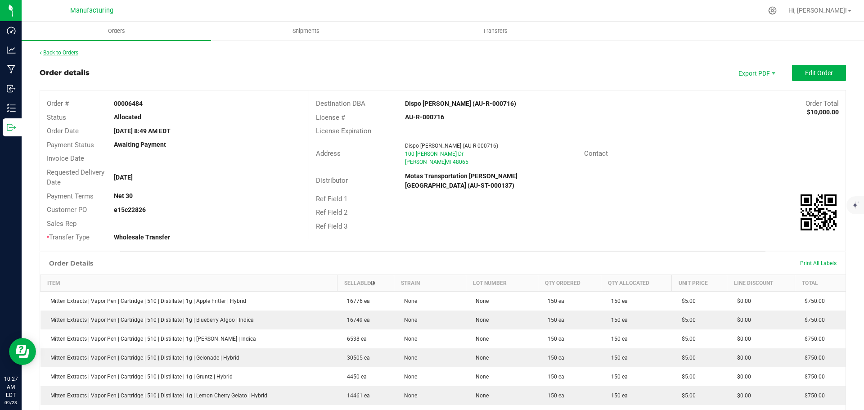
click at [54, 50] on link "Back to Orders" at bounding box center [59, 53] width 39 height 6
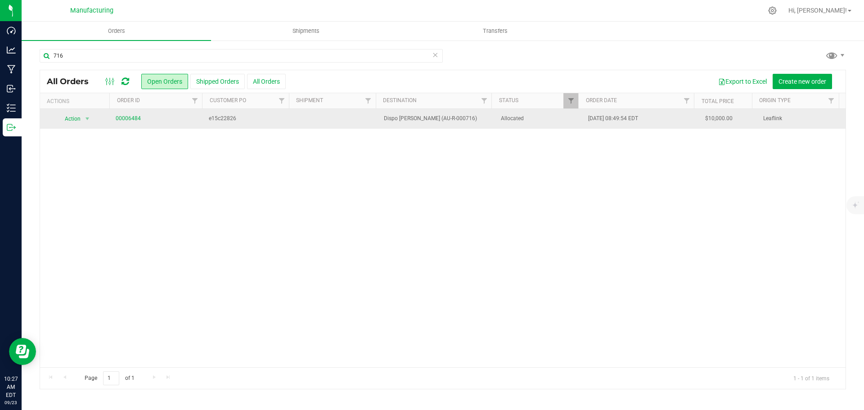
click at [530, 117] on span "Allocated" at bounding box center [539, 118] width 77 height 9
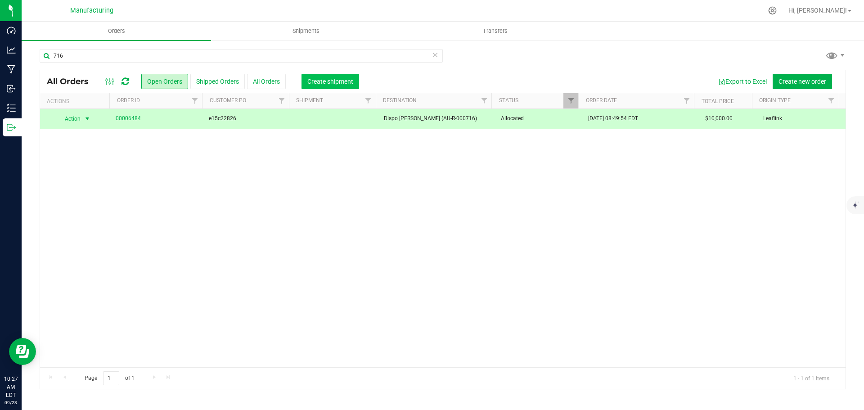
click at [332, 81] on span "Create shipment" at bounding box center [330, 81] width 46 height 7
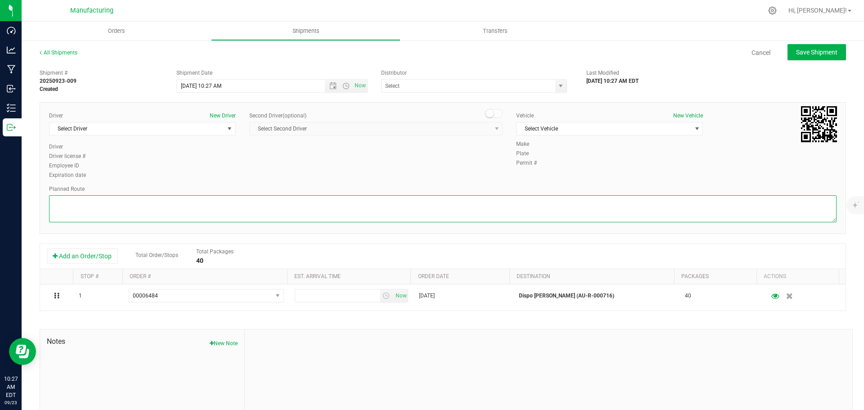
click at [509, 203] on textarea at bounding box center [443, 208] width 788 height 27
paste textarea "Mitten Distro Dimondale To Motas -- Head south 246 ft -- Turn right 325 ft -- T…"
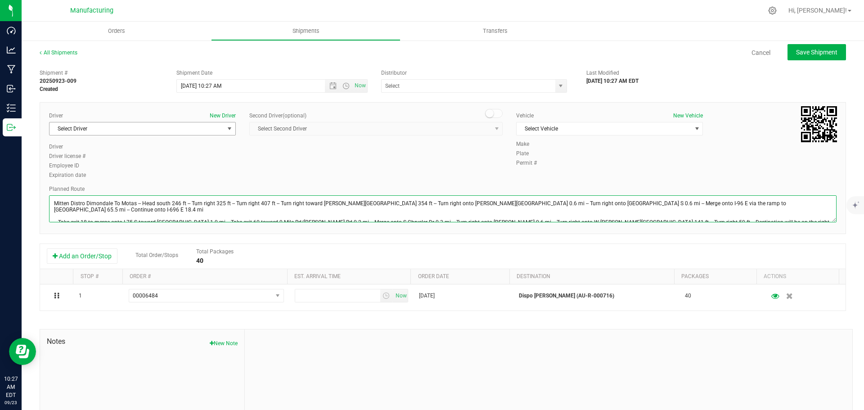
type textarea "Mitten Distro Dimondale To Motas -- Head south 246 ft -- Turn right 325 ft -- T…"
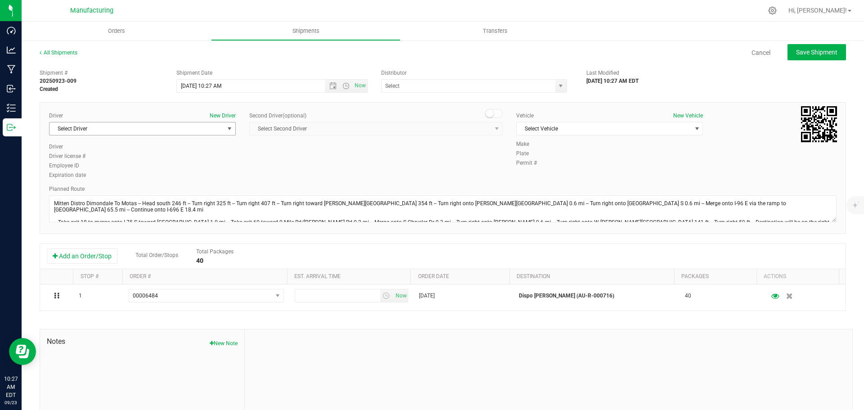
click at [229, 129] on span "select" at bounding box center [229, 128] width 7 height 7
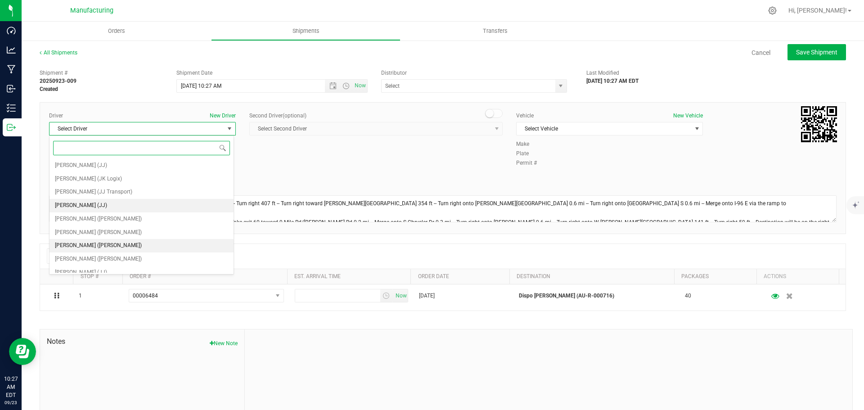
scroll to position [47, 0]
click at [90, 210] on span "[PERSON_NAME] ([PERSON_NAME])" at bounding box center [98, 213] width 87 height 12
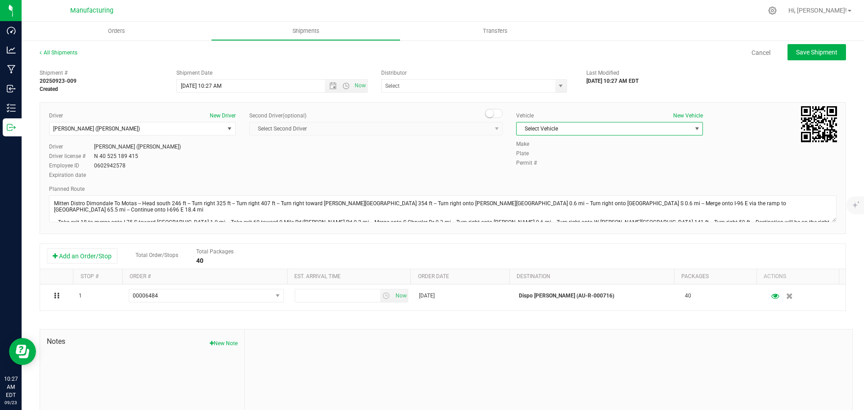
click at [530, 132] on span "Select Vehicle" at bounding box center [604, 128] width 175 height 13
click at [525, 167] on li "[MEDICAL_DATA]" at bounding box center [605, 171] width 184 height 14
click at [557, 88] on span "select" at bounding box center [560, 85] width 7 height 7
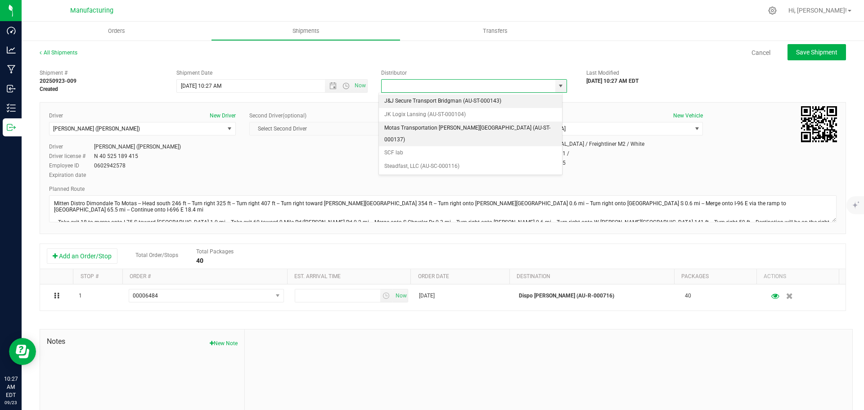
click at [438, 132] on li "Motas Transportation [PERSON_NAME][GEOGRAPHIC_DATA] (AU-ST-000137)" at bounding box center [470, 134] width 183 height 25
type input "Motas Transportation [PERSON_NAME][GEOGRAPHIC_DATA] (AU-ST-000137)"
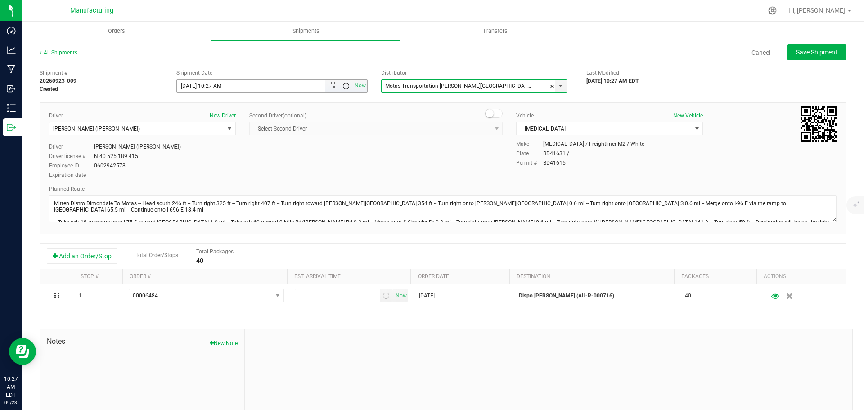
click at [343, 86] on span "Open the time view" at bounding box center [346, 85] width 7 height 7
click at [214, 185] on li "11:30 AM" at bounding box center [270, 187] width 188 height 12
click at [790, 57] on button "Save Shipment" at bounding box center [817, 52] width 59 height 16
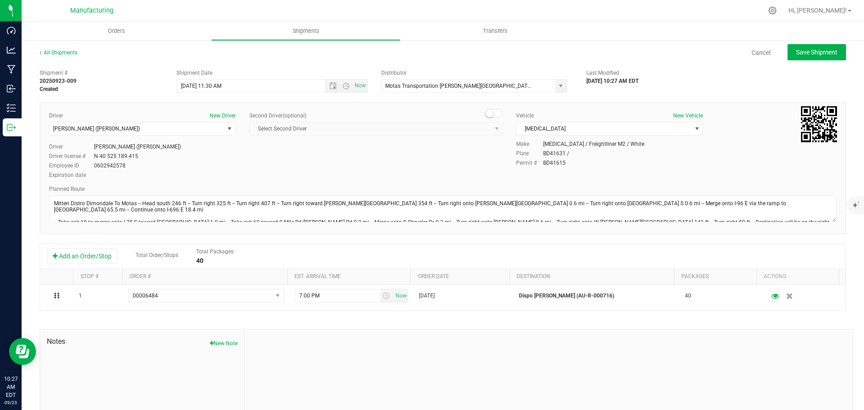
type input "[DATE] 3:30 PM"
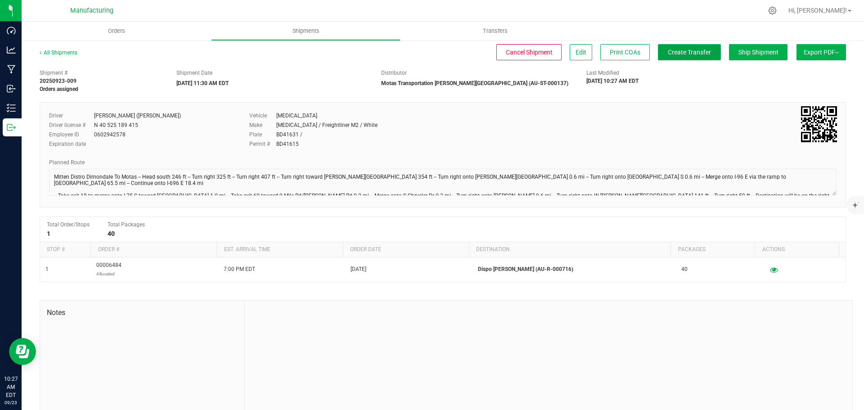
click at [688, 53] on span "Create Transfer" at bounding box center [689, 52] width 43 height 7
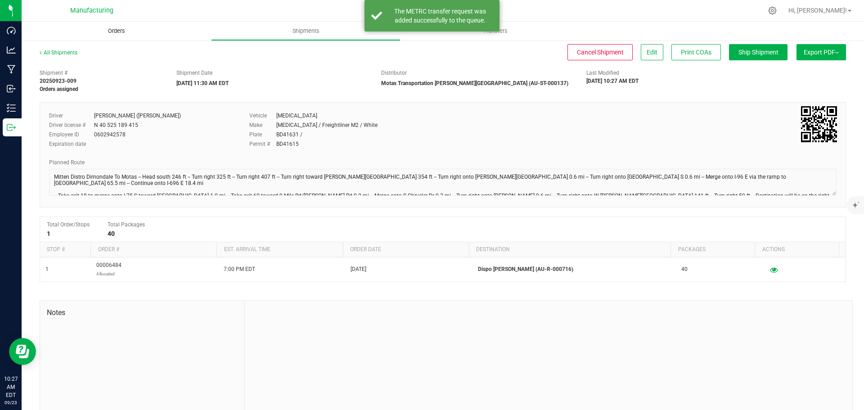
click at [116, 32] on span "Orders" at bounding box center [116, 31] width 41 height 8
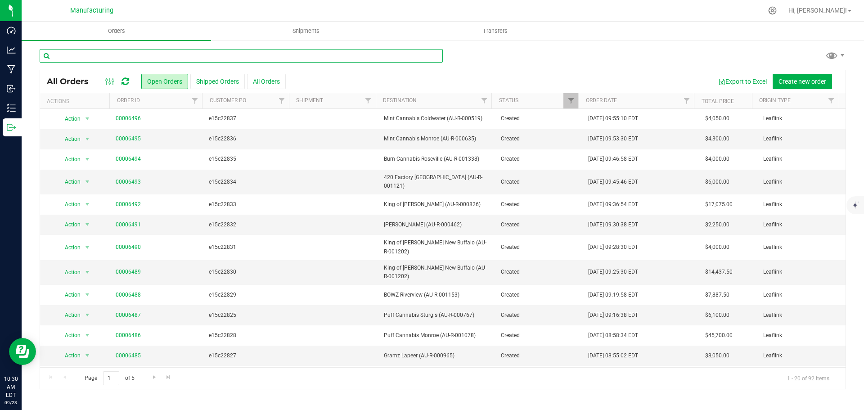
click at [175, 52] on input "text" at bounding box center [241, 56] width 403 height 14
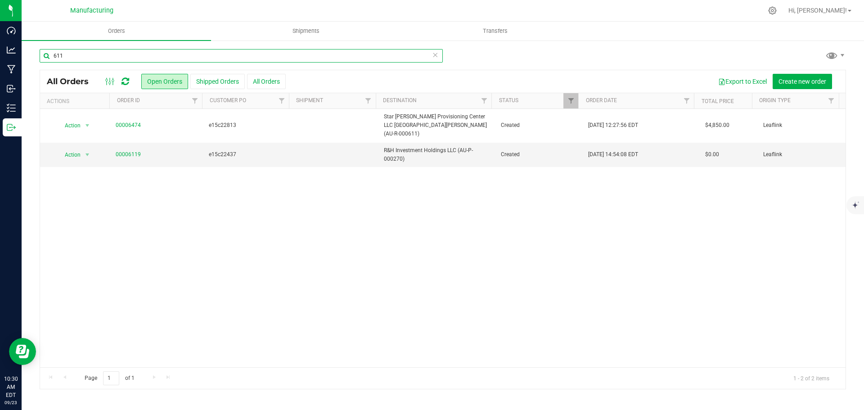
type input "611"
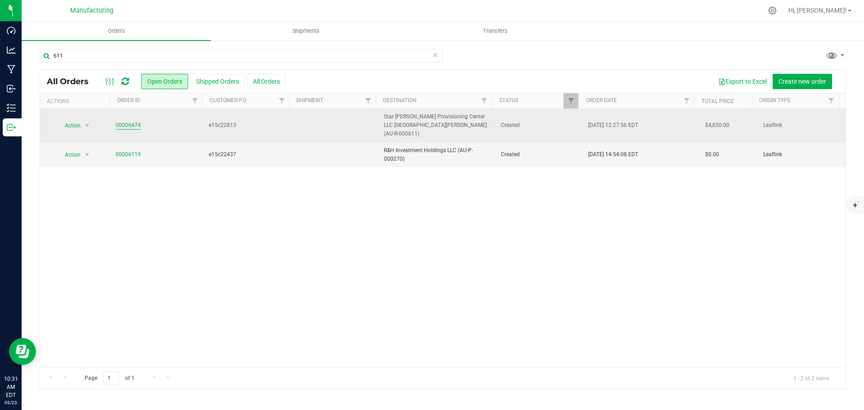
click at [125, 121] on link "00006474" at bounding box center [128, 125] width 25 height 9
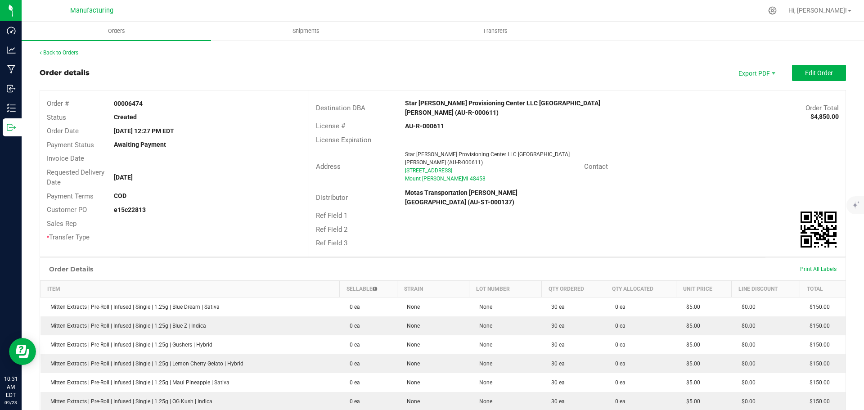
click at [436, 103] on strong "Star [PERSON_NAME] Provisioning Center LLC [GEOGRAPHIC_DATA][PERSON_NAME] (AU-R…" at bounding box center [502, 107] width 195 height 17
drag, startPoint x: 697, startPoint y: 97, endPoint x: 716, endPoint y: 95, distance: 18.5
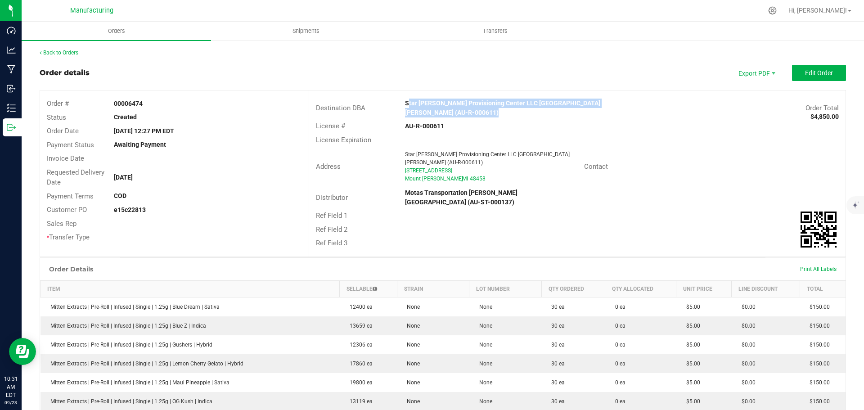
click at [697, 97] on div "Destination DBA Star [PERSON_NAME] Provisioning Center LLC [GEOGRAPHIC_DATA][PE…" at bounding box center [577, 108] width 537 height 23
click at [821, 76] on span "Edit Order" at bounding box center [819, 72] width 28 height 7
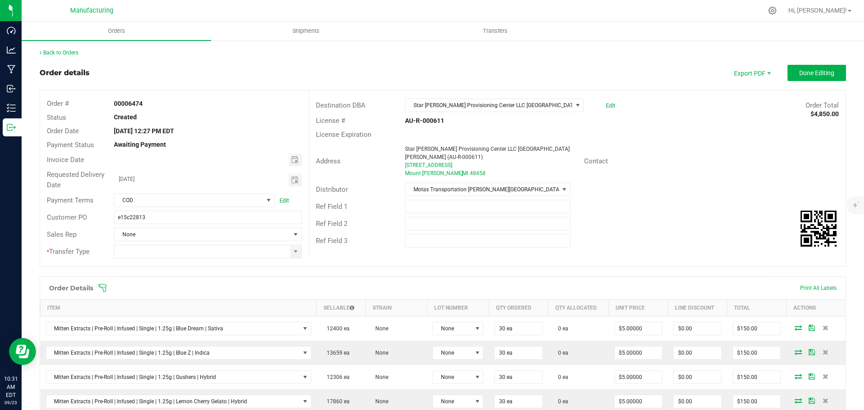
click at [295, 251] on span at bounding box center [295, 251] width 7 height 7
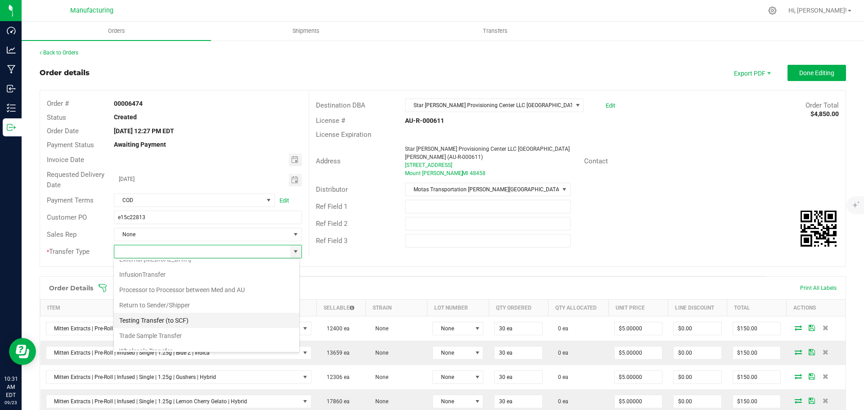
scroll to position [63, 0]
click at [146, 325] on li "Wholesale Transfer" at bounding box center [206, 327] width 185 height 15
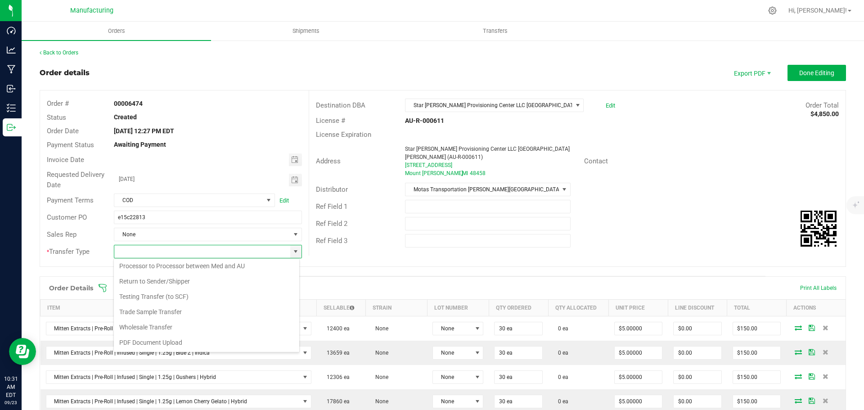
type input "Wholesale Transfer"
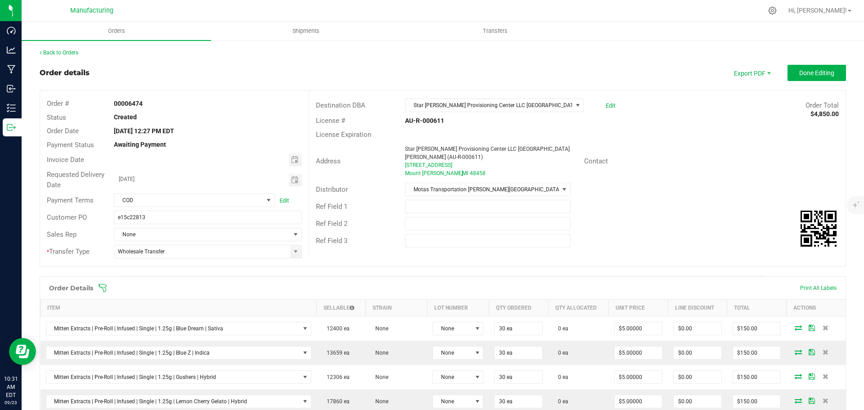
click at [102, 288] on icon at bounding box center [103, 288] width 8 height 8
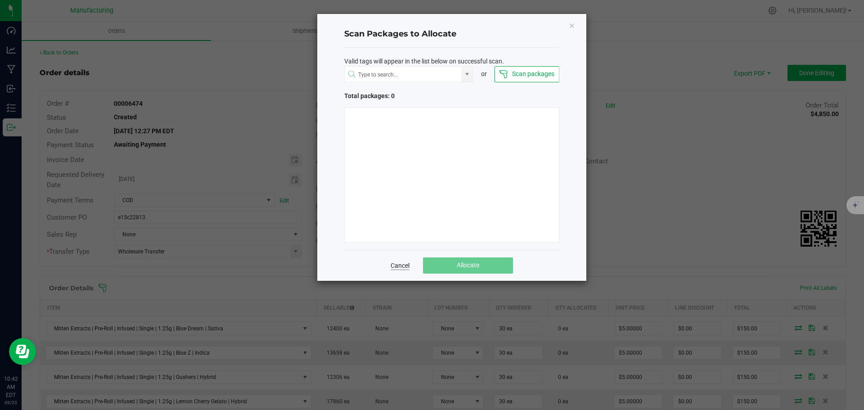
click at [397, 263] on link "Cancel" at bounding box center [400, 265] width 19 height 9
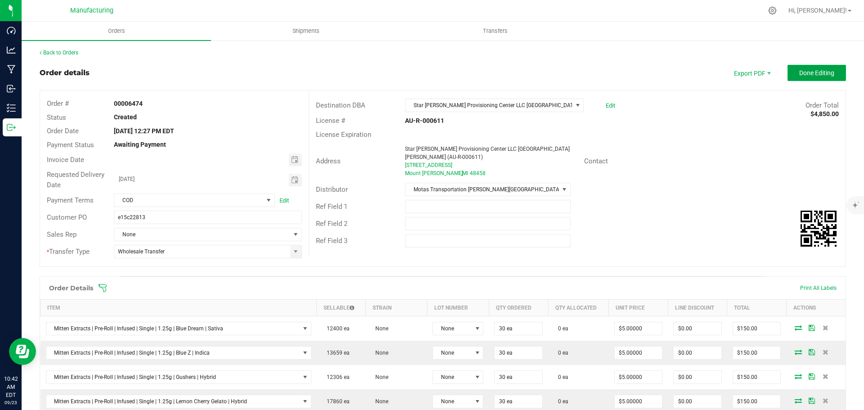
click at [799, 73] on span "Done Editing" at bounding box center [816, 72] width 35 height 7
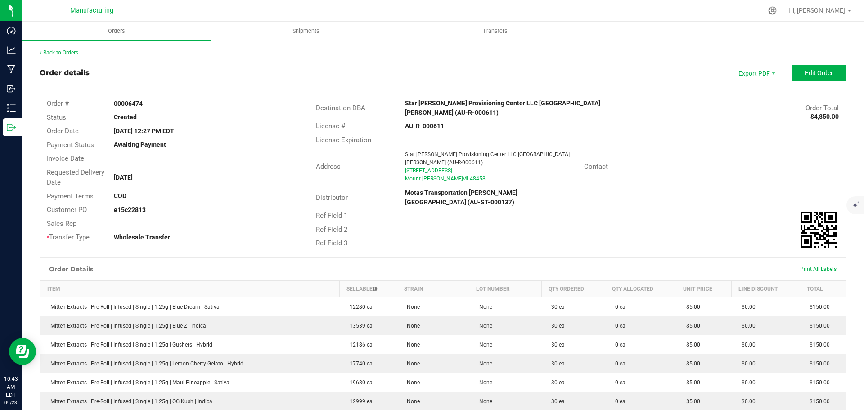
click at [54, 52] on link "Back to Orders" at bounding box center [59, 53] width 39 height 6
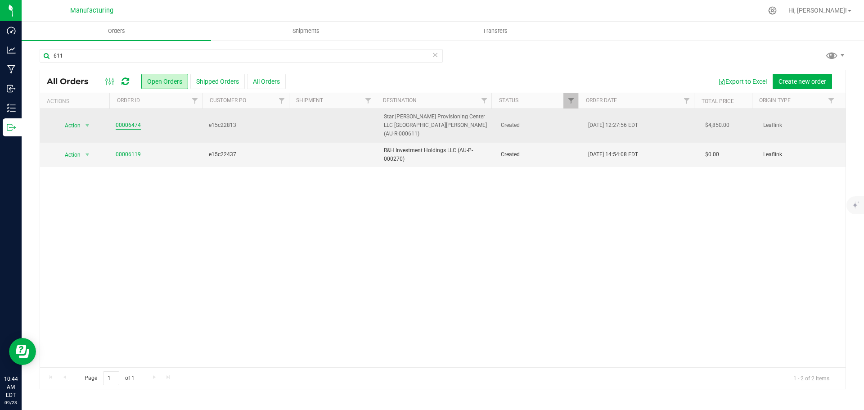
click at [124, 121] on link "00006474" at bounding box center [128, 125] width 25 height 9
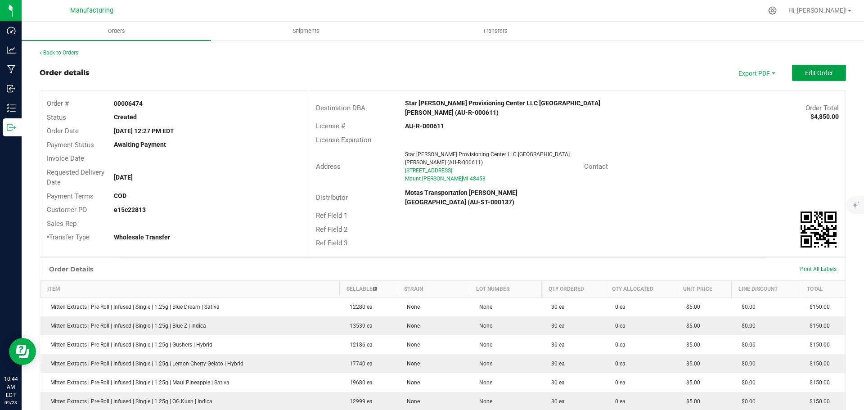
click at [822, 68] on button "Edit Order" at bounding box center [819, 73] width 54 height 16
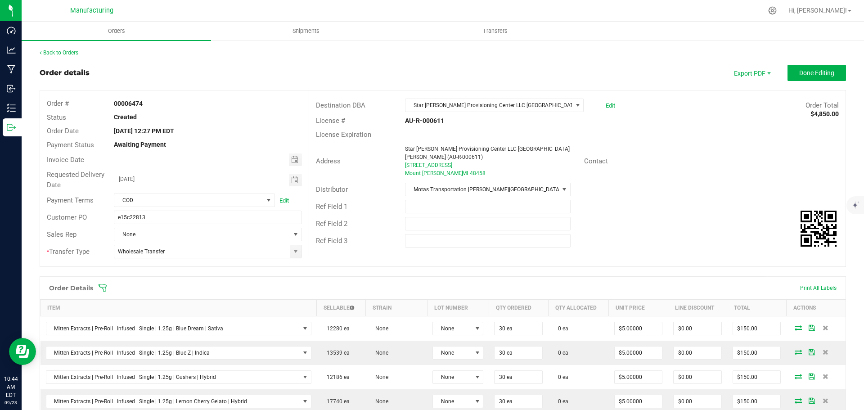
click at [102, 287] on icon at bounding box center [103, 288] width 8 height 8
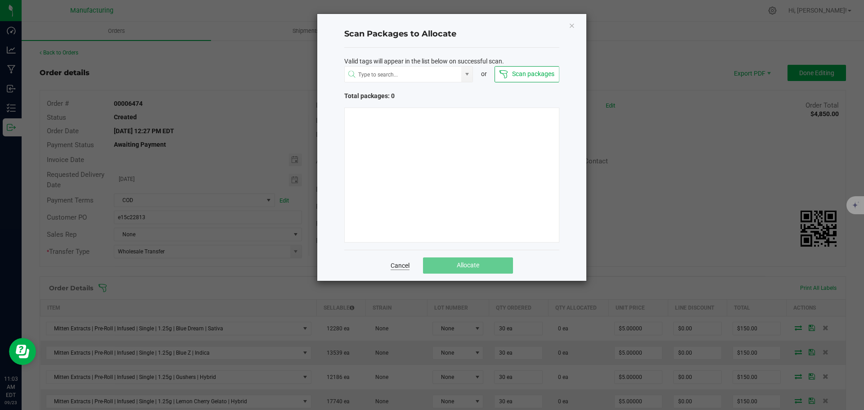
click at [405, 269] on link "Cancel" at bounding box center [400, 265] width 19 height 9
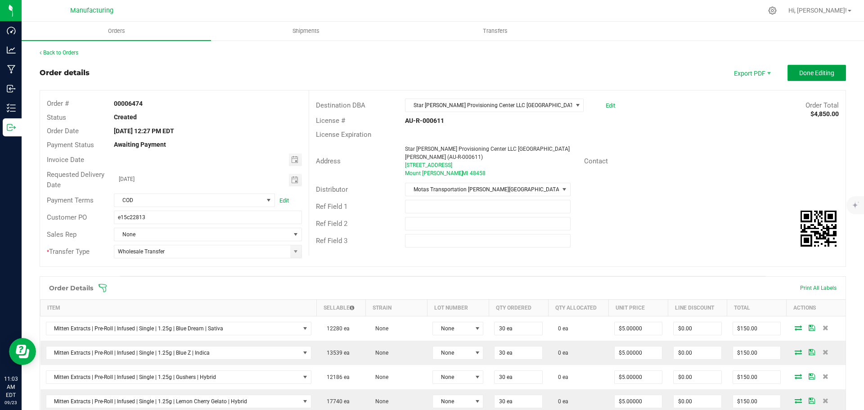
click at [819, 75] on span "Done Editing" at bounding box center [816, 72] width 35 height 7
click at [816, 70] on span "Done Editing" at bounding box center [816, 72] width 35 height 7
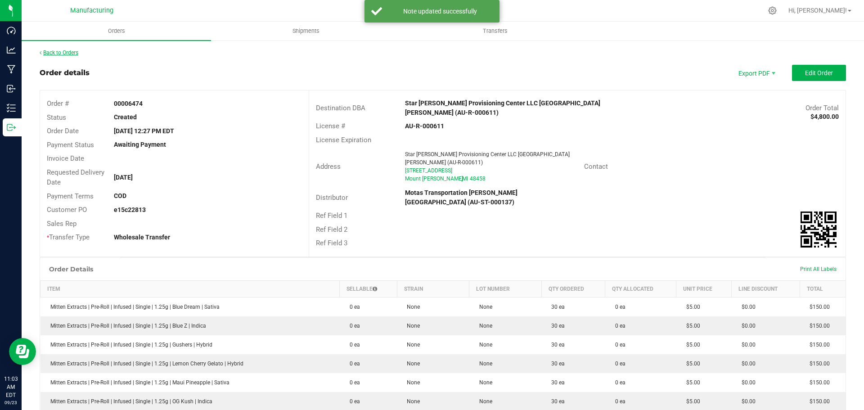
click at [56, 52] on link "Back to Orders" at bounding box center [59, 53] width 39 height 6
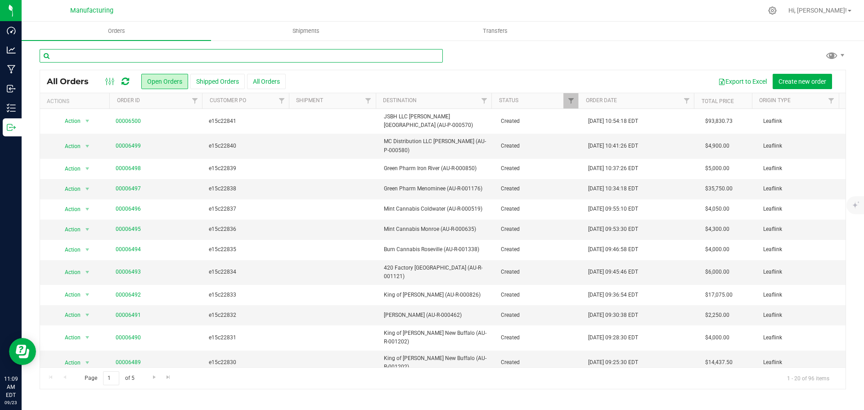
drag, startPoint x: 75, startPoint y: 56, endPoint x: 76, endPoint y: 48, distance: 8.2
click at [75, 56] on input "text" at bounding box center [241, 56] width 403 height 14
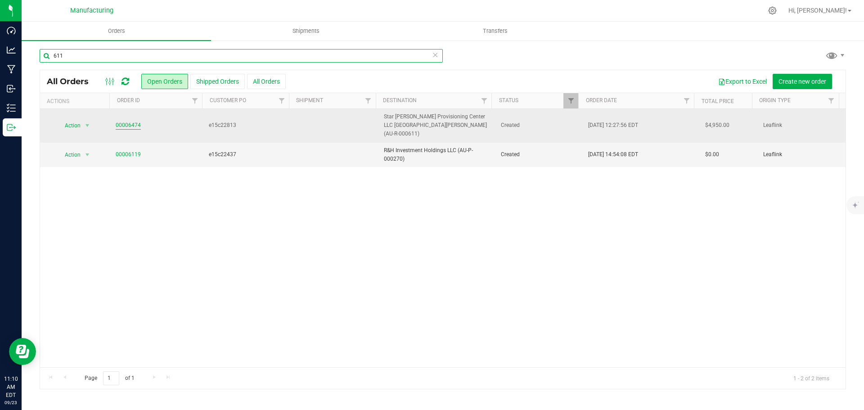
type input "611"
click at [126, 122] on link "00006474" at bounding box center [128, 125] width 25 height 9
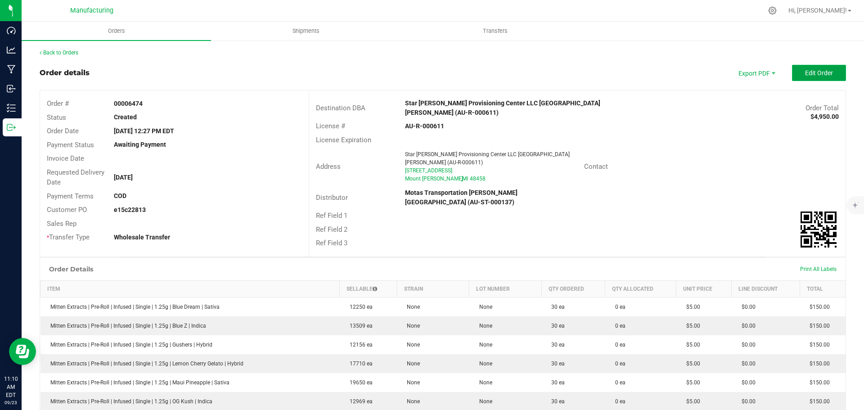
click at [824, 73] on span "Edit Order" at bounding box center [819, 72] width 28 height 7
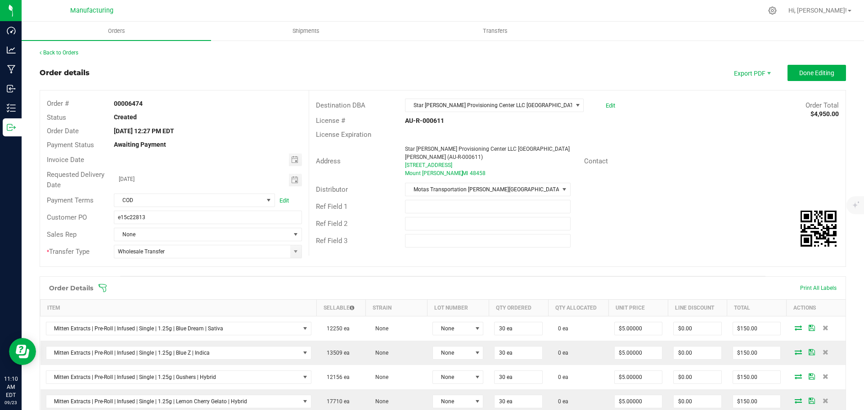
click at [102, 285] on icon at bounding box center [102, 288] width 9 height 9
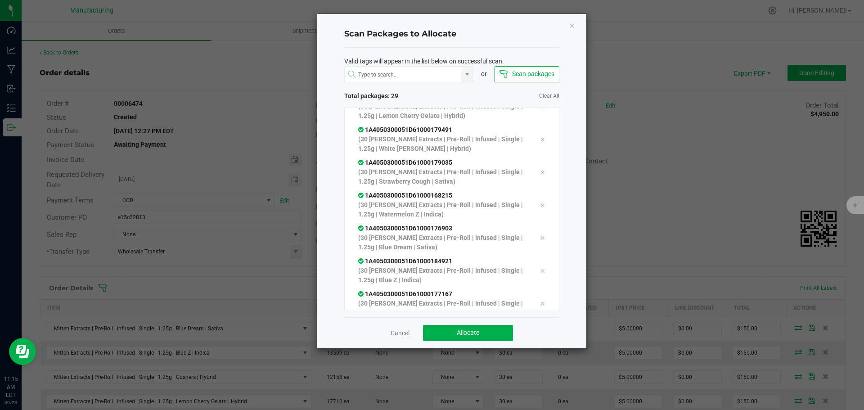
scroll to position [741, 0]
click at [467, 338] on button "Allocate" at bounding box center [468, 333] width 90 height 16
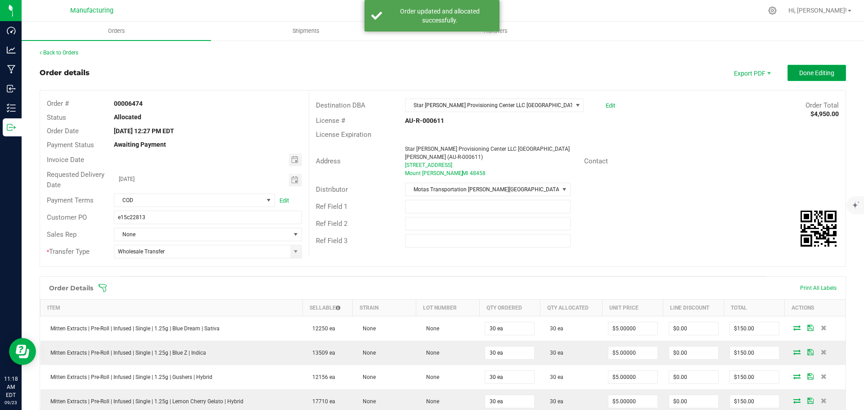
click at [808, 79] on button "Done Editing" at bounding box center [817, 73] width 59 height 16
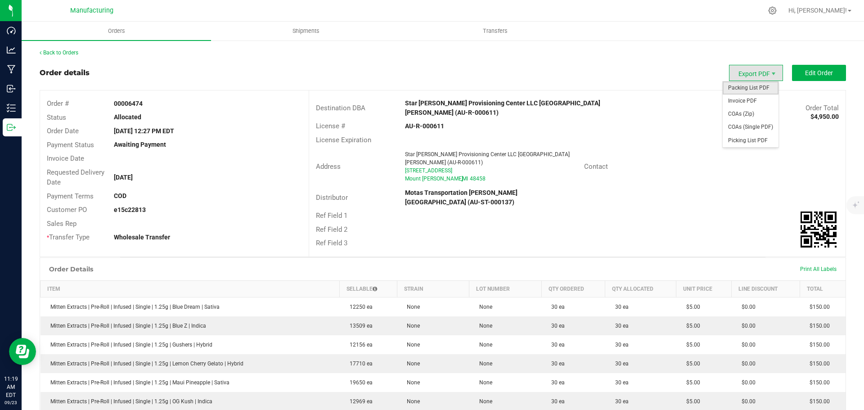
click at [760, 87] on span "Packing List PDF" at bounding box center [751, 87] width 56 height 13
click at [70, 49] on div "Back to Orders" at bounding box center [443, 53] width 807 height 8
click at [68, 53] on link "Back to Orders" at bounding box center [59, 53] width 39 height 6
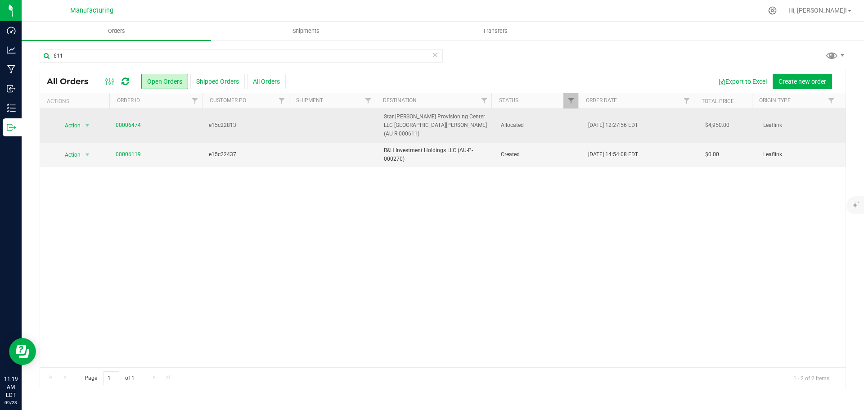
click at [541, 125] on span "Allocated" at bounding box center [539, 125] width 77 height 9
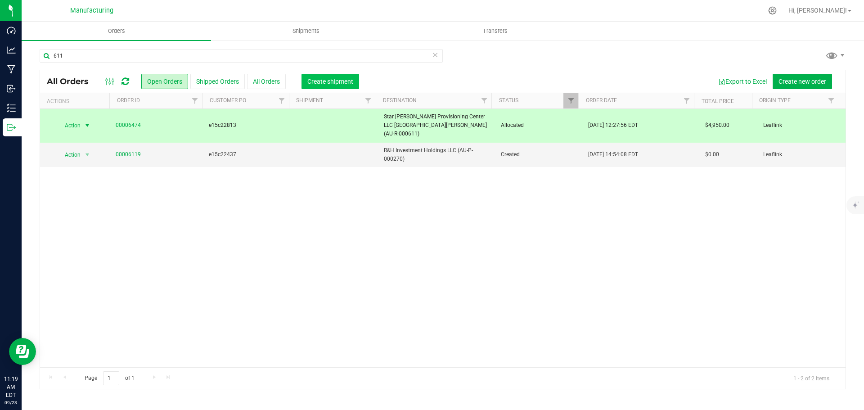
click at [341, 83] on span "Create shipment" at bounding box center [330, 81] width 46 height 7
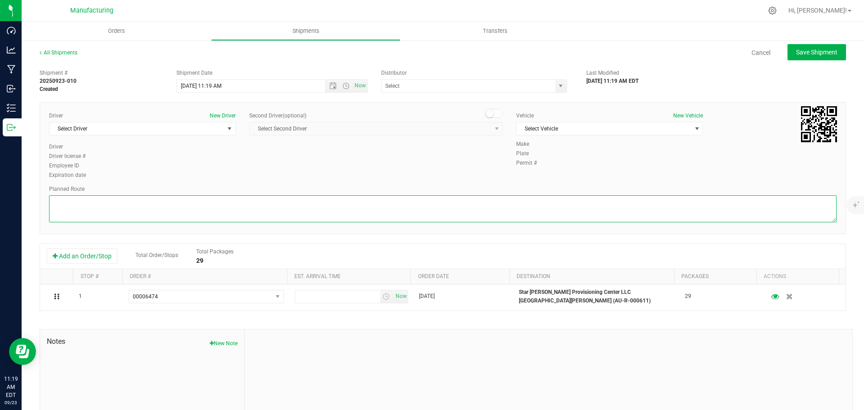
click at [413, 208] on textarea at bounding box center [443, 208] width 788 height 27
paste textarea "Mitten Distro Dimondale To Motas -- Head south 246 ft -- Turn right 325 ft -- T…"
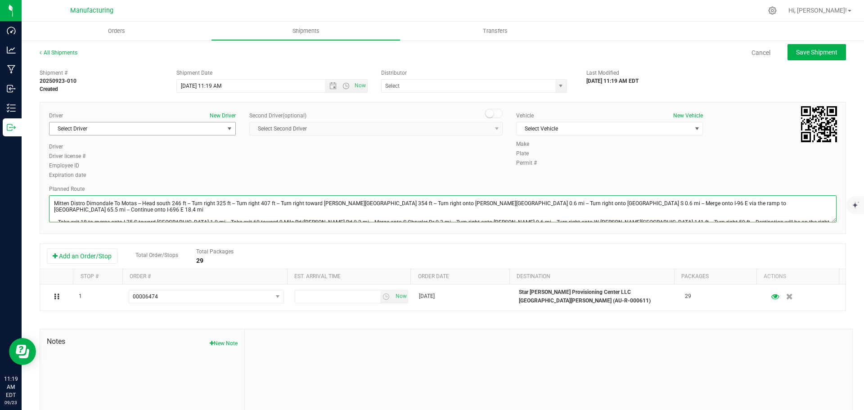
type textarea "Mitten Distro Dimondale To Motas -- Head south 246 ft -- Turn right 325 ft -- T…"
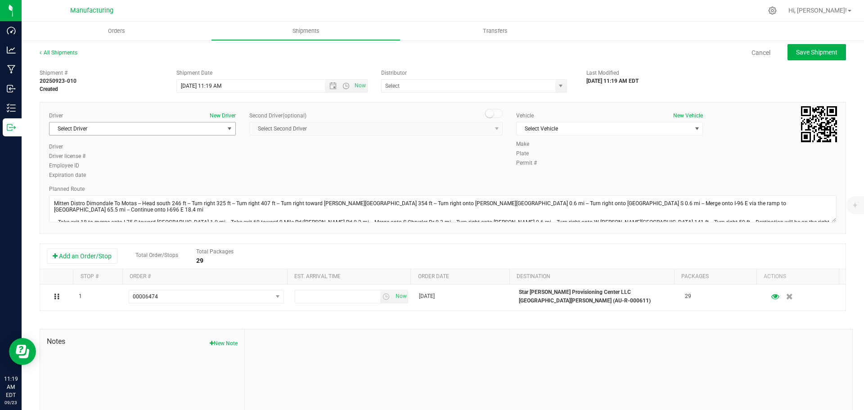
click at [226, 128] on span "select" at bounding box center [229, 128] width 7 height 7
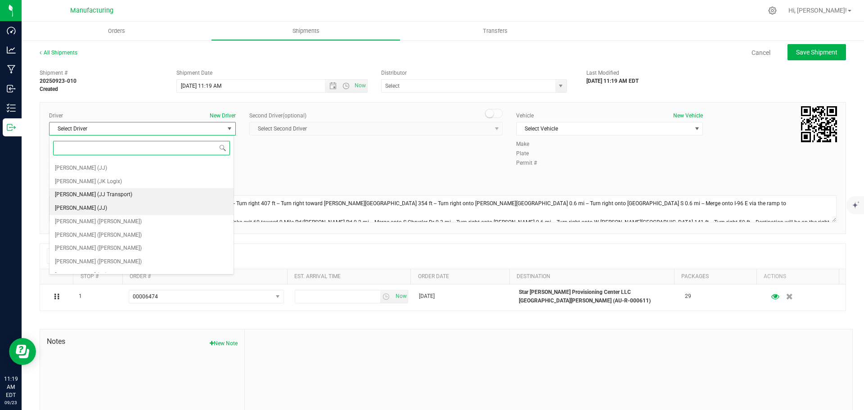
scroll to position [47, 0]
click at [77, 215] on span "[PERSON_NAME] ([PERSON_NAME])" at bounding box center [98, 213] width 87 height 12
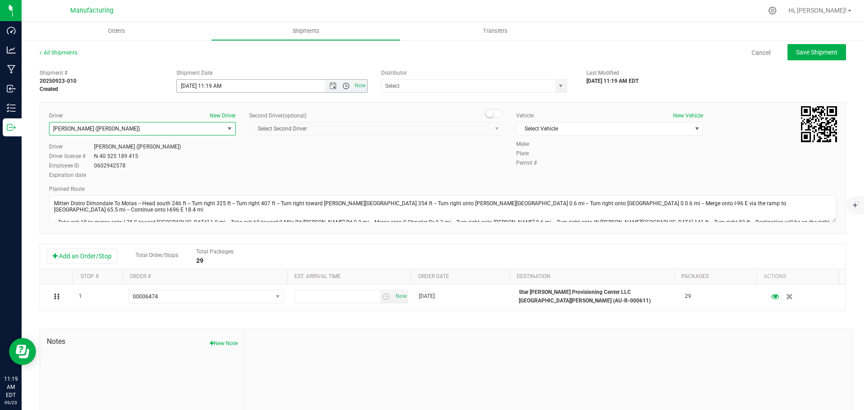
click at [347, 84] on span "Open the time view" at bounding box center [346, 85] width 7 height 7
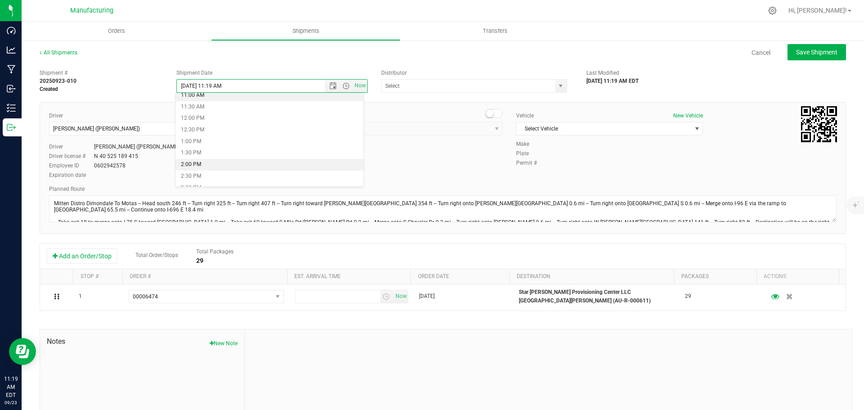
scroll to position [270, 0]
click at [203, 98] on li "11:30 AM" at bounding box center [270, 97] width 188 height 12
type input "[DATE] 11:30 AM"
click at [560, 87] on span "select" at bounding box center [560, 85] width 7 height 7
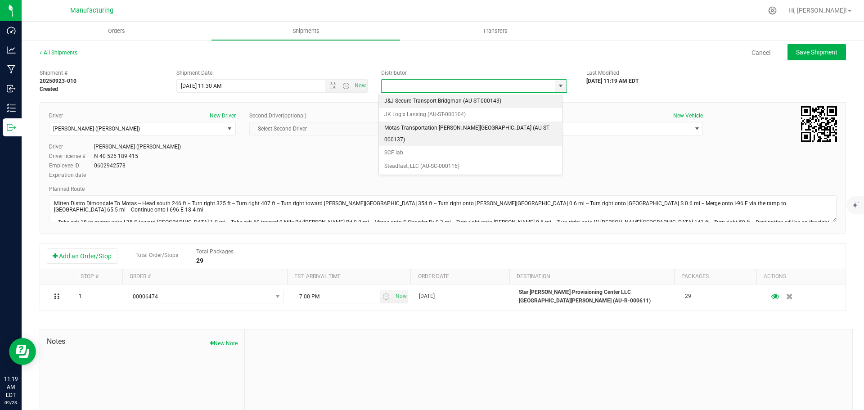
click at [464, 128] on li "Motas Transportation [PERSON_NAME][GEOGRAPHIC_DATA] (AU-ST-000137)" at bounding box center [470, 134] width 183 height 25
type input "Motas Transportation [PERSON_NAME][GEOGRAPHIC_DATA] (AU-ST-000137)"
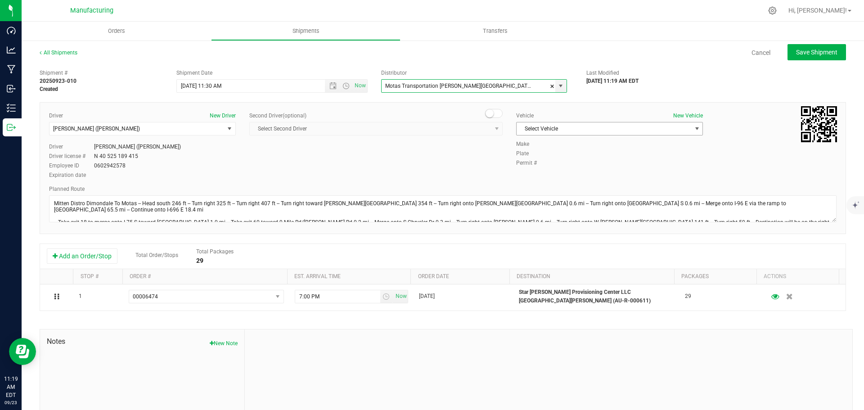
click at [550, 127] on span "Select Vehicle" at bounding box center [604, 128] width 175 height 13
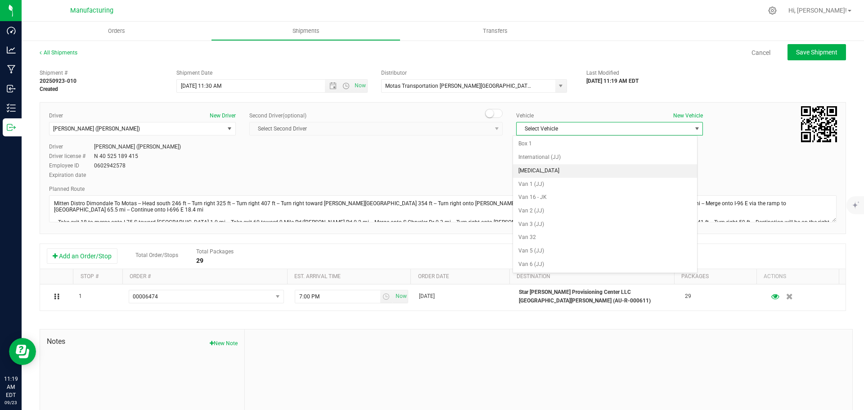
click at [533, 170] on li "[MEDICAL_DATA]" at bounding box center [605, 171] width 184 height 14
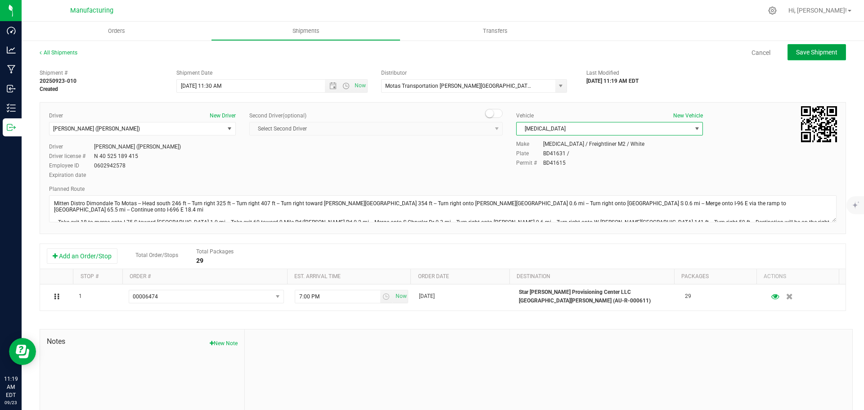
click at [802, 52] on span "Save Shipment" at bounding box center [816, 52] width 41 height 7
type input "[DATE] 3:30 PM"
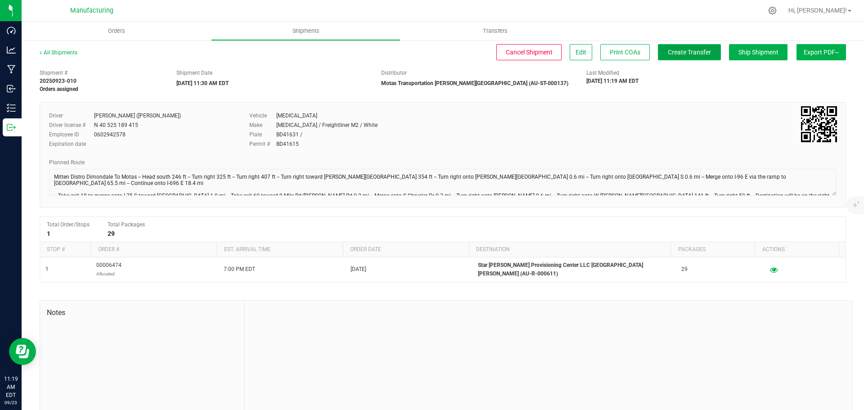
click at [690, 55] on span "Create Transfer" at bounding box center [689, 52] width 43 height 7
click at [114, 32] on span "Orders" at bounding box center [116, 31] width 41 height 8
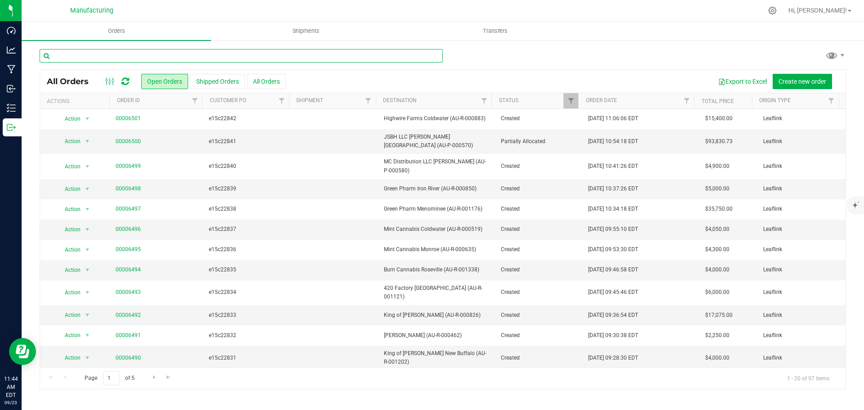
click at [105, 54] on input "text" at bounding box center [241, 56] width 403 height 14
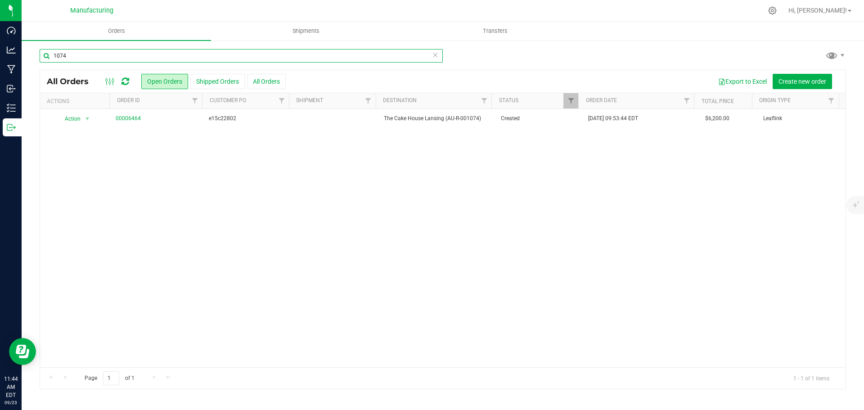
type input "1074"
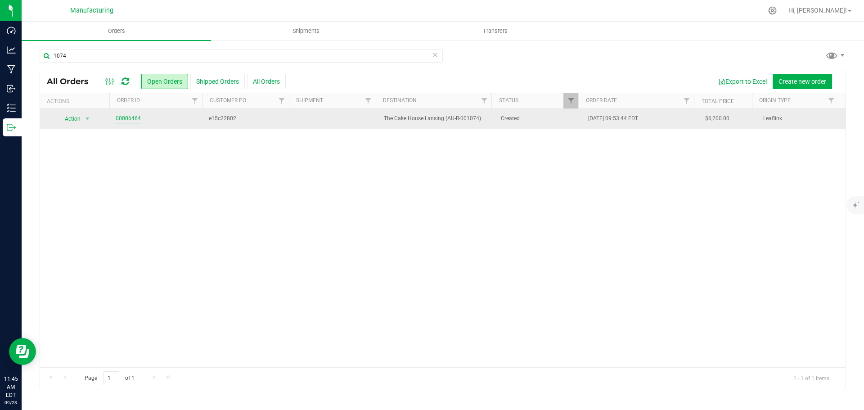
click at [122, 122] on link "00006464" at bounding box center [128, 118] width 25 height 9
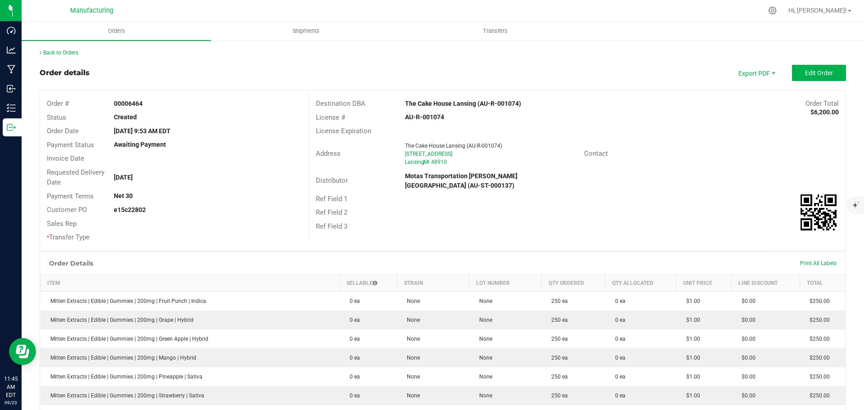
click at [458, 104] on strong "The Cake House Lansing (AU-R-001074)" at bounding box center [463, 103] width 116 height 7
click at [457, 104] on strong "The Cake House Lansing (AU-R-001074)" at bounding box center [463, 103] width 116 height 7
click at [549, 97] on div "Destination DBA The Cake House Lansing (AU-R-001074) Order Total $6,200.00" at bounding box center [577, 104] width 537 height 14
click at [460, 101] on strong "The Cake House Lansing (AU-R-001074)" at bounding box center [463, 103] width 116 height 7
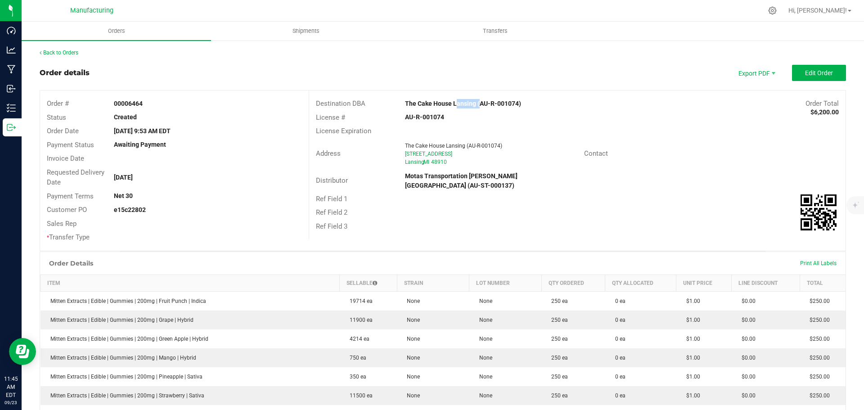
click at [460, 101] on strong "The Cake House Lansing (AU-R-001074)" at bounding box center [463, 103] width 116 height 7
click at [665, 117] on div "License # AU-R-001074" at bounding box center [577, 118] width 537 height 14
click at [805, 76] on span "Edit Order" at bounding box center [819, 72] width 28 height 7
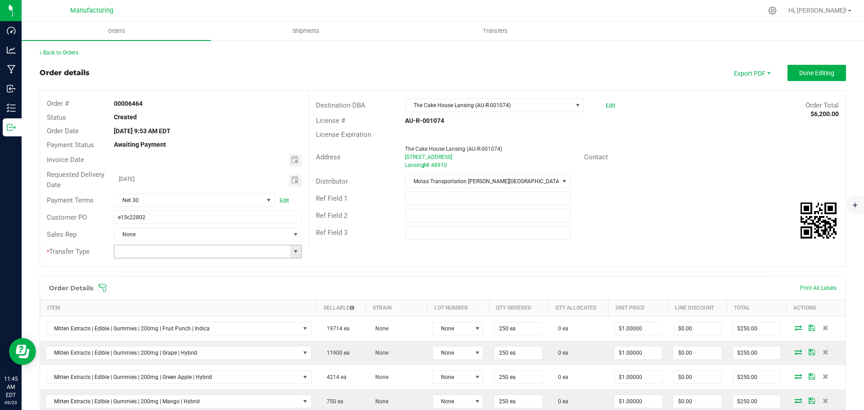
click at [297, 255] on span at bounding box center [295, 251] width 7 height 7
click at [155, 323] on li "Wholesale Transfer" at bounding box center [206, 327] width 185 height 15
type input "Wholesale Transfer"
click at [103, 285] on icon at bounding box center [102, 288] width 9 height 9
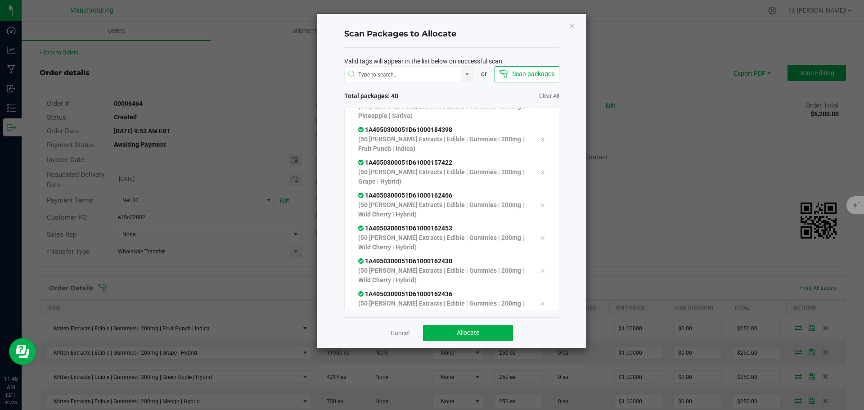
scroll to position [1102, 0]
click at [461, 327] on button "Allocate" at bounding box center [468, 333] width 90 height 16
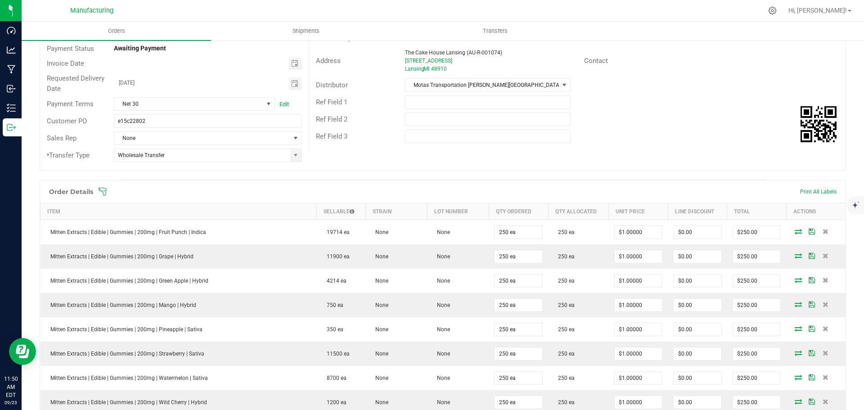
scroll to position [0, 0]
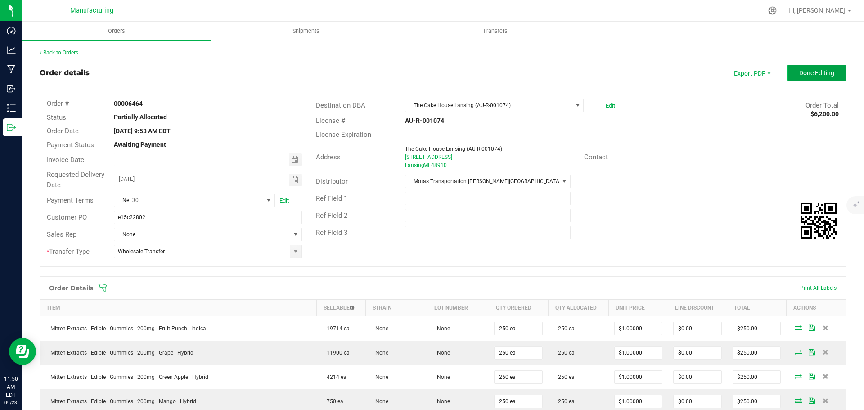
click at [818, 71] on span "Done Editing" at bounding box center [816, 72] width 35 height 7
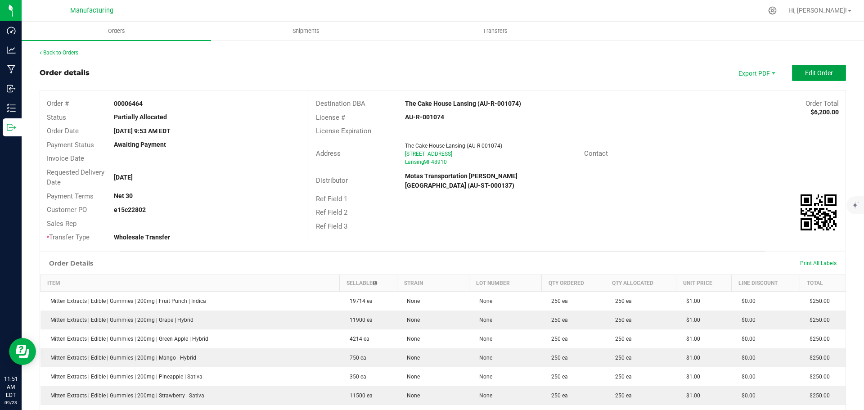
click at [805, 76] on span "Edit Order" at bounding box center [819, 72] width 28 height 7
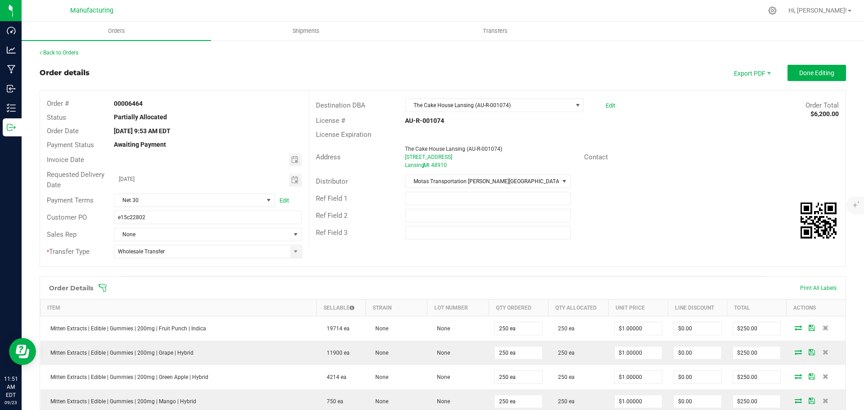
click at [102, 285] on icon at bounding box center [102, 288] width 9 height 9
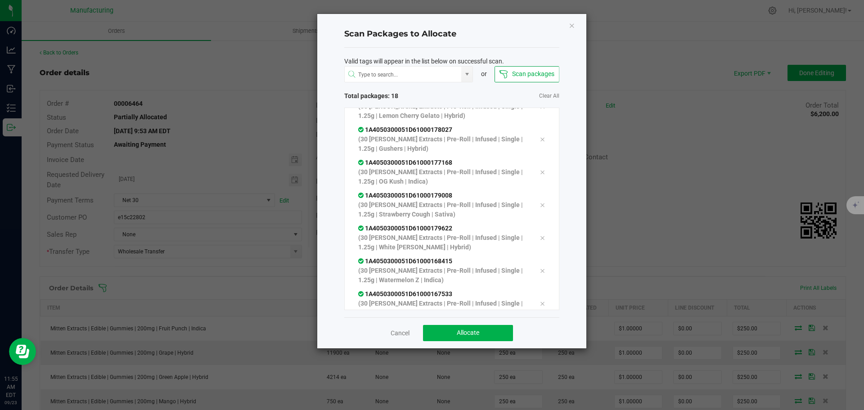
scroll to position [412, 0]
click at [477, 336] on span "Allocate" at bounding box center [468, 332] width 23 height 7
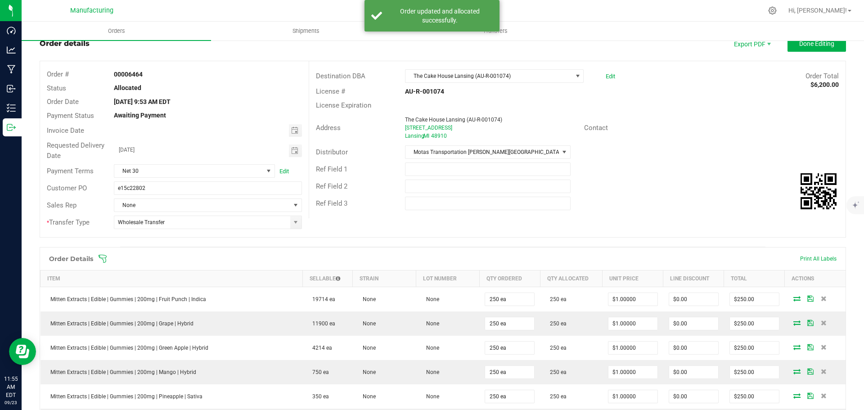
scroll to position [0, 0]
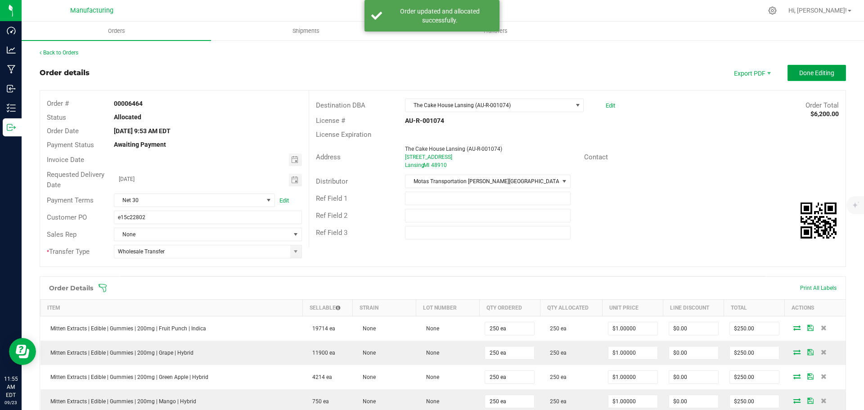
click at [816, 77] on button "Done Editing" at bounding box center [817, 73] width 59 height 16
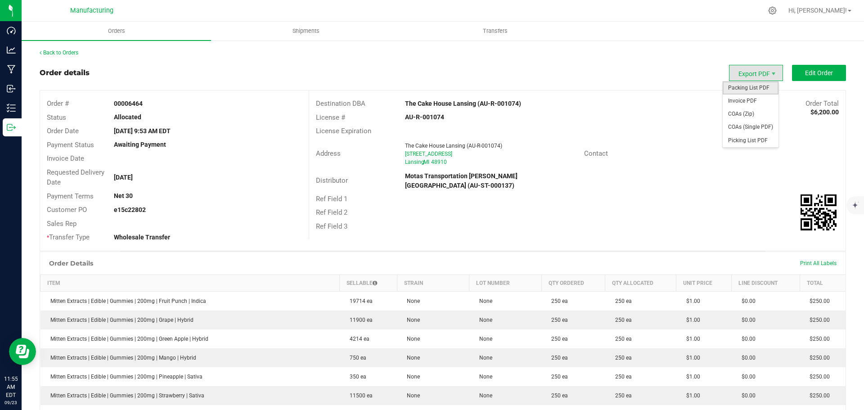
click at [747, 85] on span "Packing List PDF" at bounding box center [751, 87] width 56 height 13
click at [59, 52] on link "Back to Orders" at bounding box center [59, 53] width 39 height 6
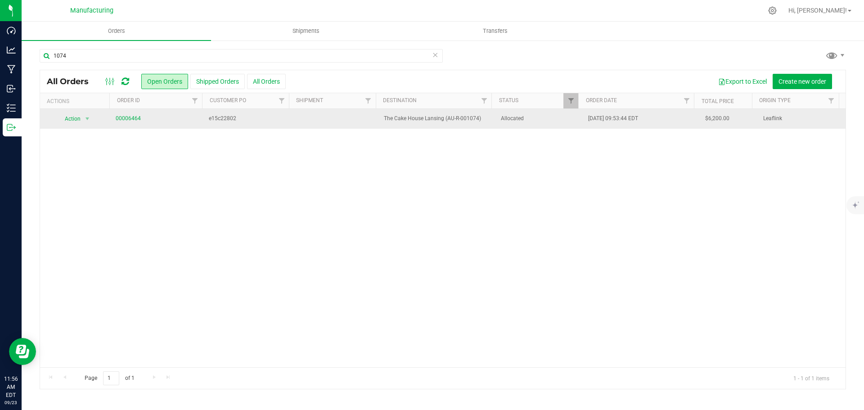
click at [542, 124] on td "Allocated" at bounding box center [540, 119] width 88 height 20
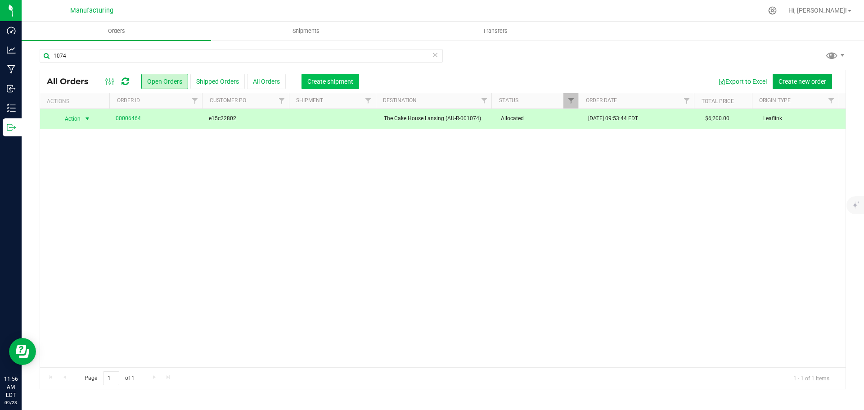
click at [313, 82] on span "Create shipment" at bounding box center [330, 81] width 46 height 7
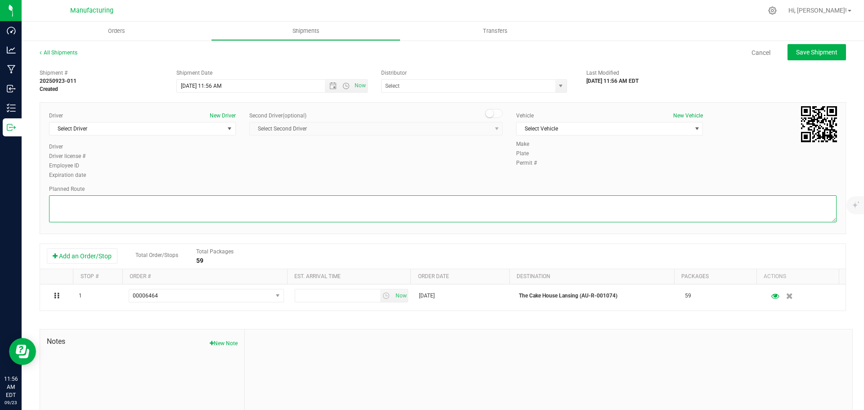
click at [309, 207] on textarea at bounding box center [443, 208] width 788 height 27
paste textarea "Mitten Distro Dimondale To Motas -- Head south 246 ft -- Turn right 325 ft -- T…"
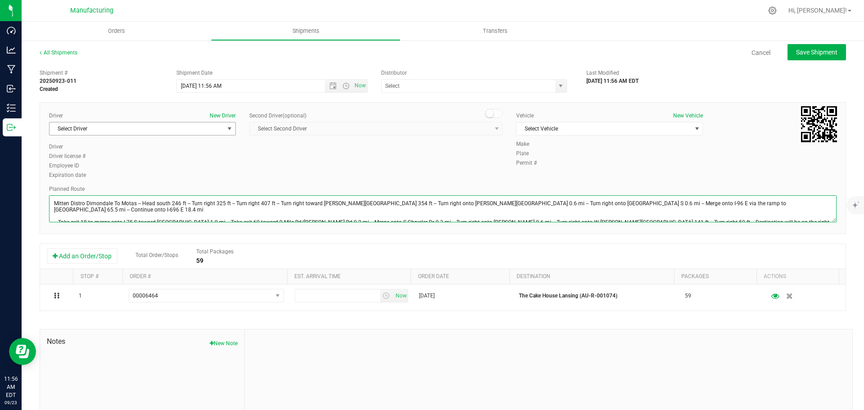
type textarea "Mitten Distro Dimondale To Motas -- Head south 246 ft -- Turn right 325 ft -- T…"
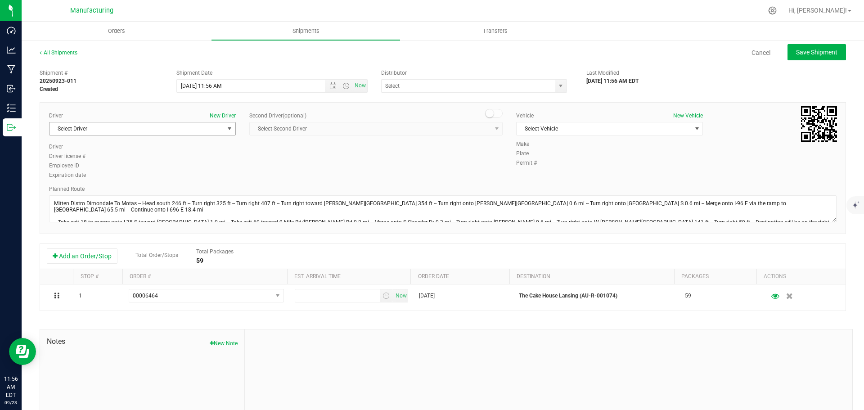
click at [224, 131] on span "select" at bounding box center [229, 128] width 11 height 13
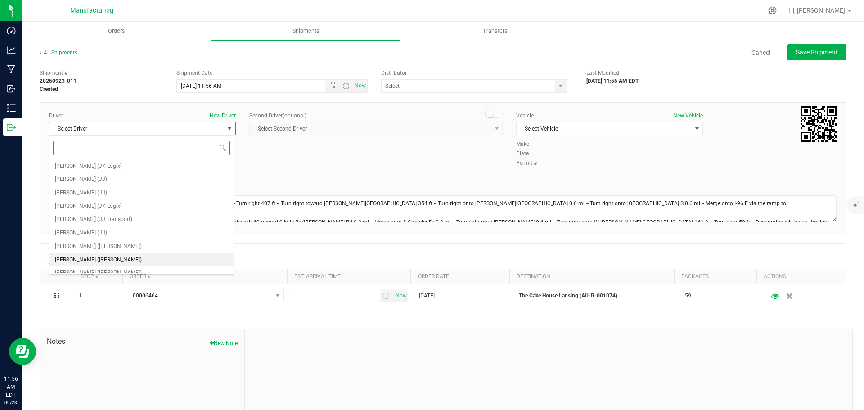
click at [87, 259] on span "[PERSON_NAME] ([PERSON_NAME])" at bounding box center [98, 260] width 87 height 12
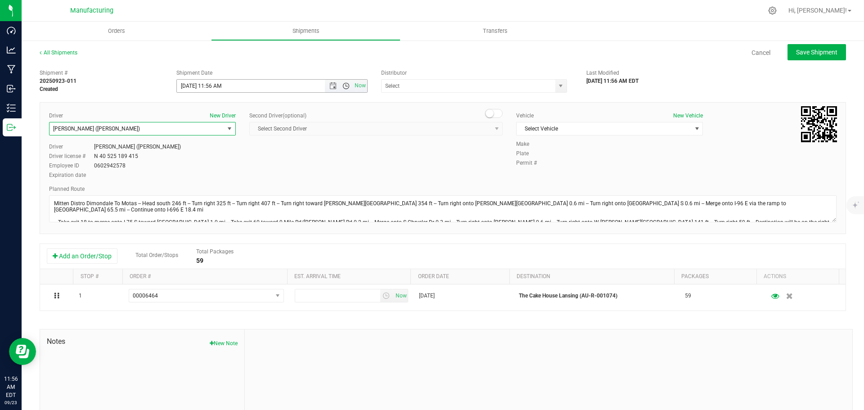
click at [343, 83] on span "Open the time view" at bounding box center [346, 85] width 7 height 7
click at [194, 142] on li "11:30 AM" at bounding box center [270, 142] width 188 height 12
type input "[DATE] 11:30 AM"
click at [557, 85] on span "select" at bounding box center [560, 85] width 7 height 7
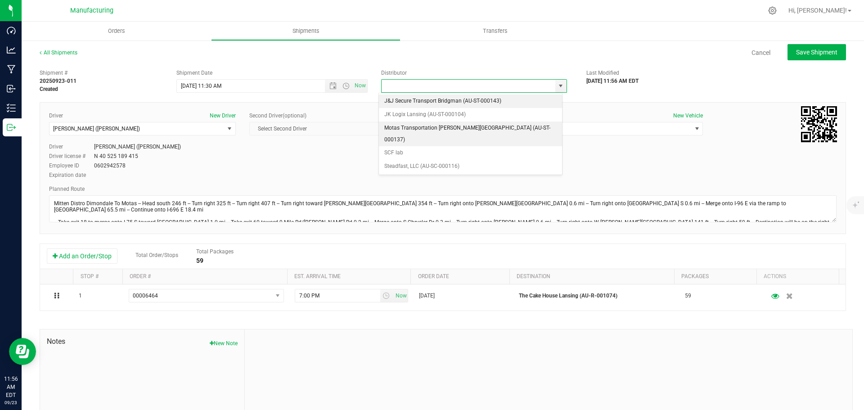
click at [389, 131] on li "Motas Transportation [PERSON_NAME][GEOGRAPHIC_DATA] (AU-ST-000137)" at bounding box center [470, 134] width 183 height 25
type input "Motas Transportation [PERSON_NAME][GEOGRAPHIC_DATA] (AU-ST-000137)"
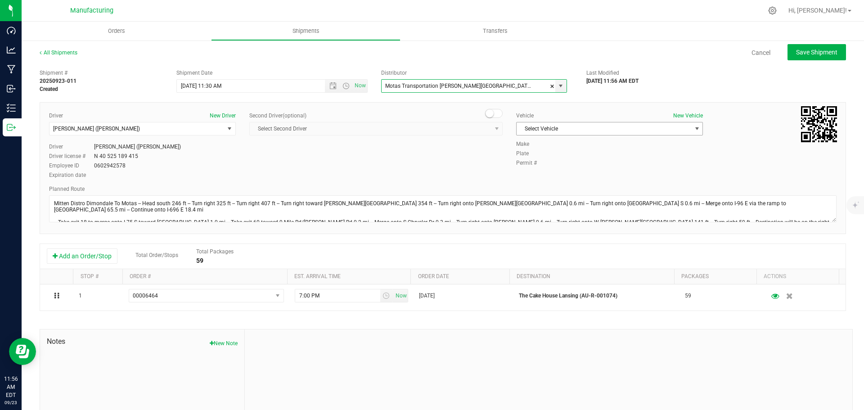
click at [582, 130] on span "Select Vehicle" at bounding box center [604, 128] width 175 height 13
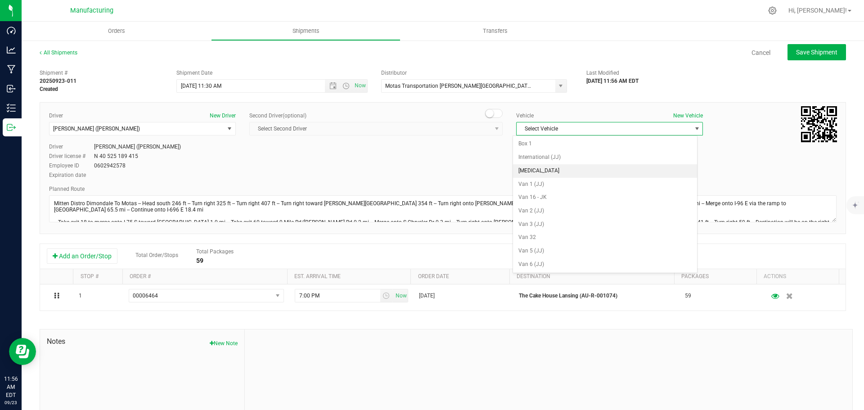
click at [524, 165] on li "[MEDICAL_DATA]" at bounding box center [605, 171] width 184 height 14
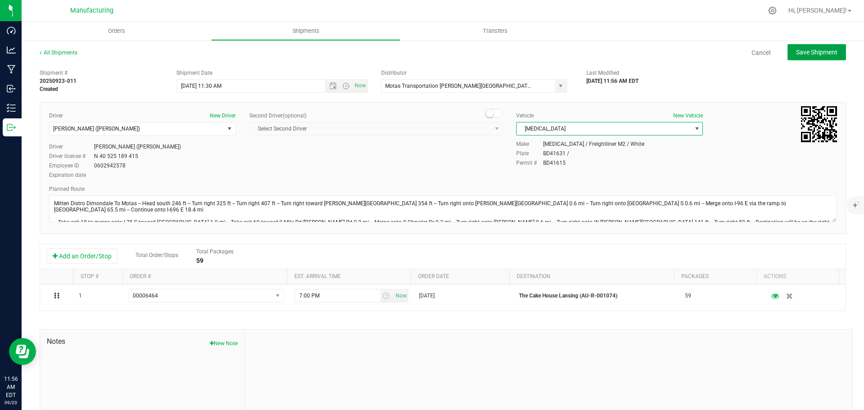
click at [816, 50] on span "Save Shipment" at bounding box center [816, 52] width 41 height 7
type input "[DATE] 3:30 PM"
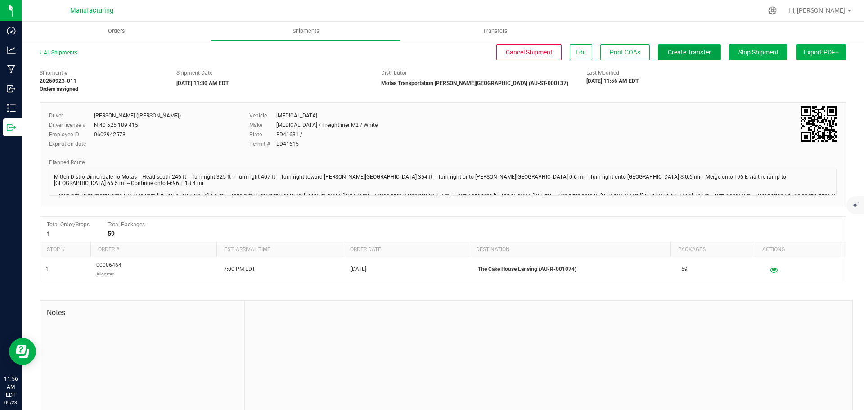
click at [671, 54] on span "Create Transfer" at bounding box center [689, 52] width 43 height 7
click at [115, 29] on span "Orders" at bounding box center [116, 31] width 41 height 8
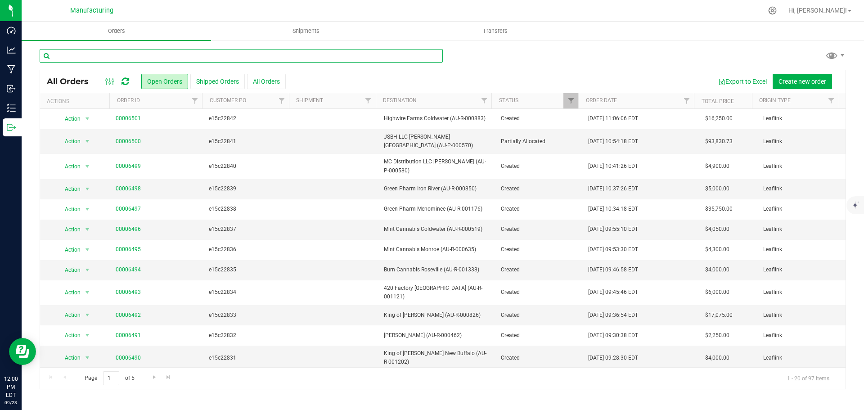
click at [125, 55] on input "text" at bounding box center [241, 56] width 403 height 14
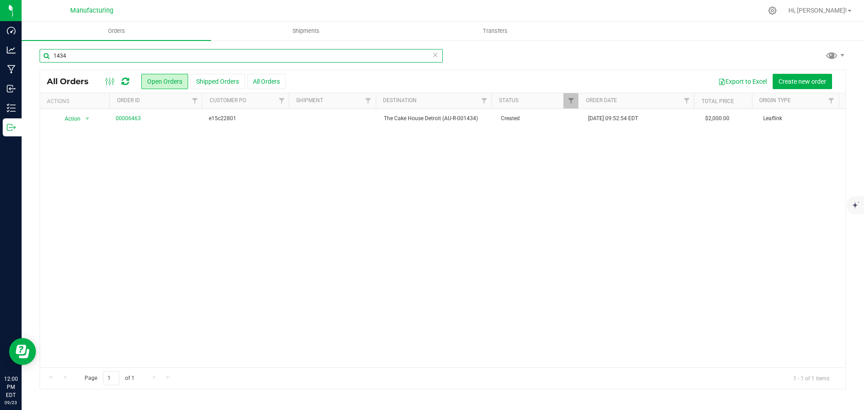
type input "1434"
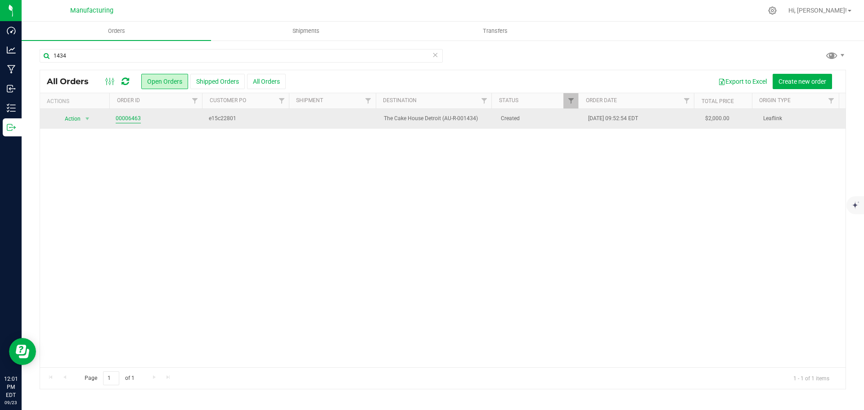
click at [131, 120] on link "00006463" at bounding box center [128, 118] width 25 height 9
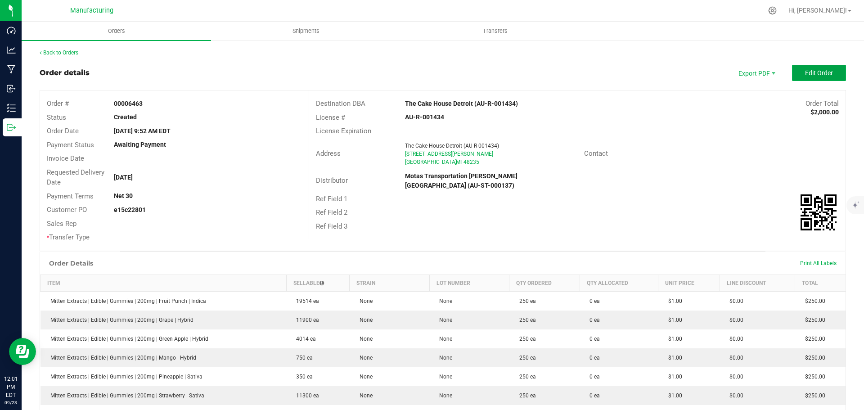
click at [822, 70] on span "Edit Order" at bounding box center [819, 72] width 28 height 7
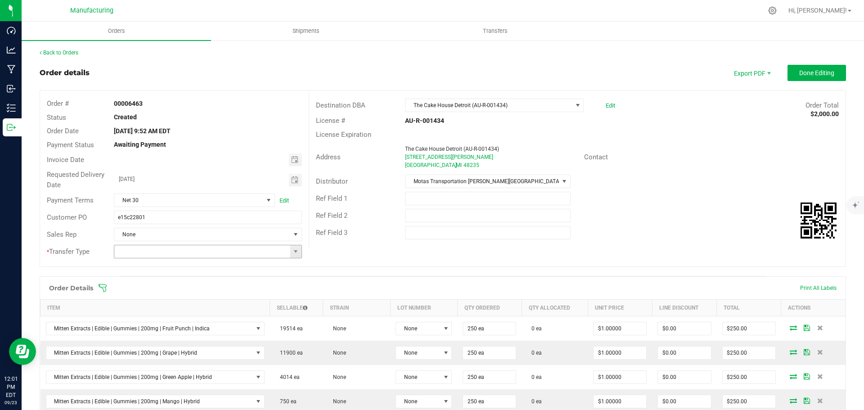
click at [298, 252] on span at bounding box center [295, 251] width 11 height 13
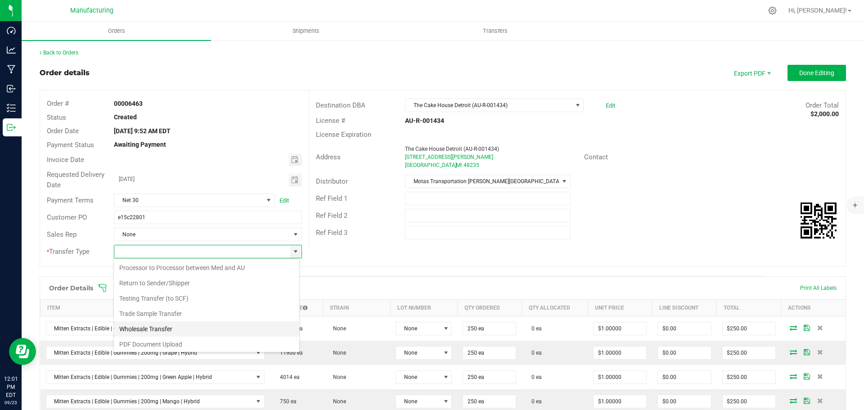
scroll to position [63, 0]
click at [144, 334] on li "Wholesale Transfer" at bounding box center [206, 327] width 185 height 15
type input "Wholesale Transfer"
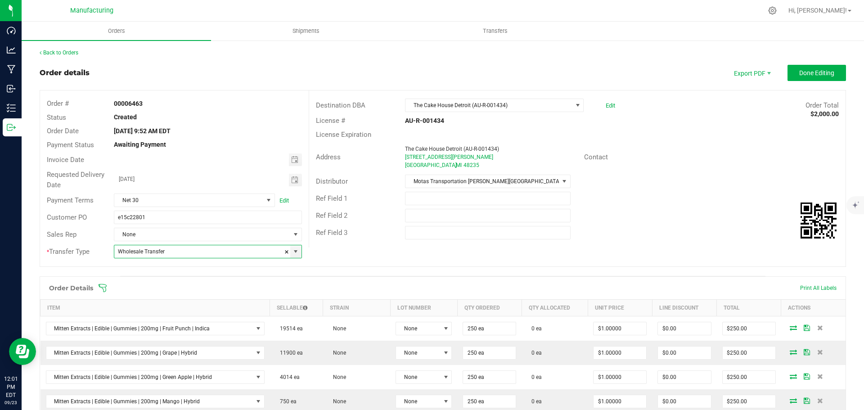
click at [103, 288] on icon at bounding box center [102, 288] width 9 height 9
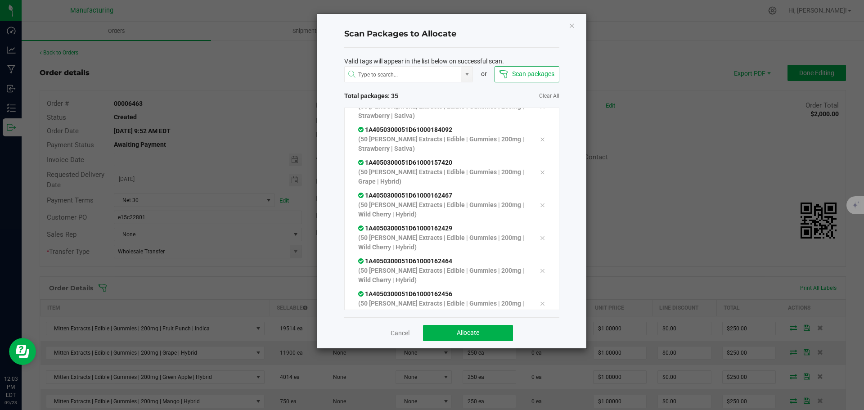
scroll to position [938, 0]
click at [434, 332] on button "Allocate" at bounding box center [468, 333] width 90 height 16
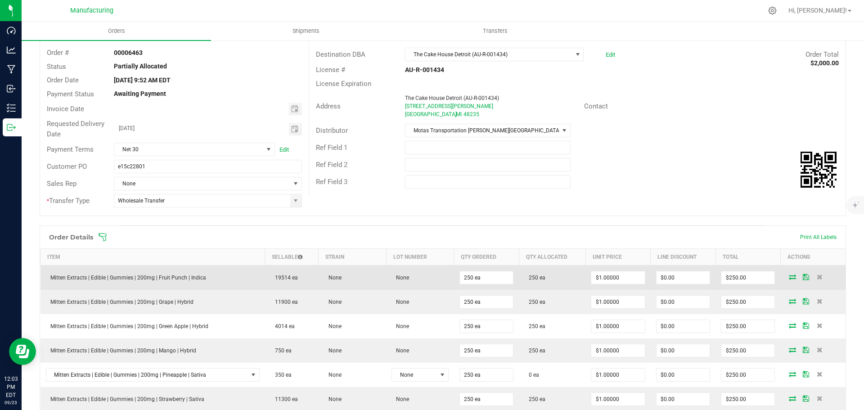
scroll to position [0, 0]
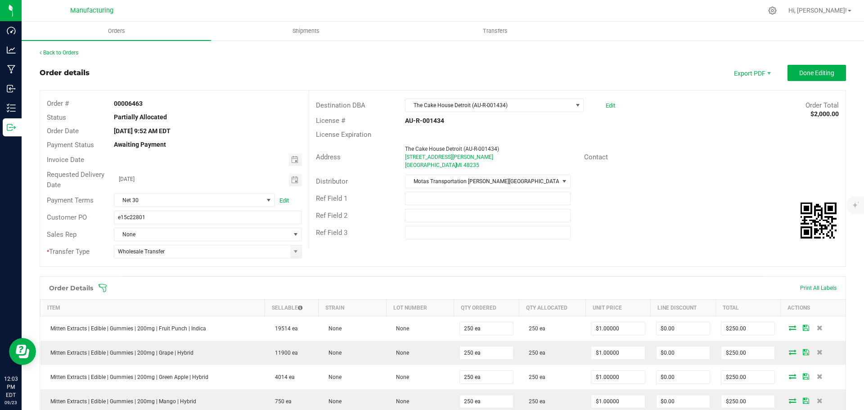
click at [106, 291] on icon at bounding box center [102, 288] width 9 height 9
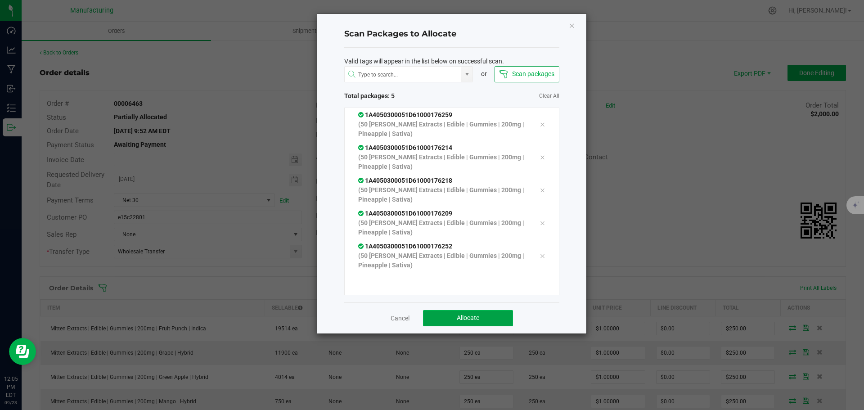
click at [490, 320] on button "Allocate" at bounding box center [468, 318] width 90 height 16
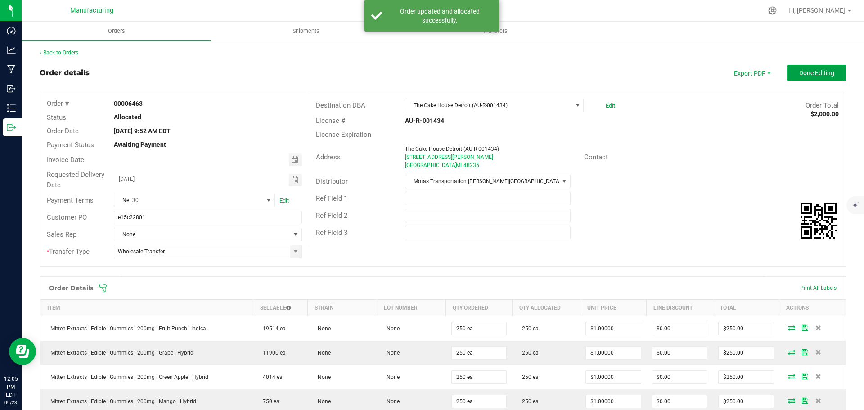
click at [810, 70] on span "Done Editing" at bounding box center [816, 72] width 35 height 7
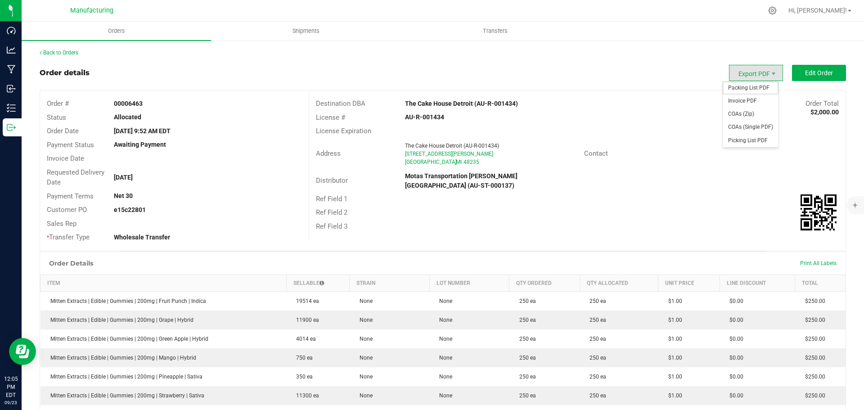
click at [761, 90] on span "Packing List PDF" at bounding box center [751, 87] width 56 height 13
click at [67, 57] on div "Back to Orders Order details Export PDF Edit Order Order # 00006463 Status Allo…" at bounding box center [443, 320] width 807 height 542
click at [64, 55] on link "Back to Orders" at bounding box center [59, 53] width 39 height 6
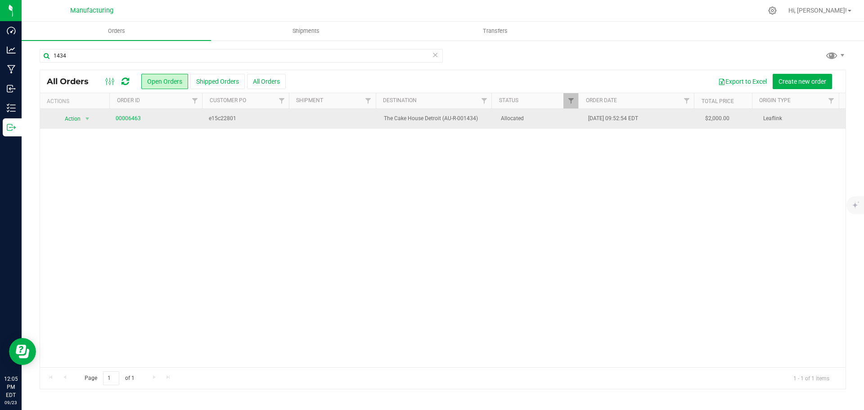
click at [564, 127] on td "Allocated" at bounding box center [540, 119] width 88 height 20
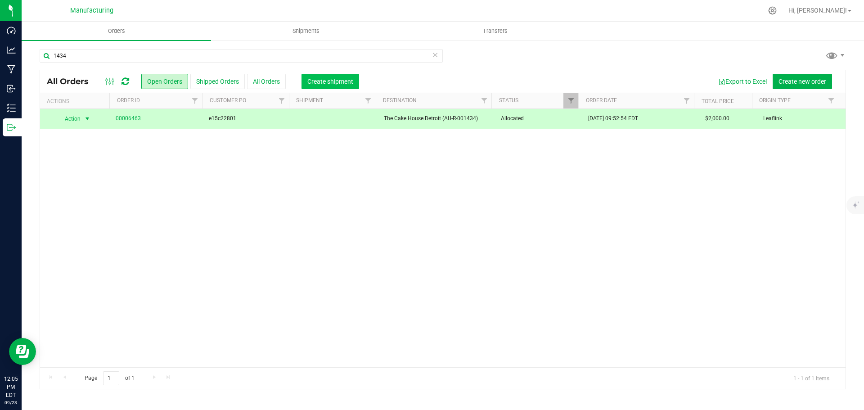
click at [326, 82] on span "Create shipment" at bounding box center [330, 81] width 46 height 7
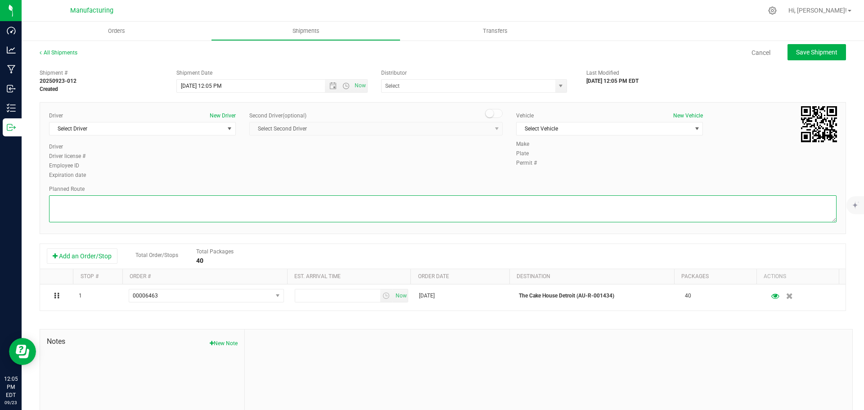
click at [546, 206] on textarea at bounding box center [443, 208] width 788 height 27
paste textarea "Mitten Distro Dimondale To Motas -- Head south 246 ft -- Turn right 325 ft -- T…"
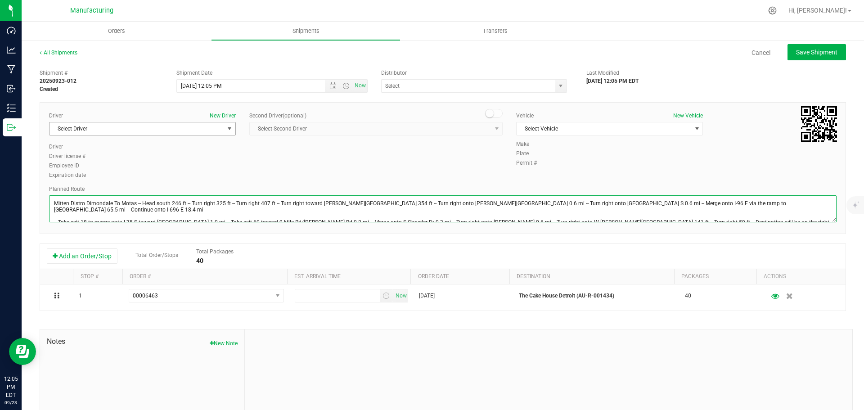
type textarea "Mitten Distro Dimondale To Motas -- Head south 246 ft -- Turn right 325 ft -- T…"
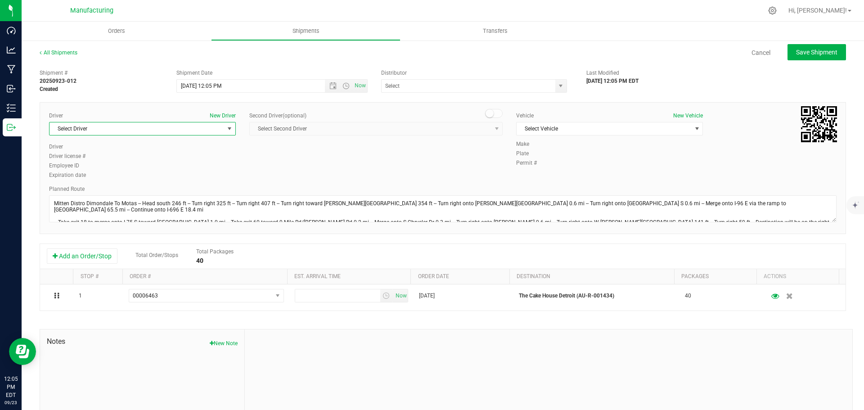
click at [226, 127] on span "select" at bounding box center [229, 128] width 7 height 7
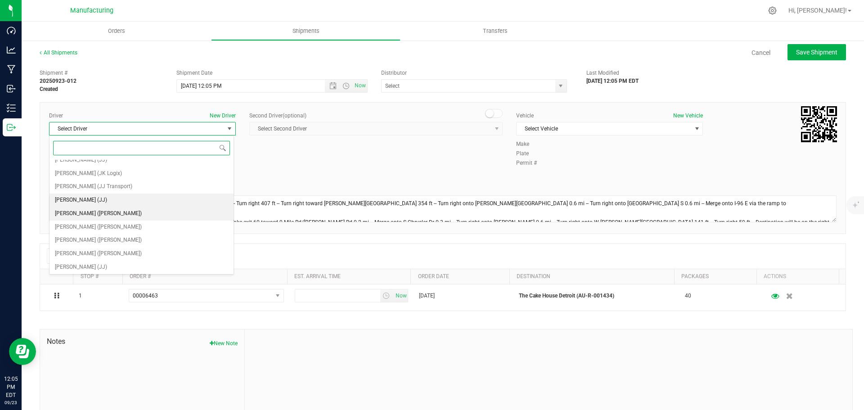
scroll to position [47, 0]
click at [103, 214] on span "[PERSON_NAME] ([PERSON_NAME])" at bounding box center [98, 213] width 87 height 12
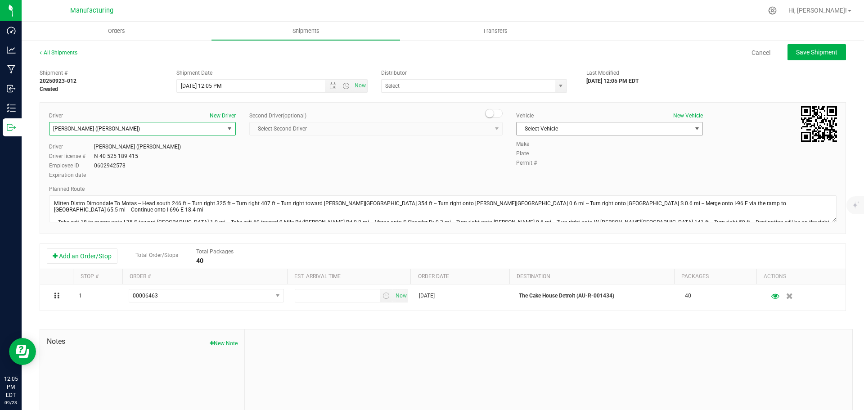
click at [583, 126] on span "Select Vehicle" at bounding box center [604, 128] width 175 height 13
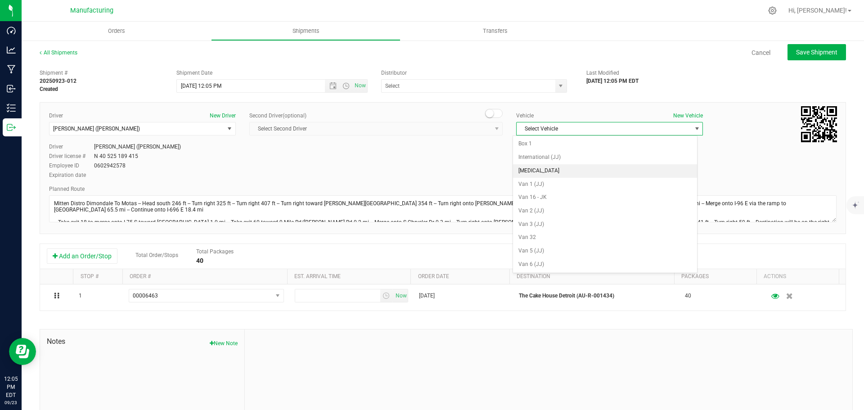
click at [535, 171] on li "[MEDICAL_DATA]" at bounding box center [605, 171] width 184 height 14
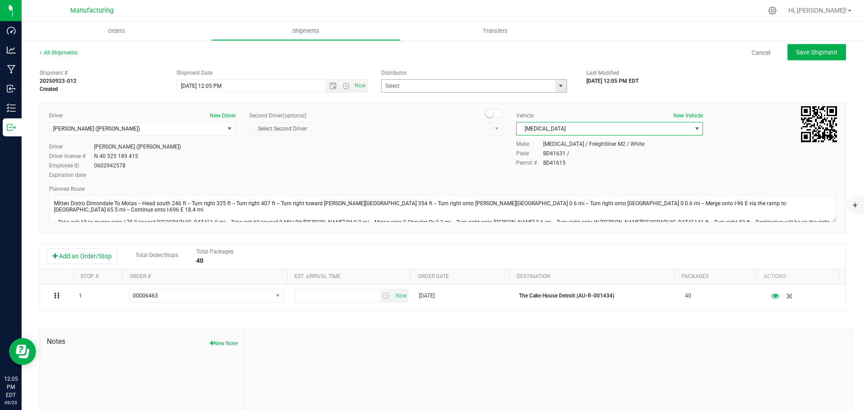
click at [557, 84] on span "select" at bounding box center [560, 85] width 7 height 7
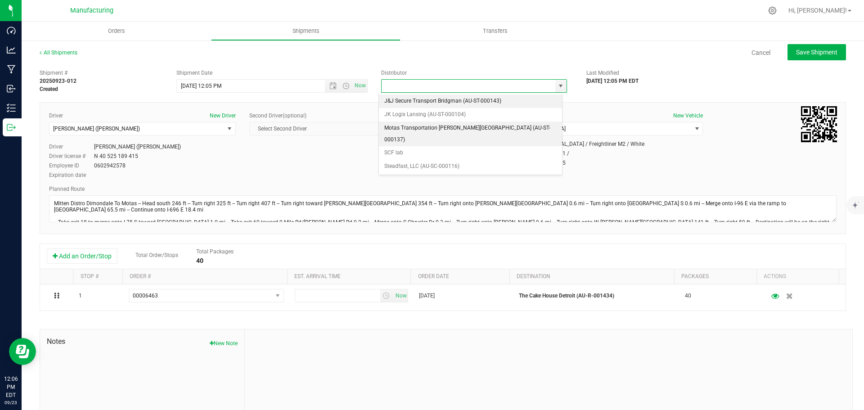
click at [408, 124] on li "Motas Transportation [PERSON_NAME][GEOGRAPHIC_DATA] (AU-ST-000137)" at bounding box center [470, 134] width 183 height 25
type input "Motas Transportation [PERSON_NAME][GEOGRAPHIC_DATA] (AU-ST-000137)"
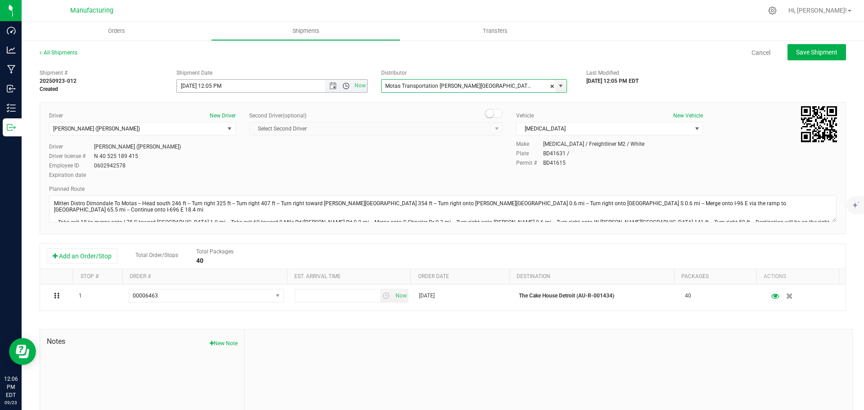
click at [343, 85] on span "Open the time view" at bounding box center [346, 85] width 7 height 7
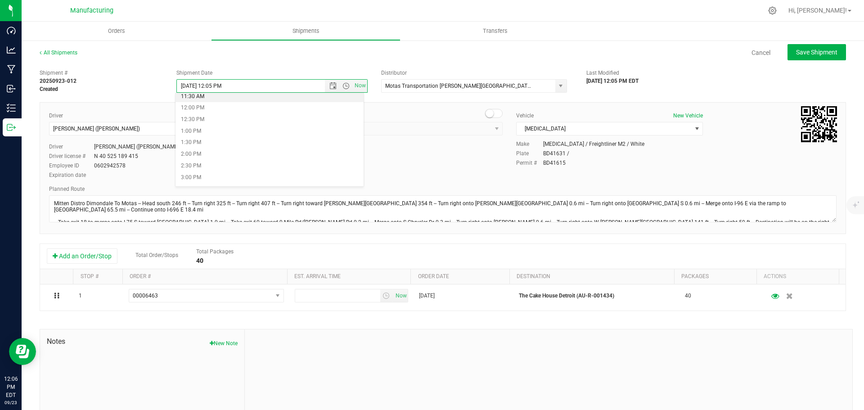
click at [202, 99] on li "11:30 AM" at bounding box center [270, 97] width 188 height 12
click at [817, 51] on span "Save Shipment" at bounding box center [816, 52] width 41 height 7
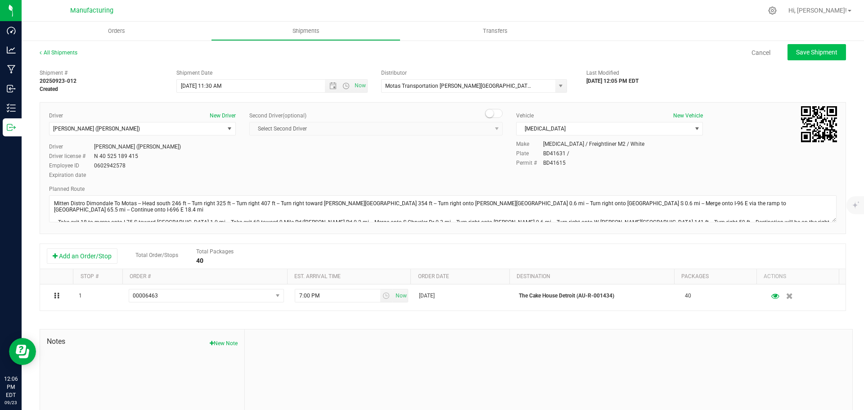
type input "[DATE] 3:30 PM"
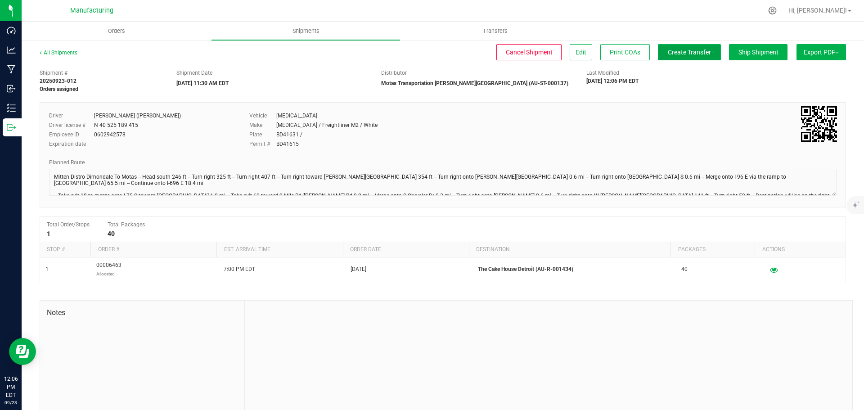
click at [682, 56] on span "Create Transfer" at bounding box center [689, 52] width 43 height 7
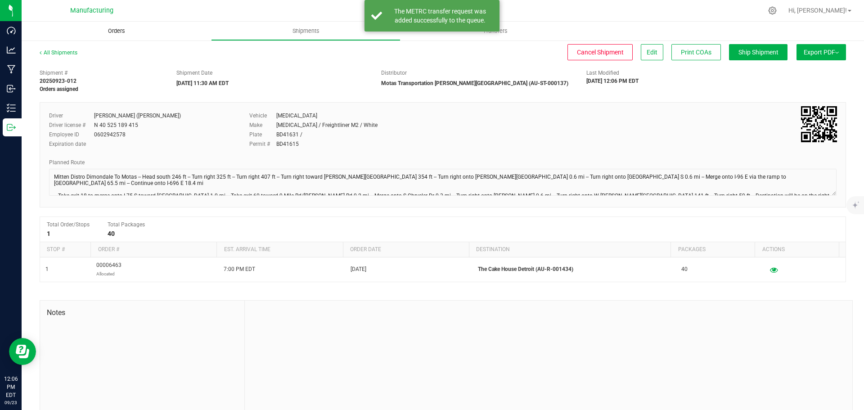
click at [122, 30] on span "Orders" at bounding box center [116, 31] width 41 height 8
